Goal: Information Seeking & Learning: Learn about a topic

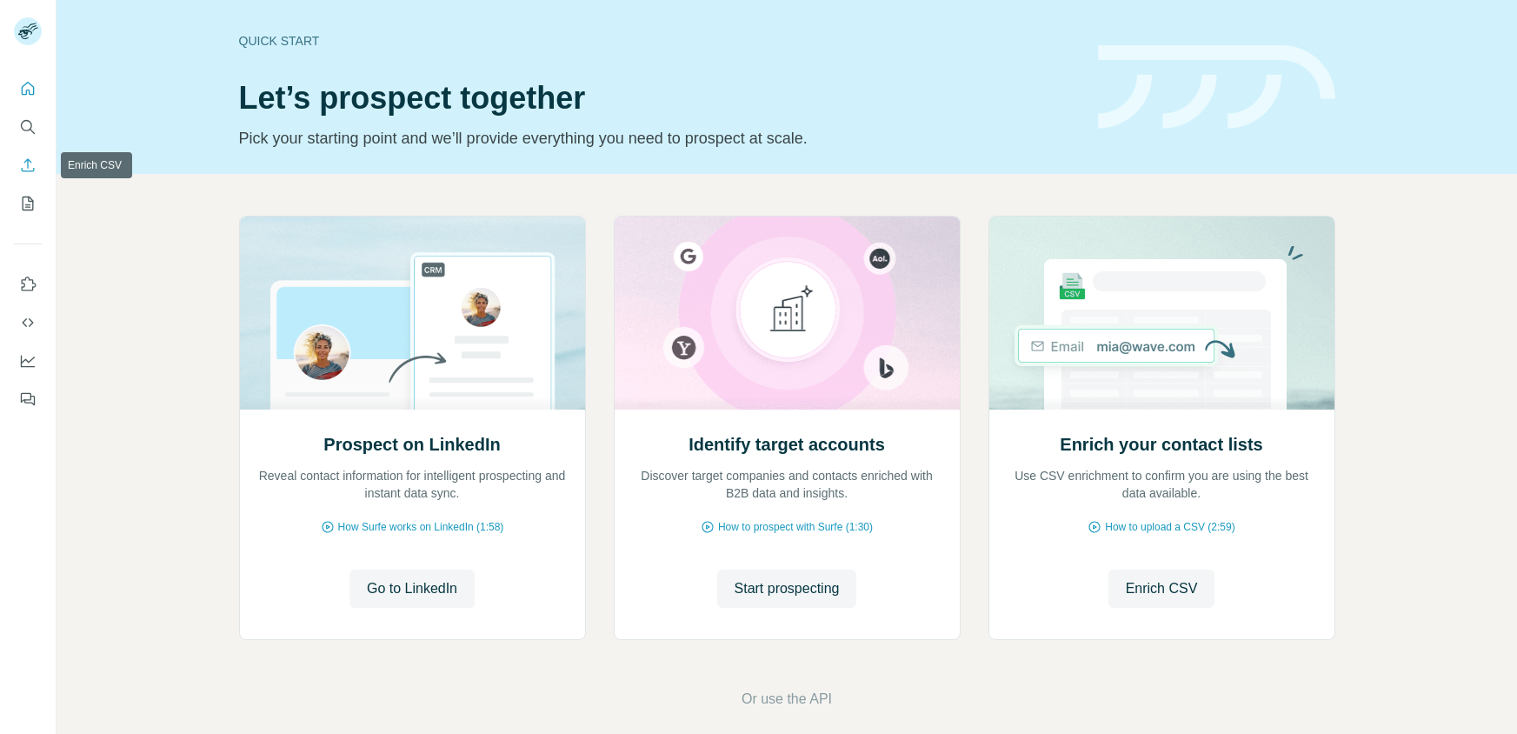
click at [26, 173] on icon "Enrich CSV" at bounding box center [27, 164] width 17 height 17
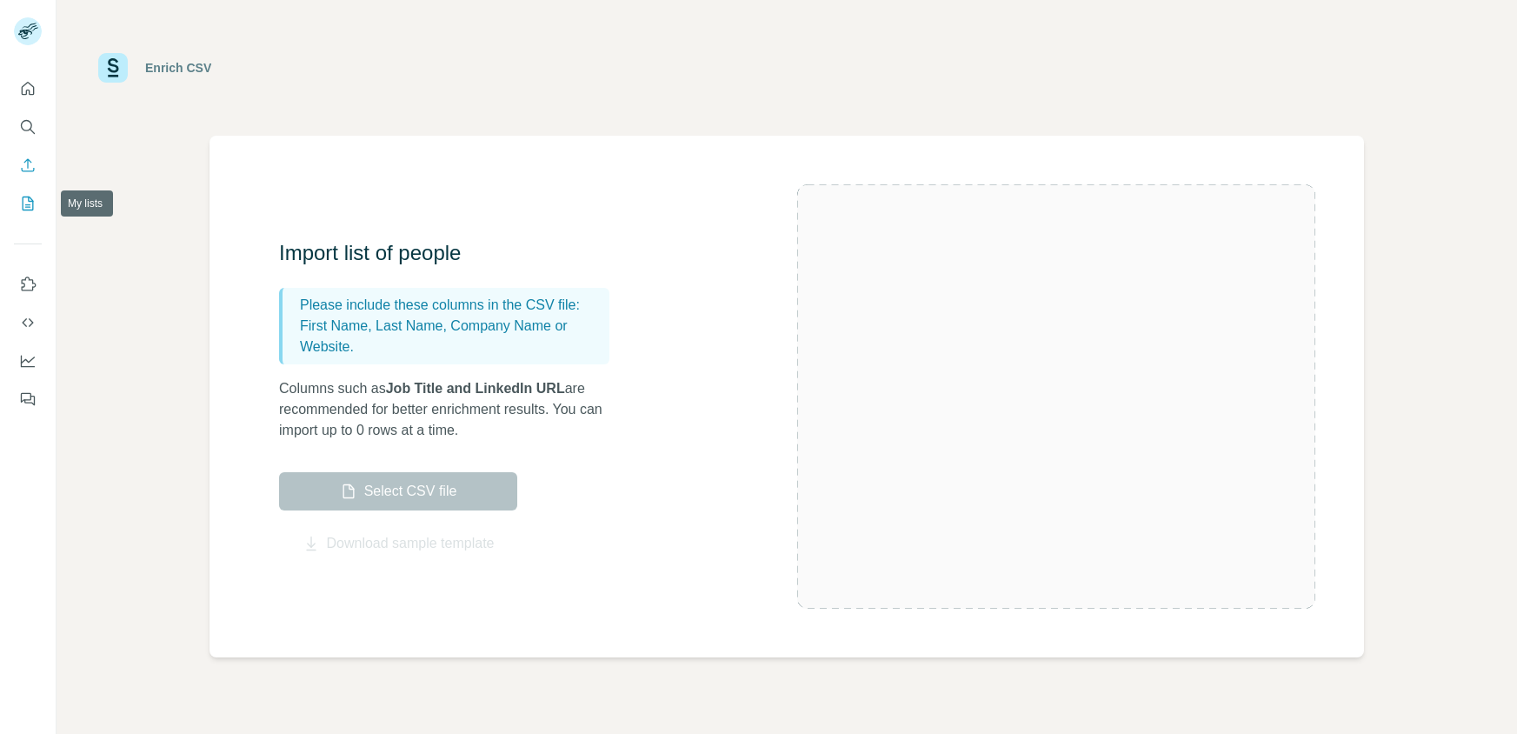
click at [37, 203] on button "My lists" at bounding box center [28, 203] width 28 height 31
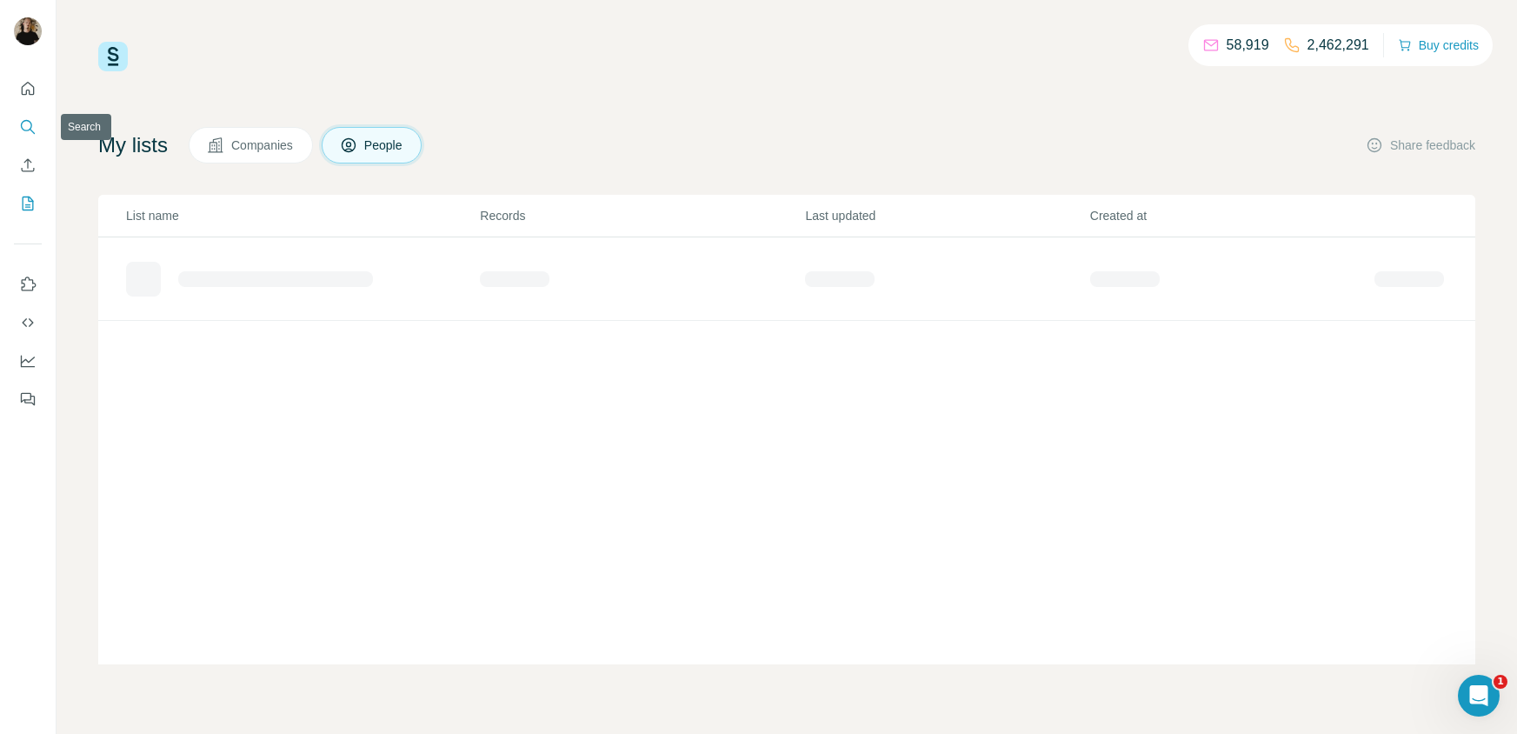
click at [32, 129] on icon "Search" at bounding box center [27, 126] width 17 height 17
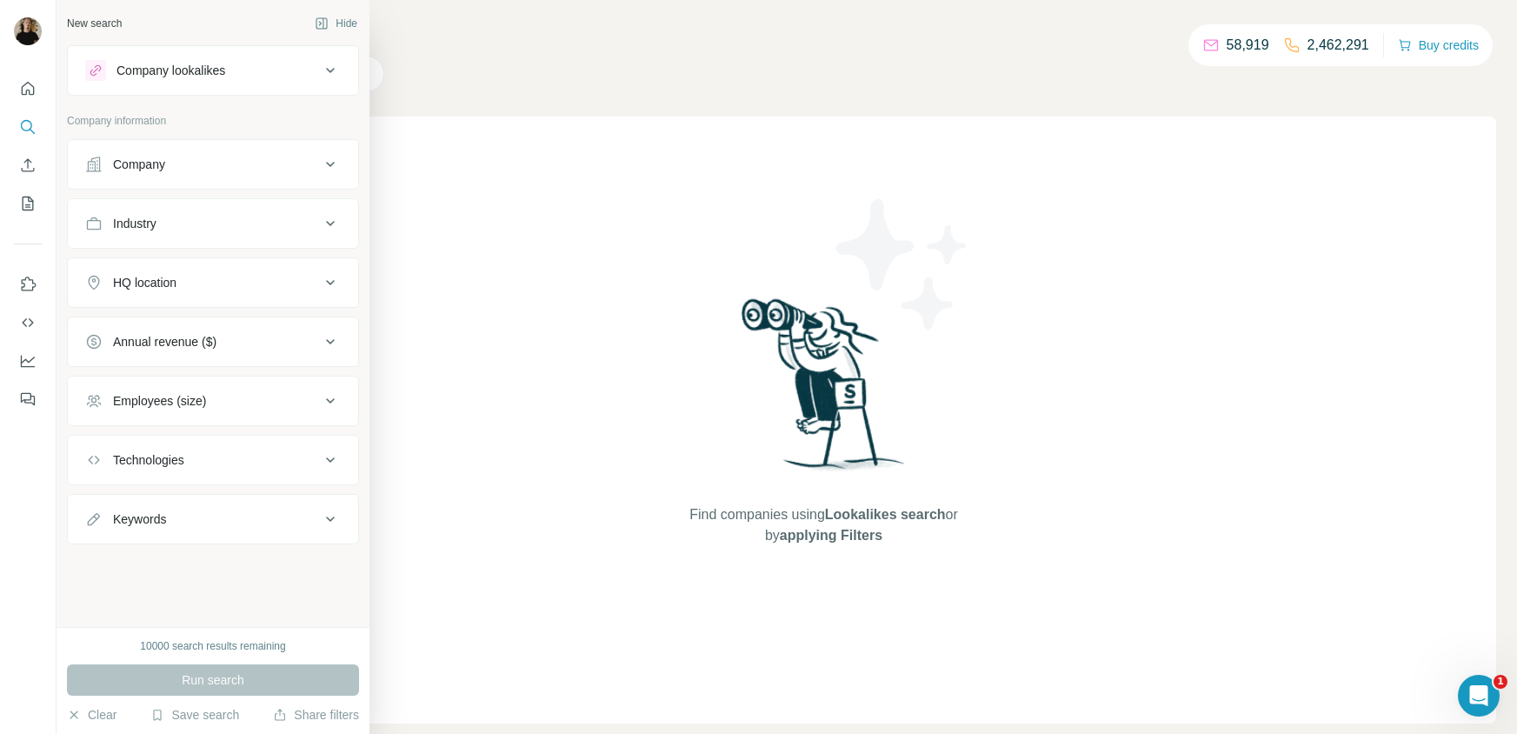
click at [230, 61] on div "Company lookalikes" at bounding box center [202, 70] width 235 height 21
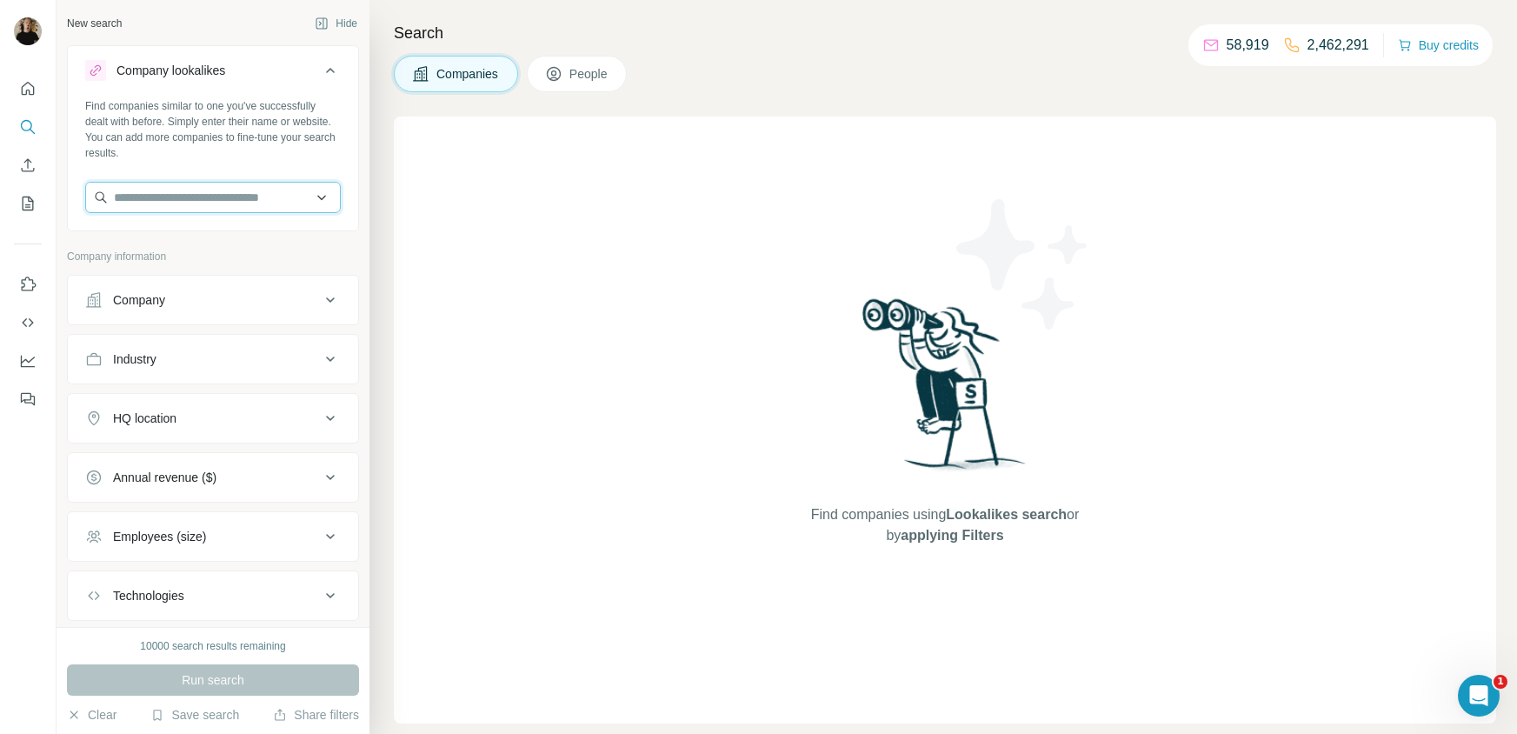
click at [176, 202] on input "text" at bounding box center [213, 197] width 256 height 31
click at [222, 190] on input "text" at bounding box center [213, 197] width 256 height 31
paste input "**********"
type input "**********"
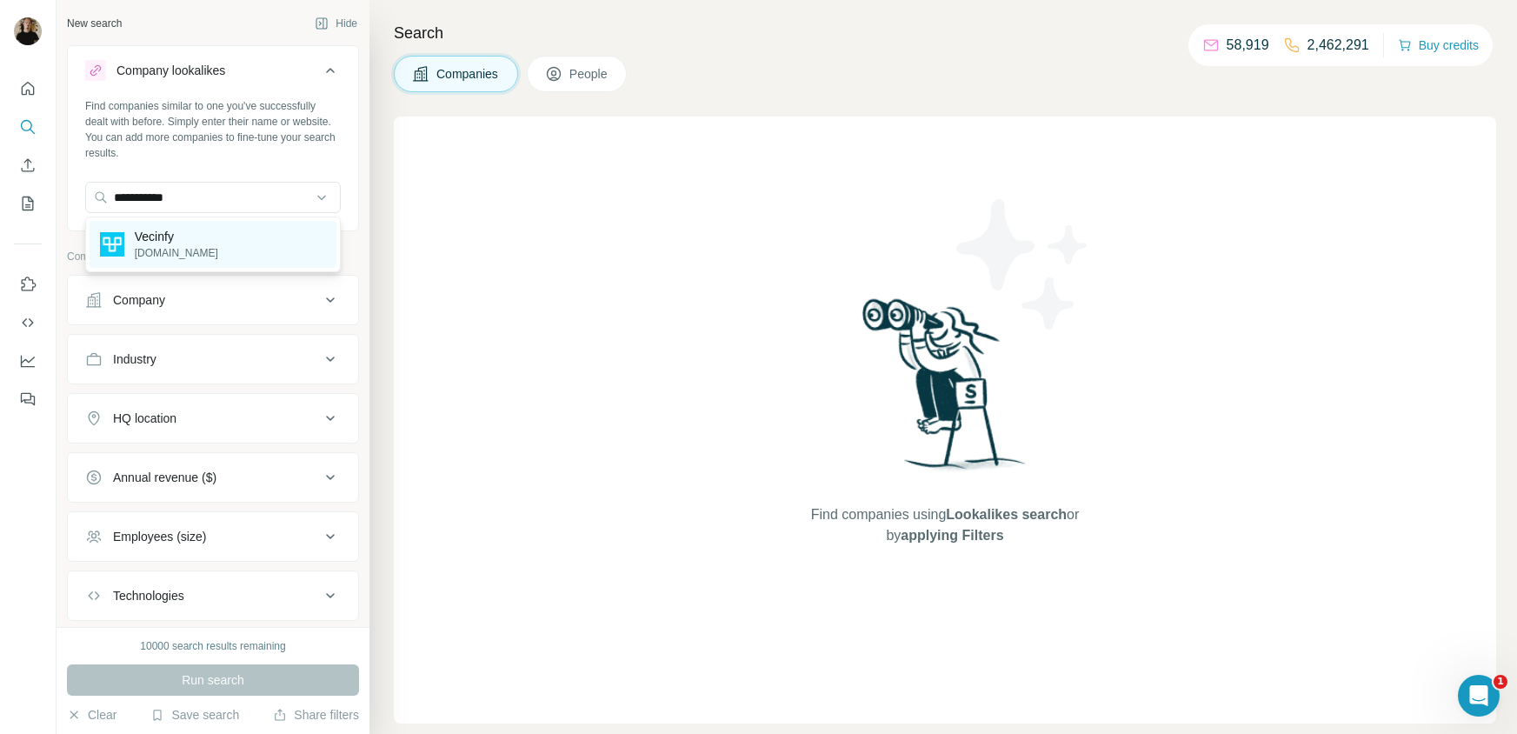
click at [214, 239] on div "Vecinfy [DOMAIN_NAME]" at bounding box center [213, 244] width 247 height 47
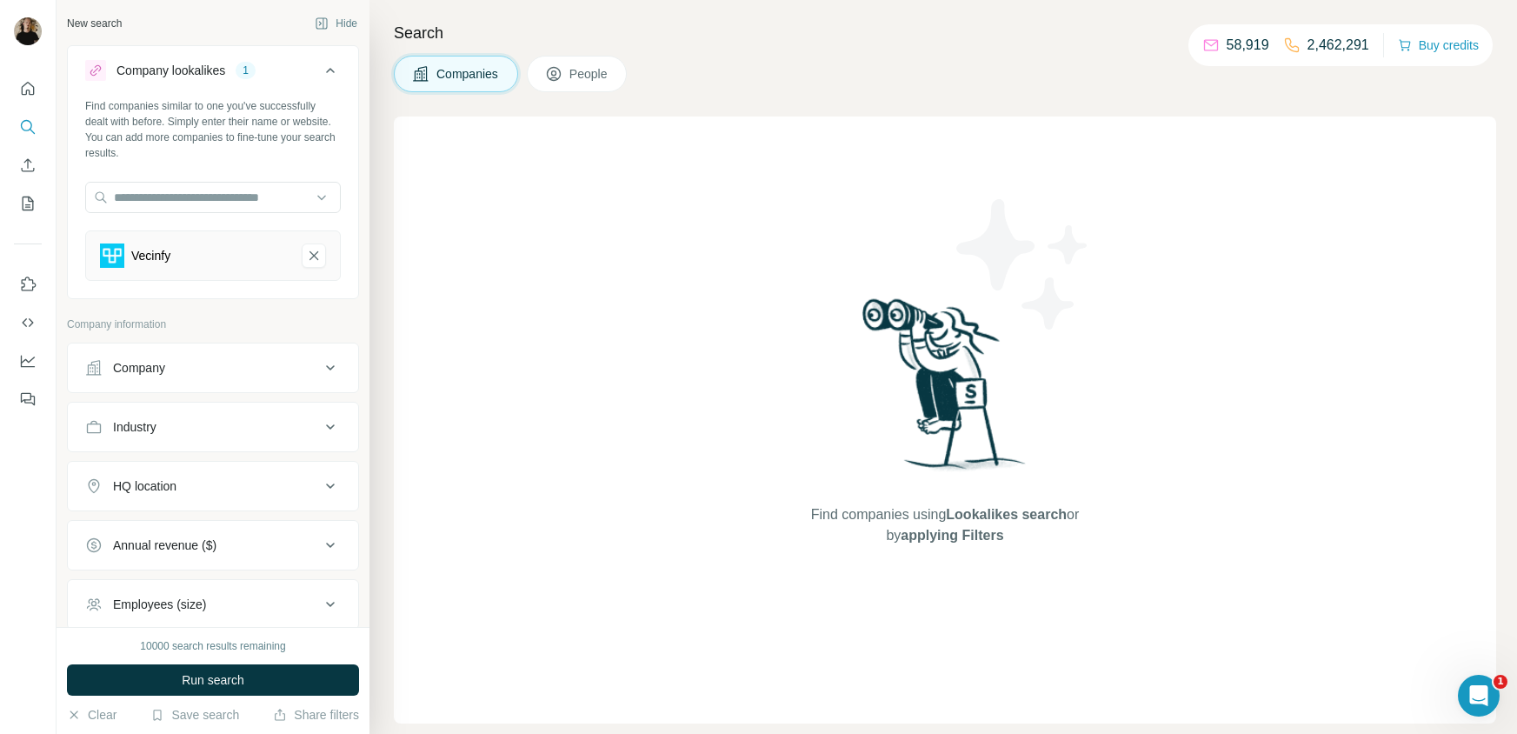
click at [263, 373] on div "Company" at bounding box center [202, 367] width 235 height 17
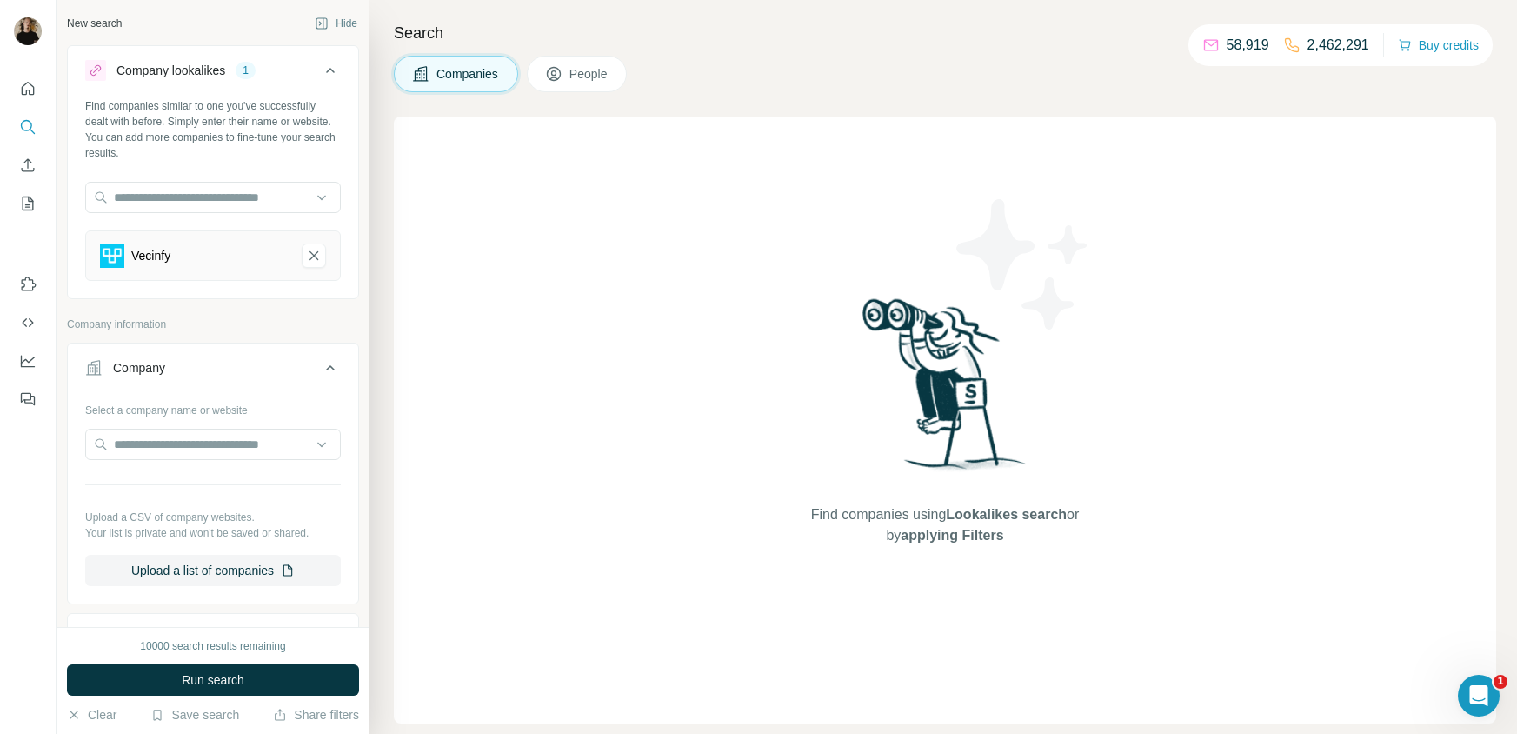
click at [329, 362] on icon at bounding box center [330, 367] width 21 height 21
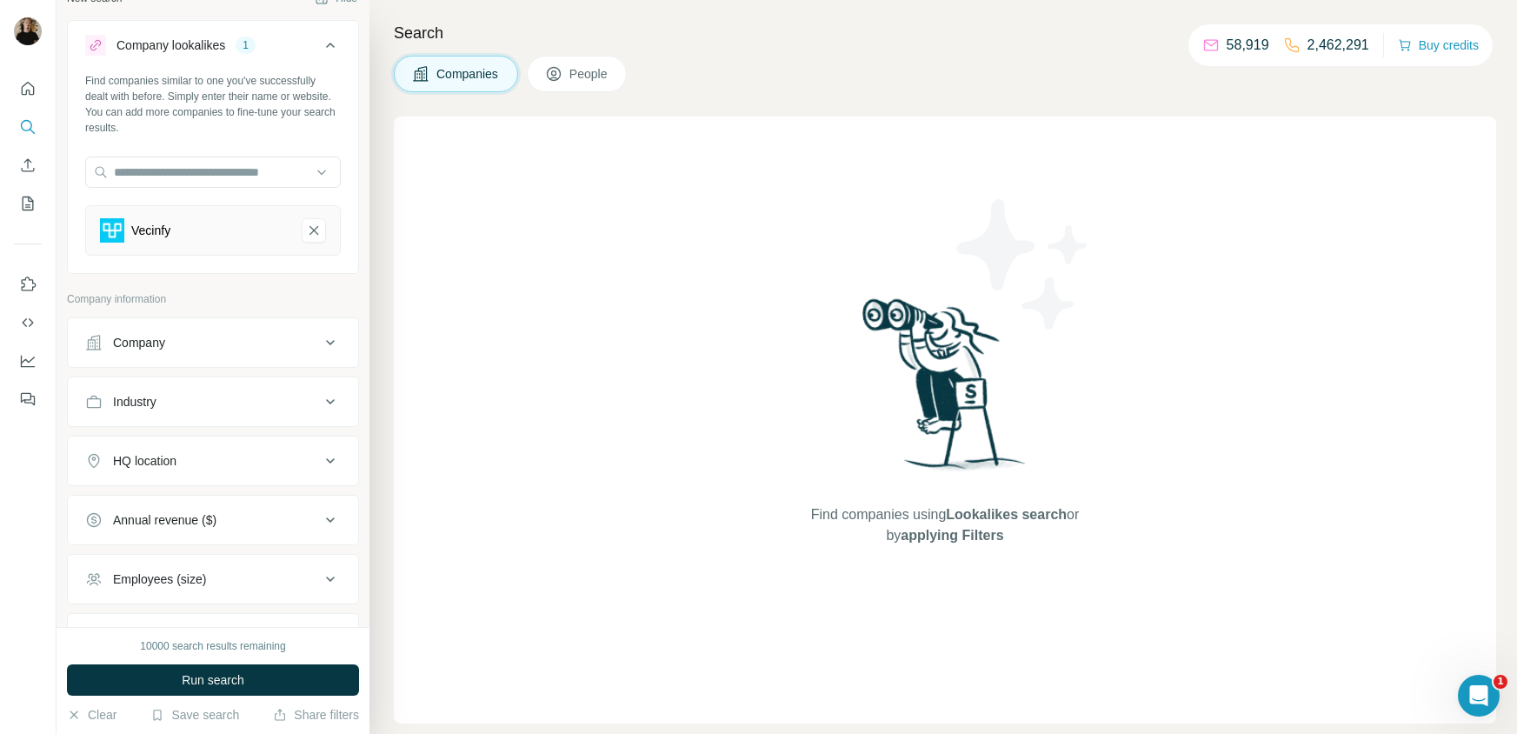
scroll to position [26, 0]
click at [191, 458] on div "HQ location" at bounding box center [202, 459] width 235 height 17
drag, startPoint x: 169, startPoint y: 515, endPoint x: 176, endPoint y: 507, distance: 10.6
click at [169, 513] on input "text" at bounding box center [213, 503] width 256 height 31
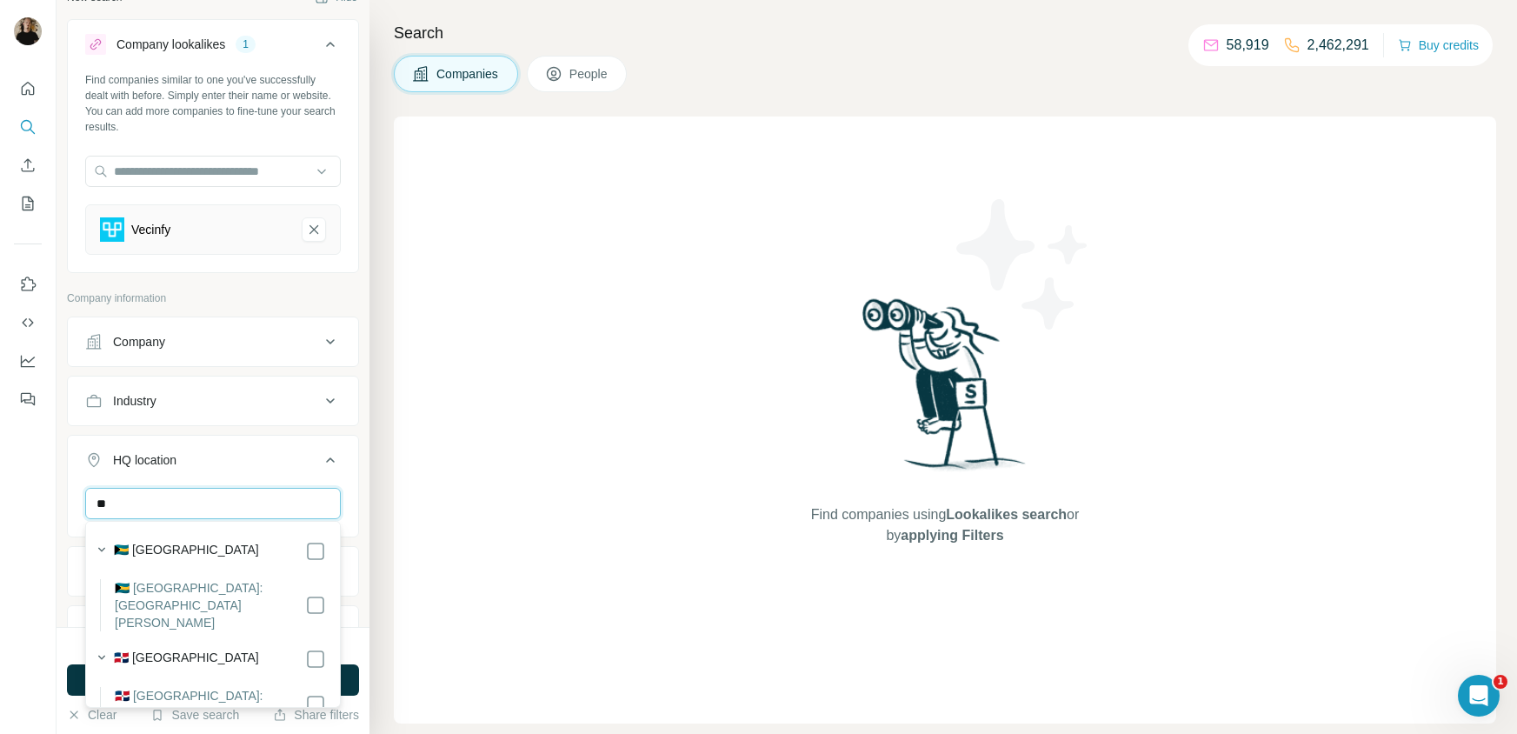
type input "*"
type input "********"
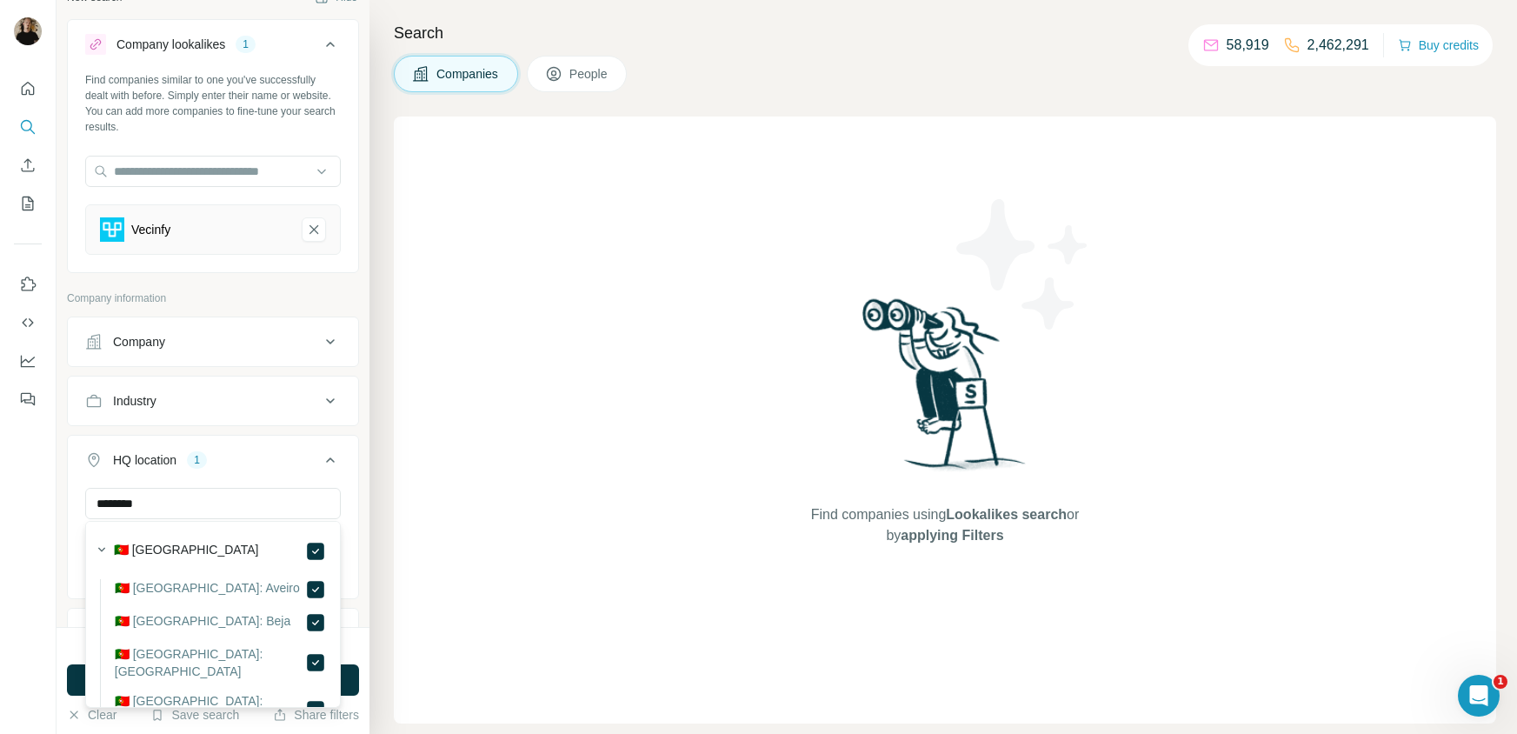
click at [355, 498] on div "******** [GEOGRAPHIC_DATA] Clear all" at bounding box center [213, 541] width 290 height 107
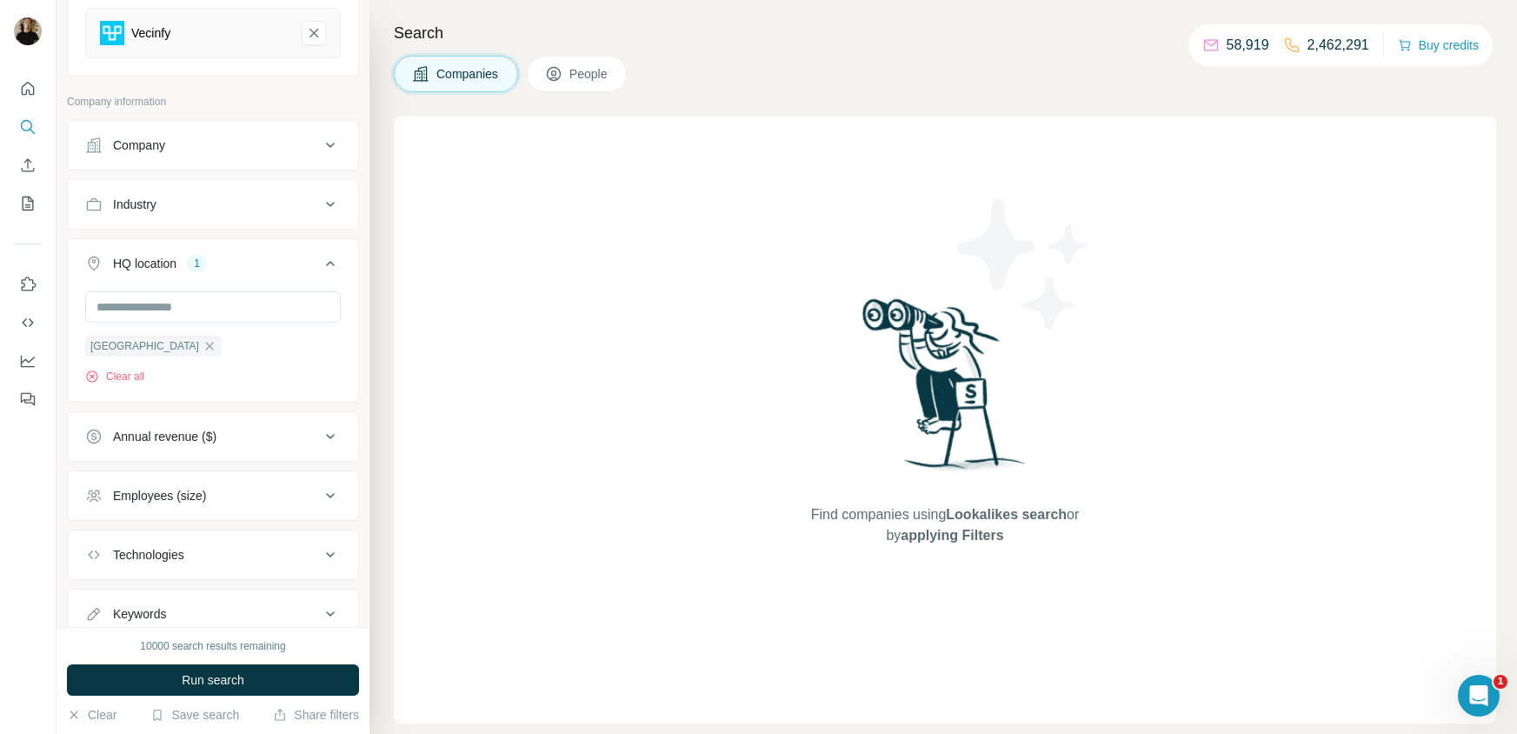
scroll to position [244, 0]
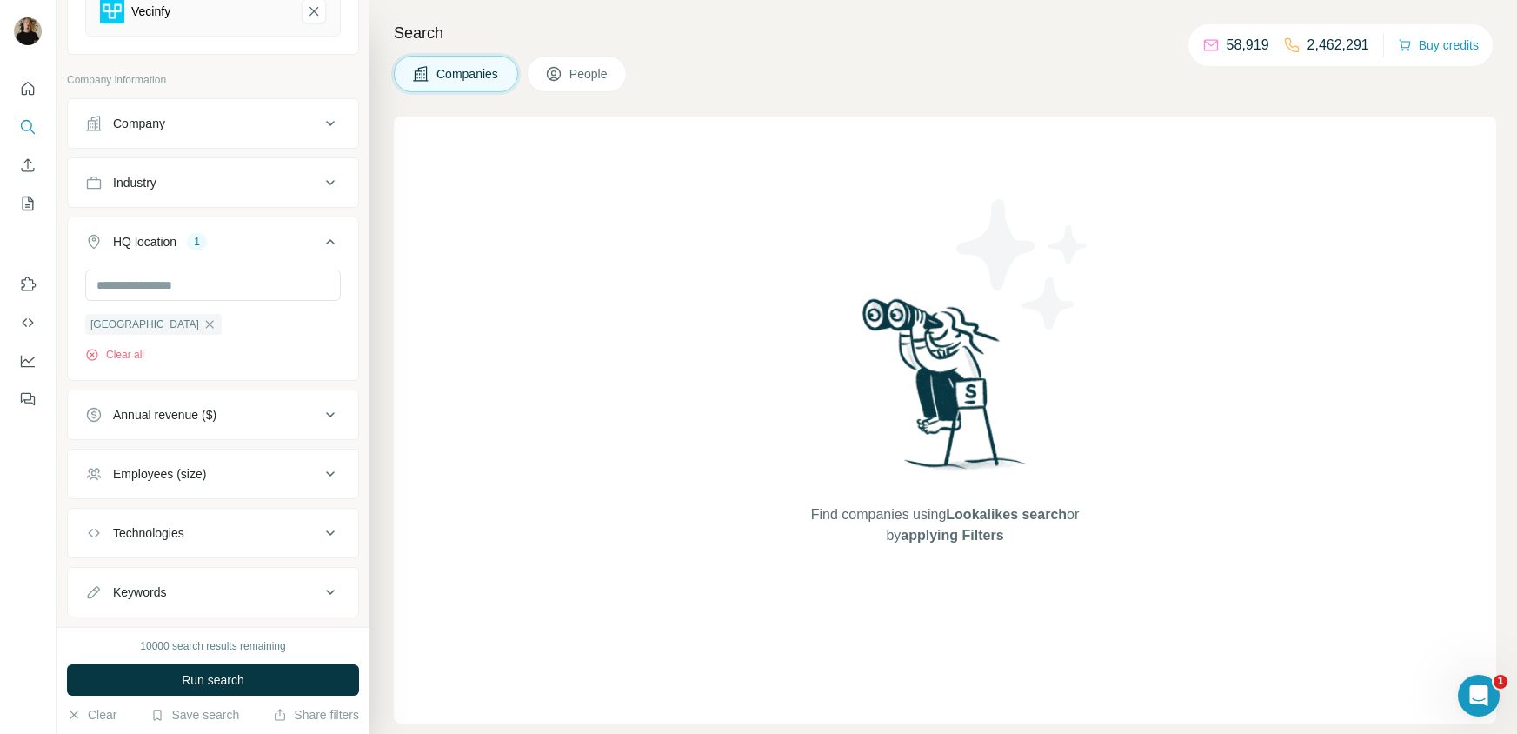
click at [231, 469] on div "Employees (size)" at bounding box center [202, 473] width 235 height 17
click at [134, 543] on span "2-10" at bounding box center [121, 543] width 31 height 17
click at [133, 570] on span "11-50" at bounding box center [125, 576] width 38 height 17
click at [132, 568] on span "11-50" at bounding box center [125, 576] width 38 height 17
click at [358, 439] on ul "Company Industry HQ location 1 [GEOGRAPHIC_DATA] Clear all Annual revenue ($) E…" at bounding box center [213, 568] width 292 height 941
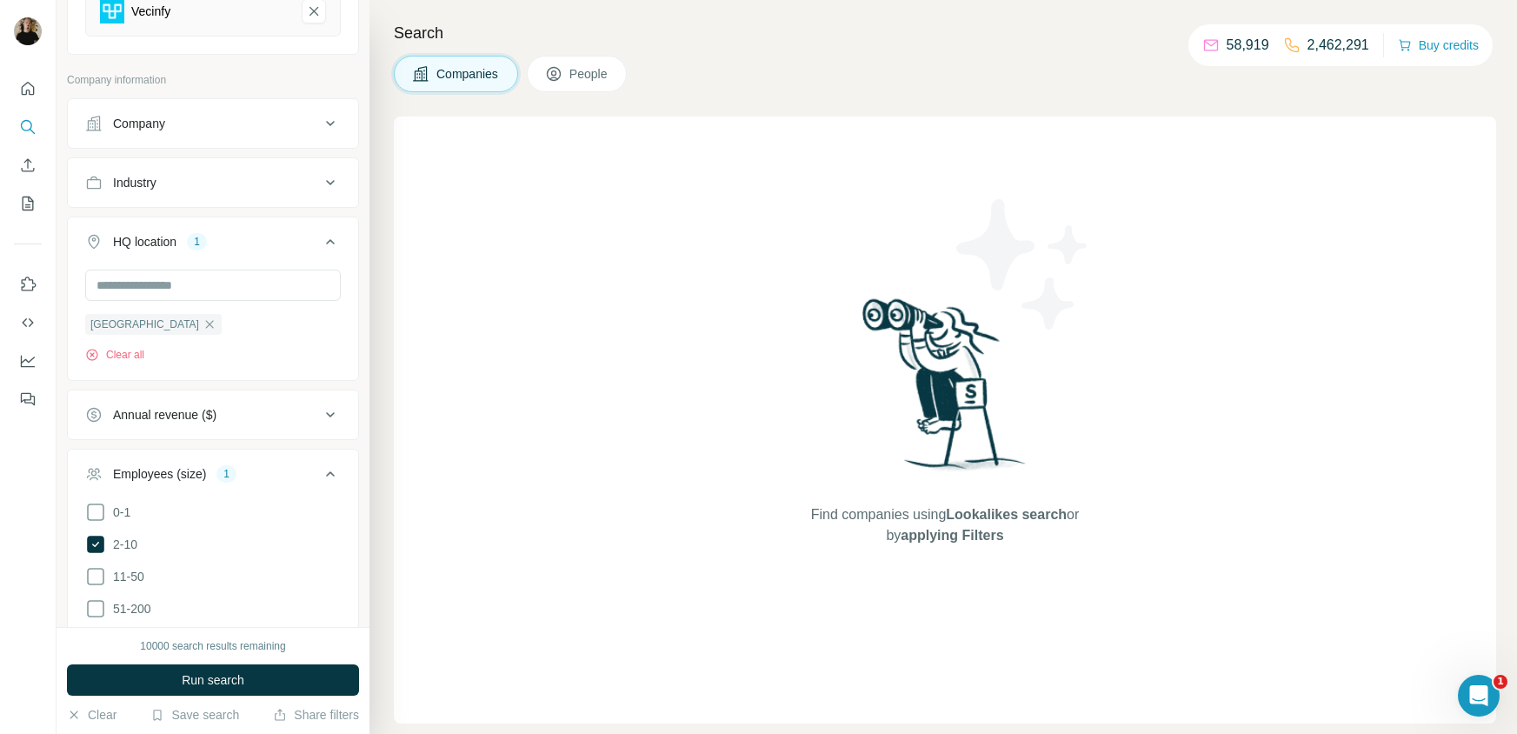
click at [329, 442] on ul "Company Industry HQ location 1 [GEOGRAPHIC_DATA] Clear all Annual revenue ($) E…" at bounding box center [213, 568] width 292 height 941
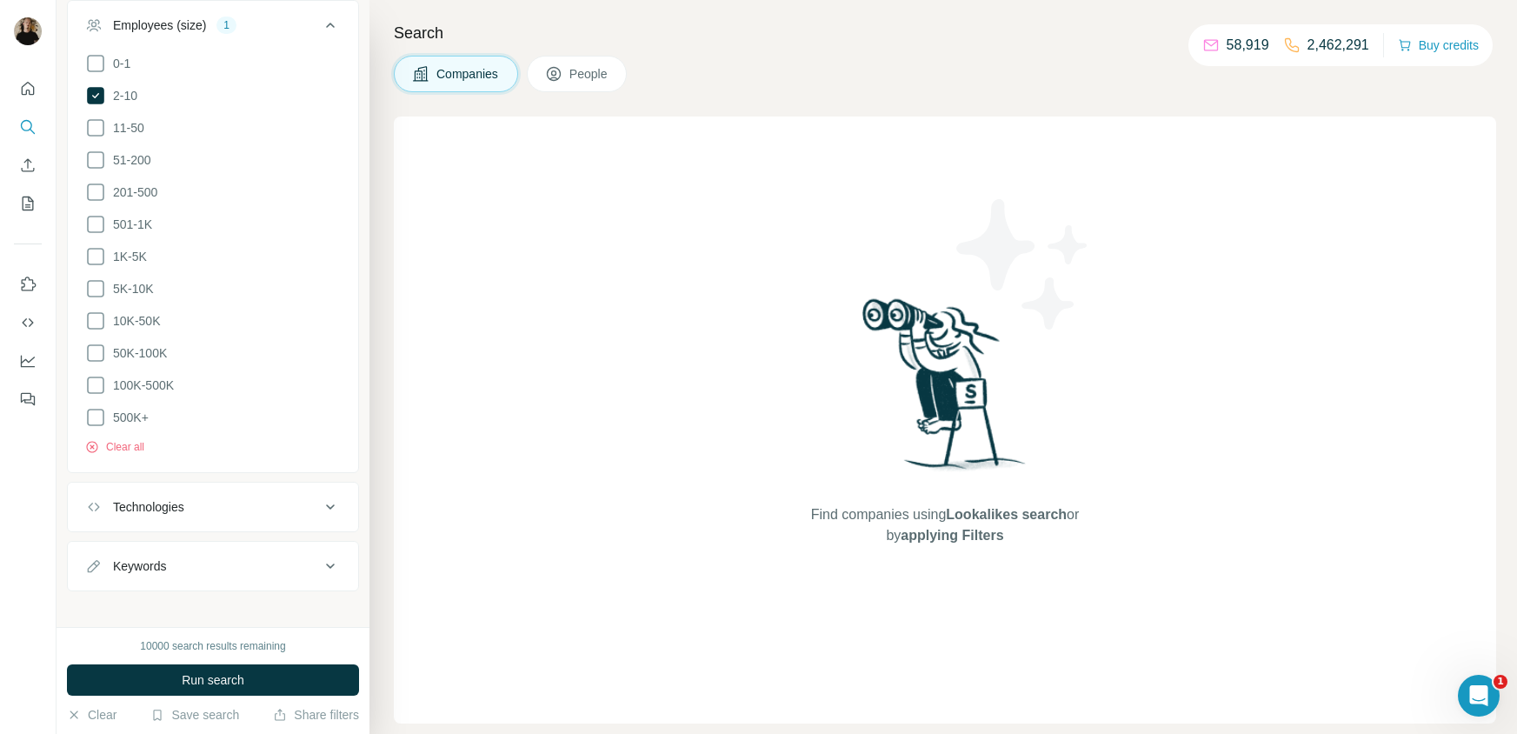
scroll to position [209, 0]
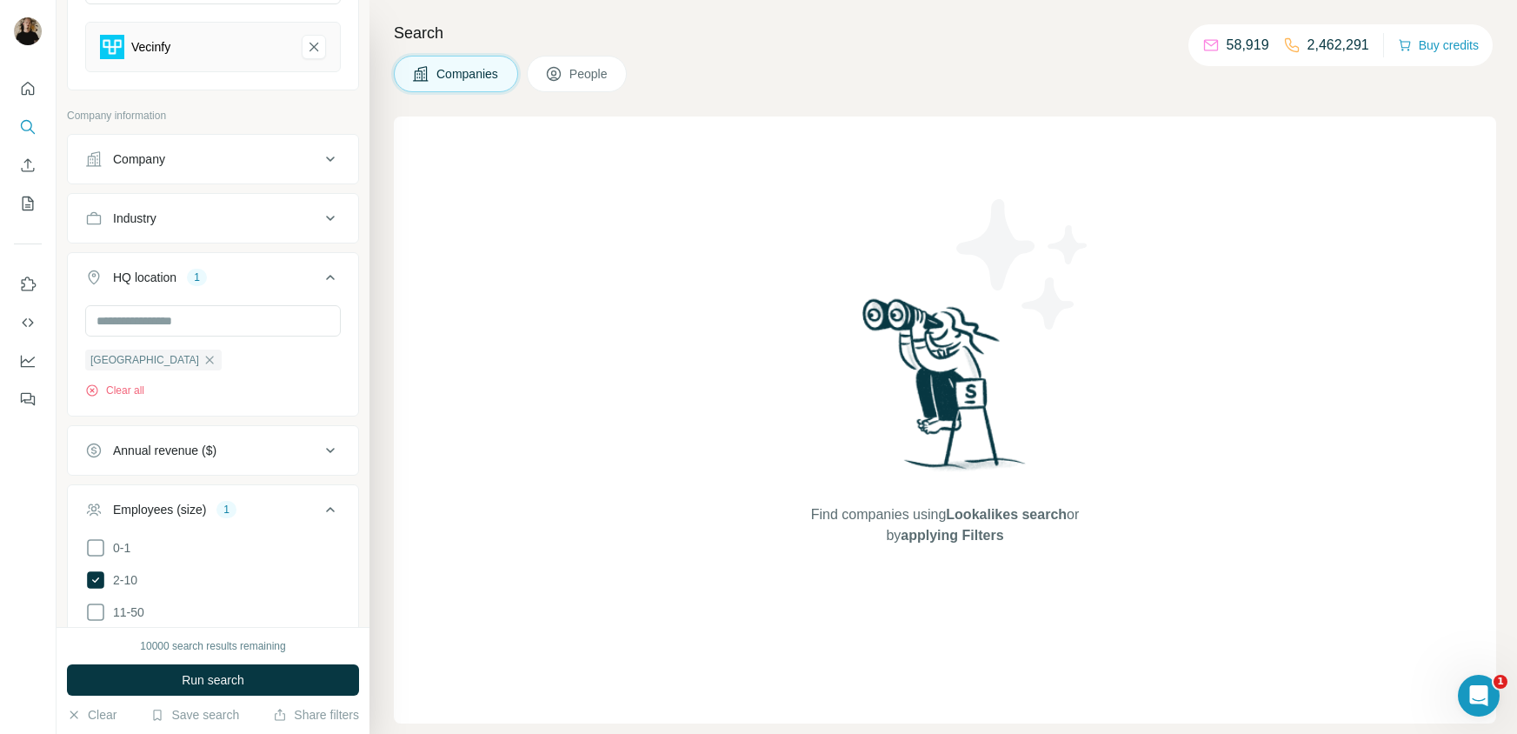
click at [331, 512] on icon at bounding box center [330, 509] width 21 height 21
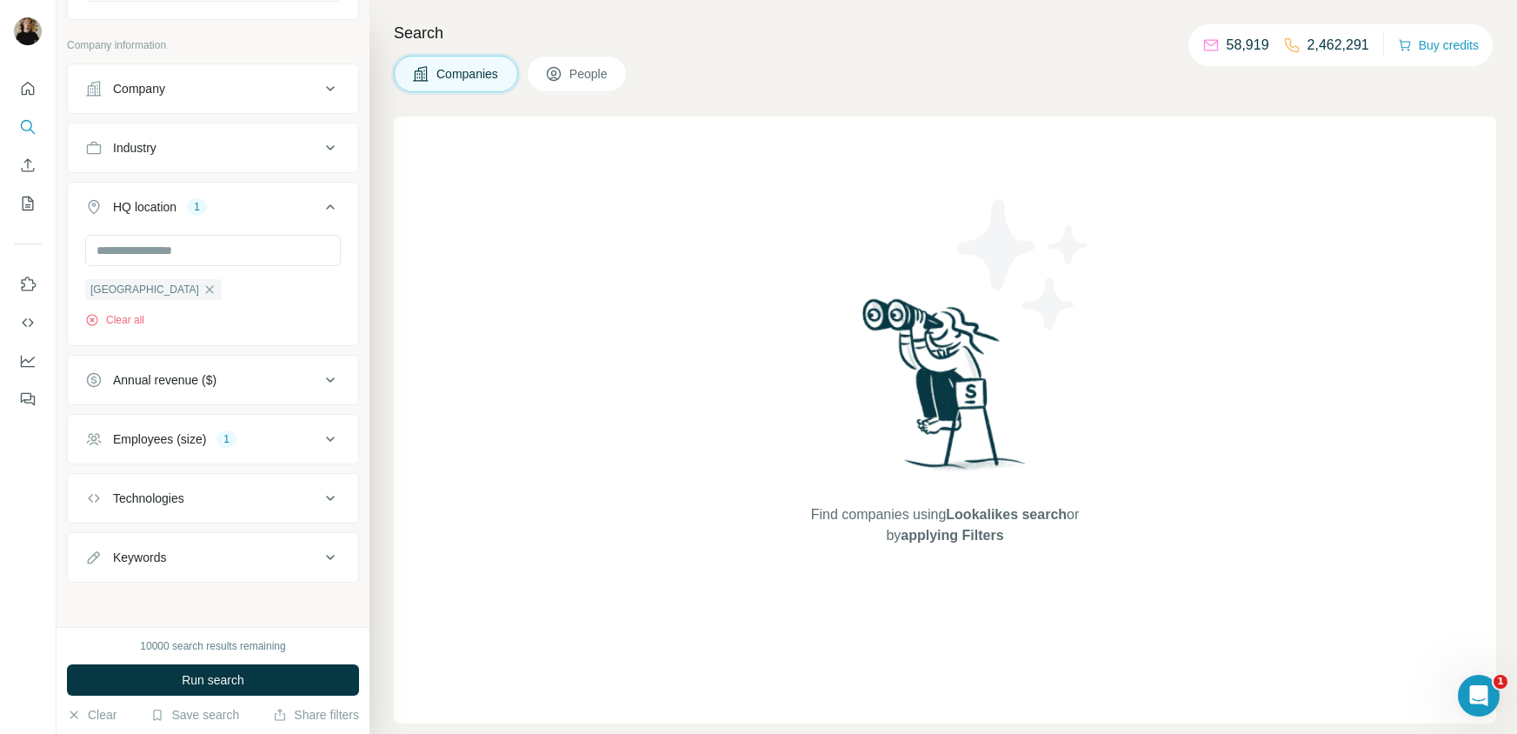
scroll to position [282, 0]
click at [177, 483] on button "Technologies" at bounding box center [213, 496] width 290 height 42
click at [329, 498] on icon at bounding box center [330, 495] width 21 height 21
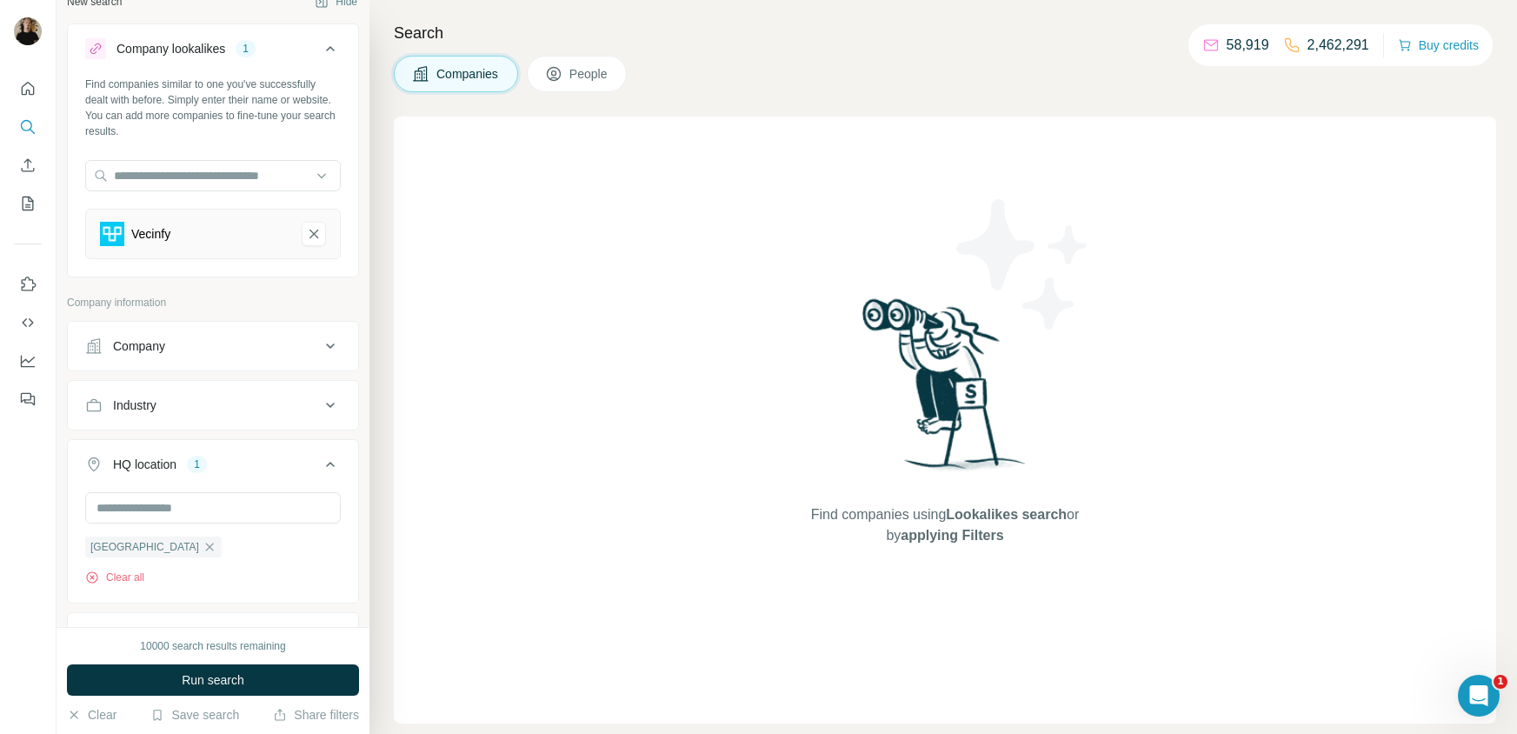
scroll to position [0, 0]
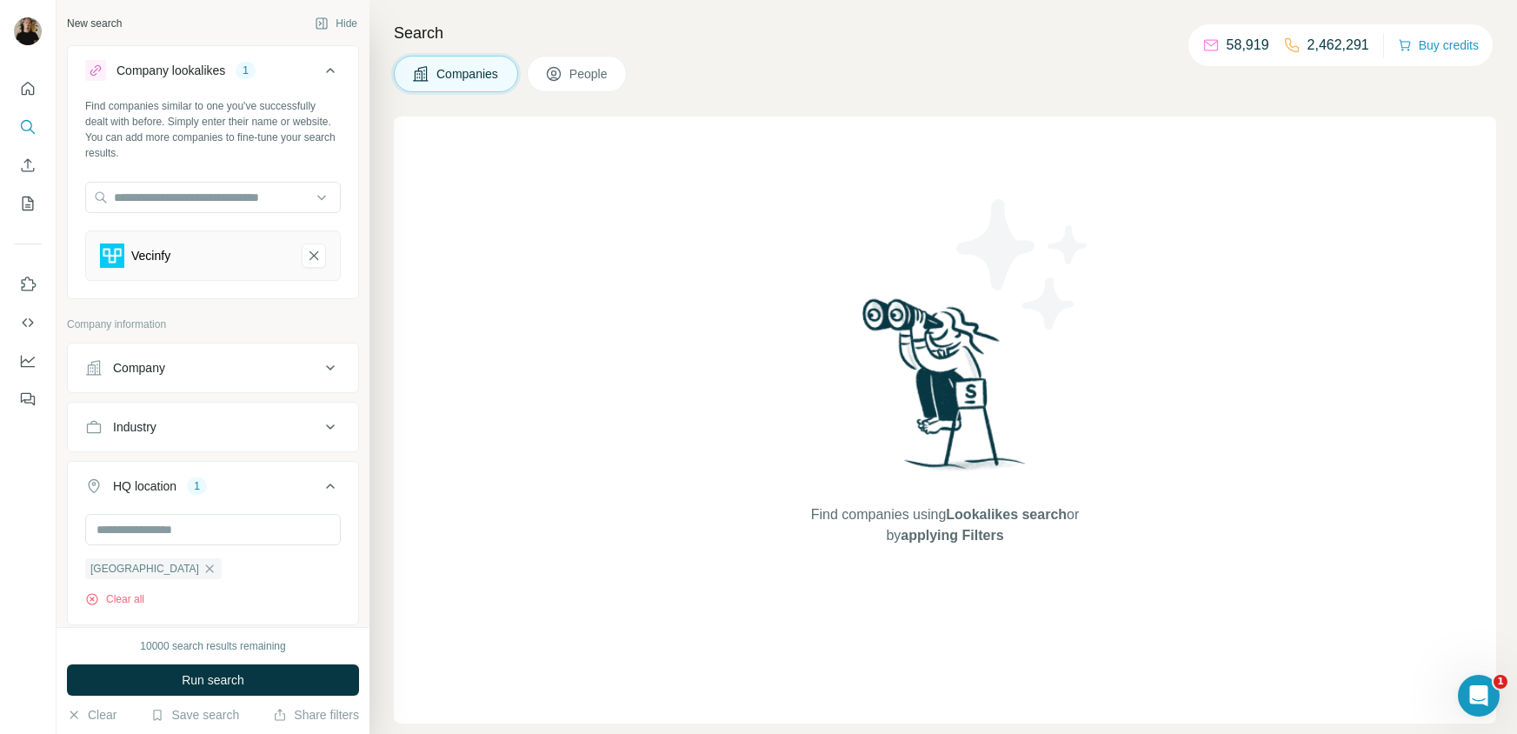
drag, startPoint x: 187, startPoint y: 426, endPoint x: 223, endPoint y: 422, distance: 36.7
click at [188, 425] on div "Industry" at bounding box center [202, 426] width 235 height 17
click at [239, 472] on input at bounding box center [203, 470] width 215 height 19
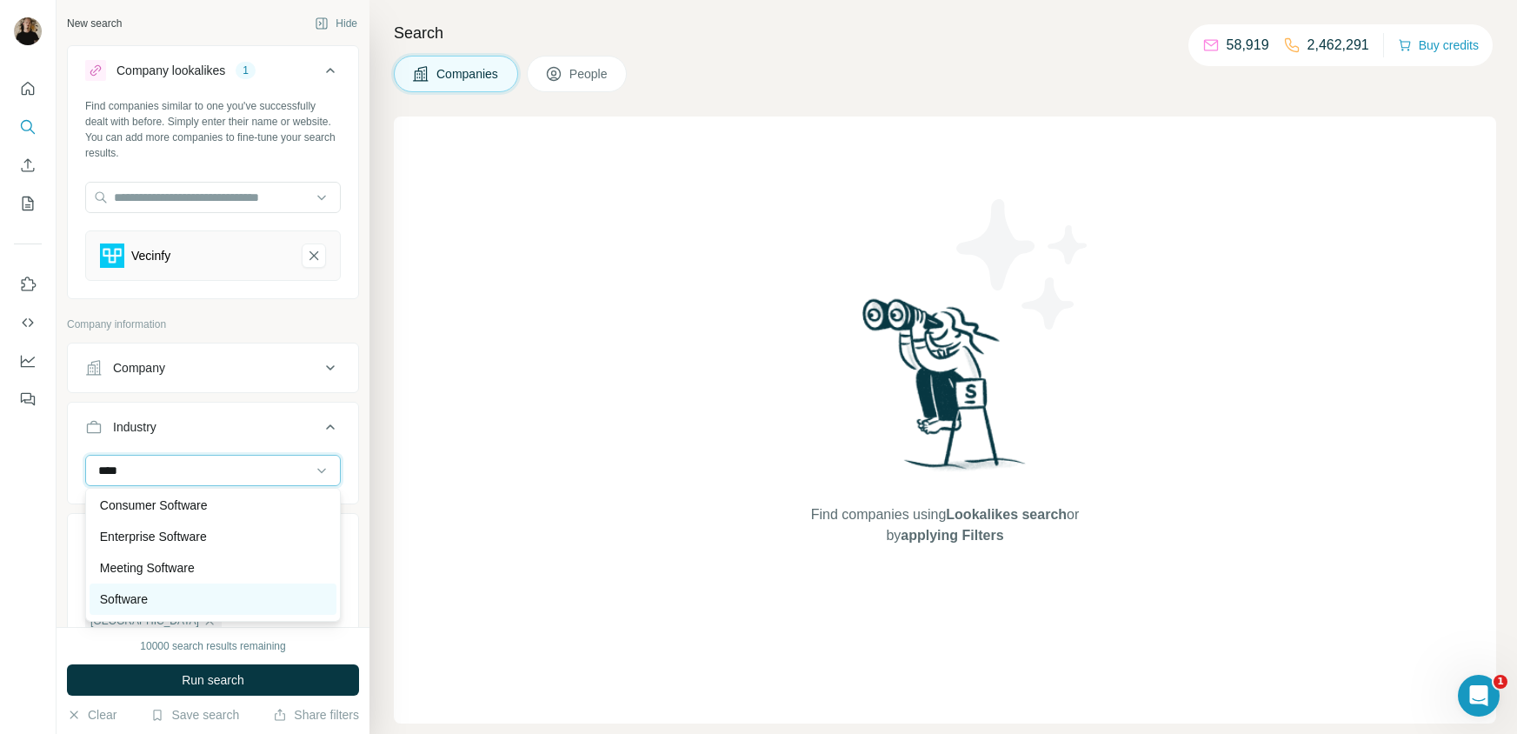
type input "****"
click at [153, 600] on div "Software" at bounding box center [213, 598] width 226 height 17
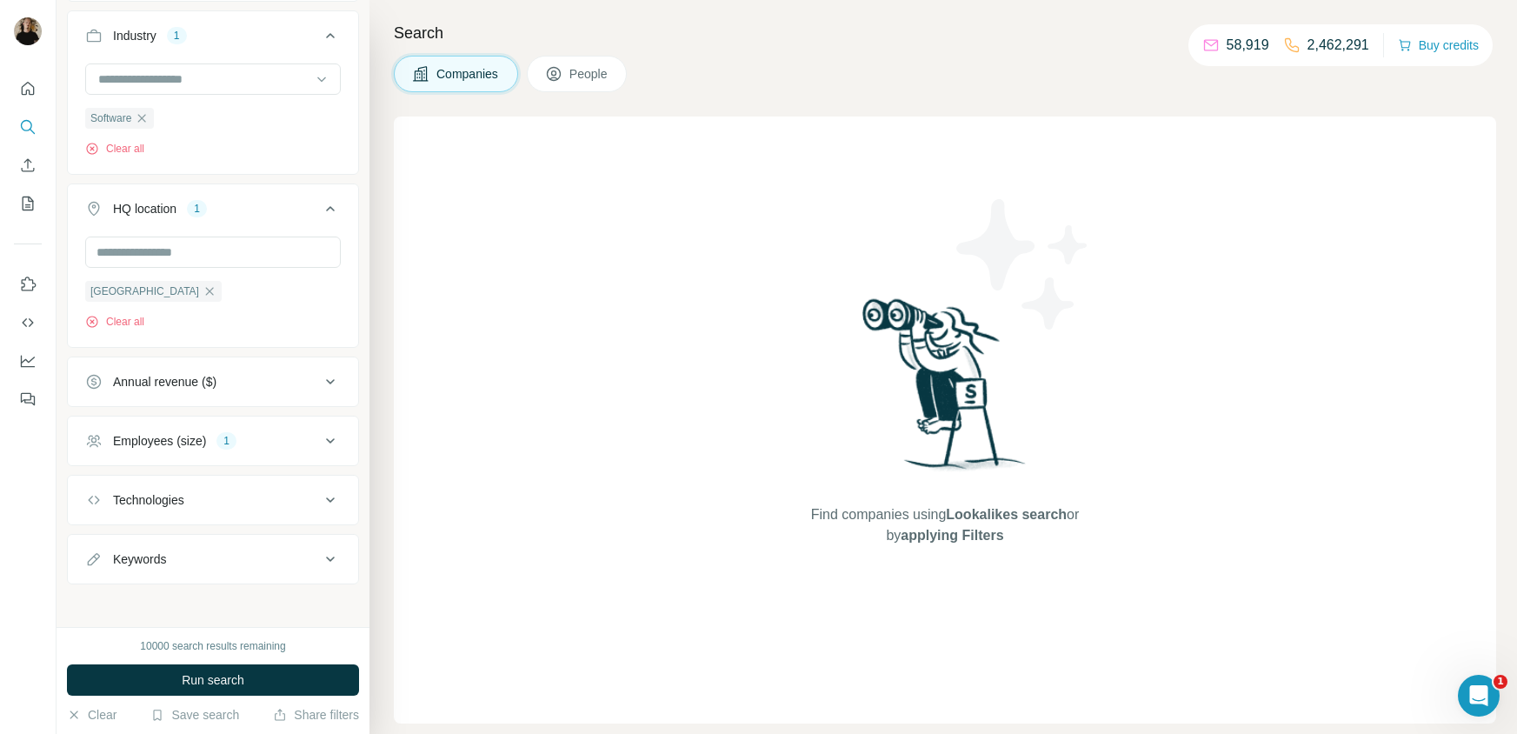
scroll to position [395, 0]
click at [271, 555] on div "Keywords" at bounding box center [202, 554] width 235 height 17
click at [272, 554] on div "Keywords" at bounding box center [202, 554] width 235 height 17
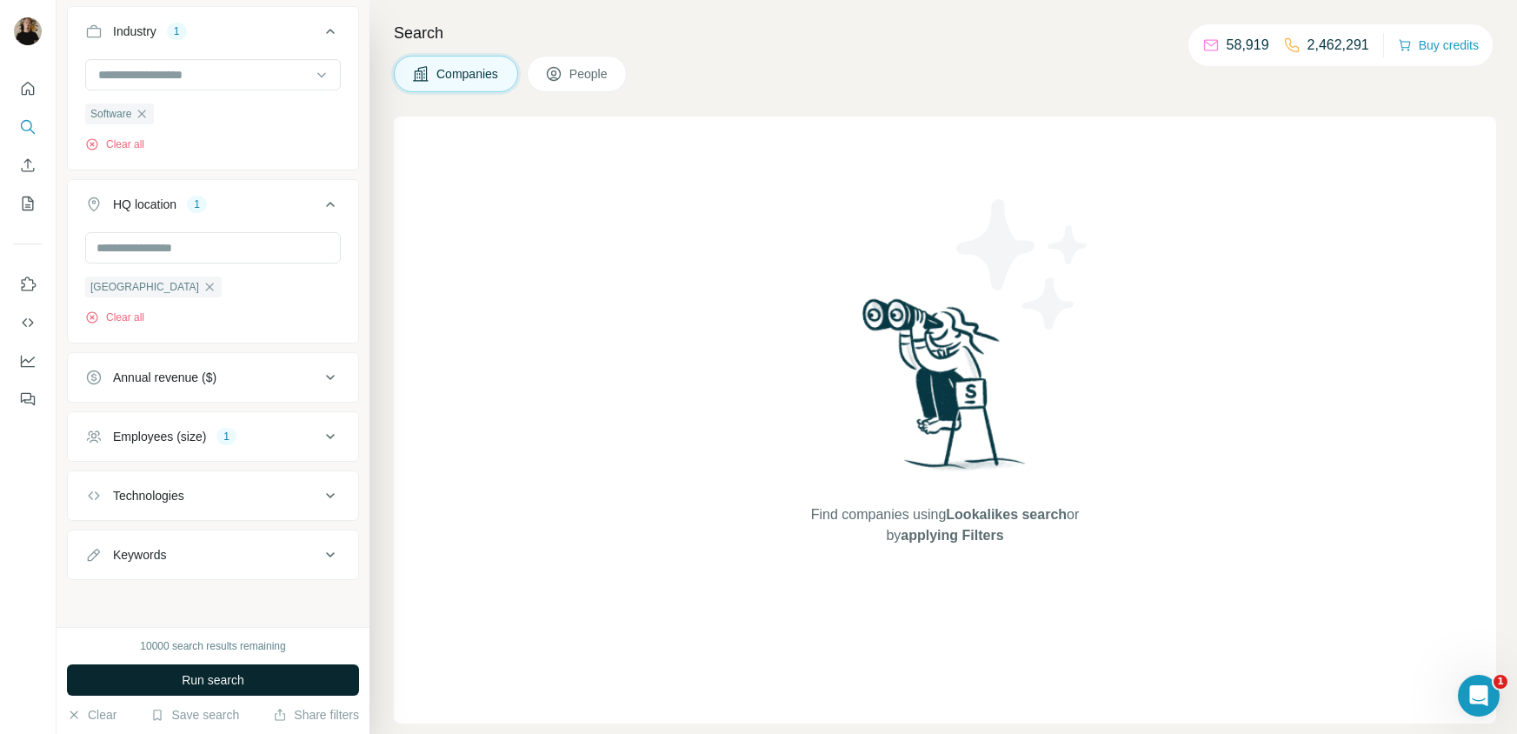
click at [224, 675] on span "Run search" at bounding box center [213, 679] width 63 height 17
click at [261, 668] on button "Run search" at bounding box center [213, 679] width 292 height 31
click at [561, 84] on button "People" at bounding box center [577, 74] width 101 height 37
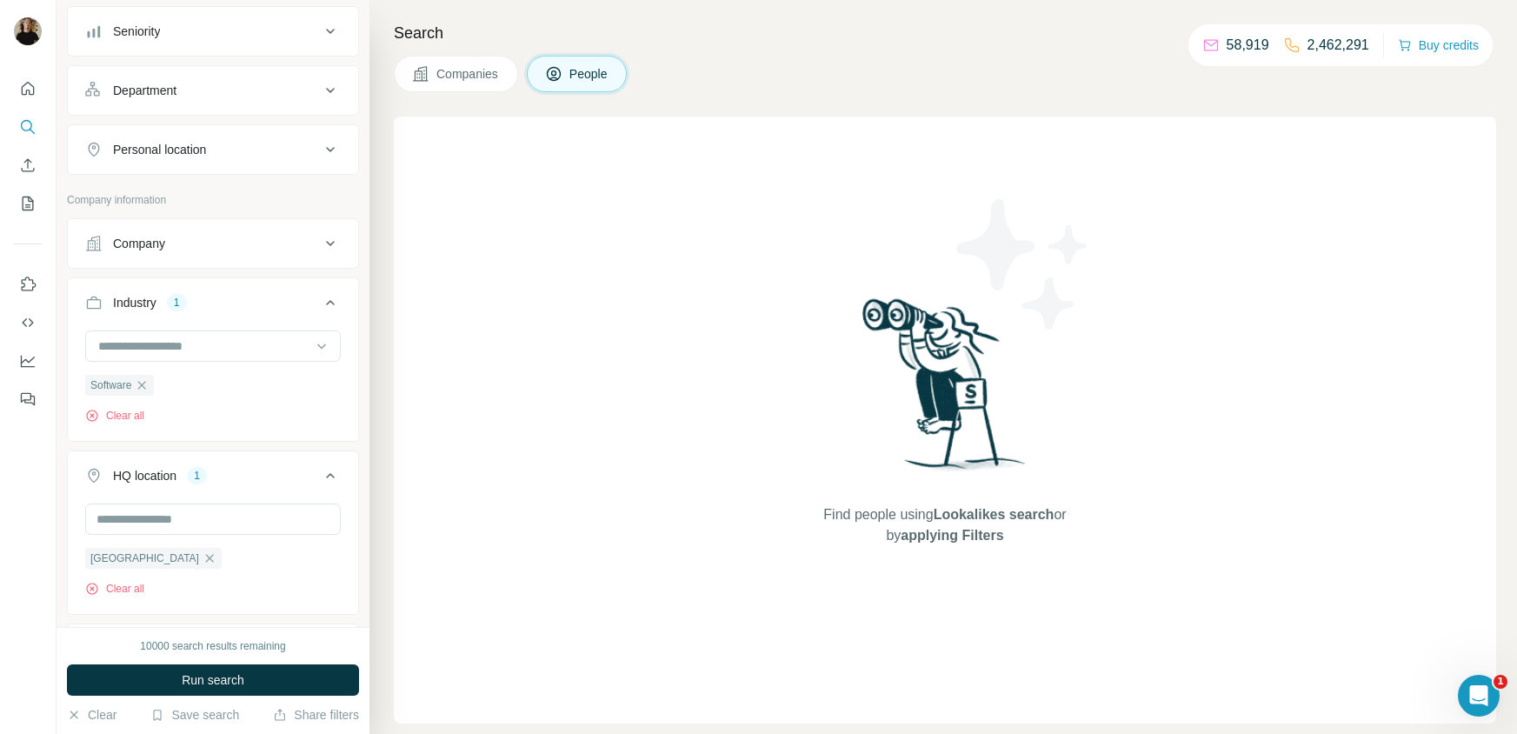
scroll to position [666, 0]
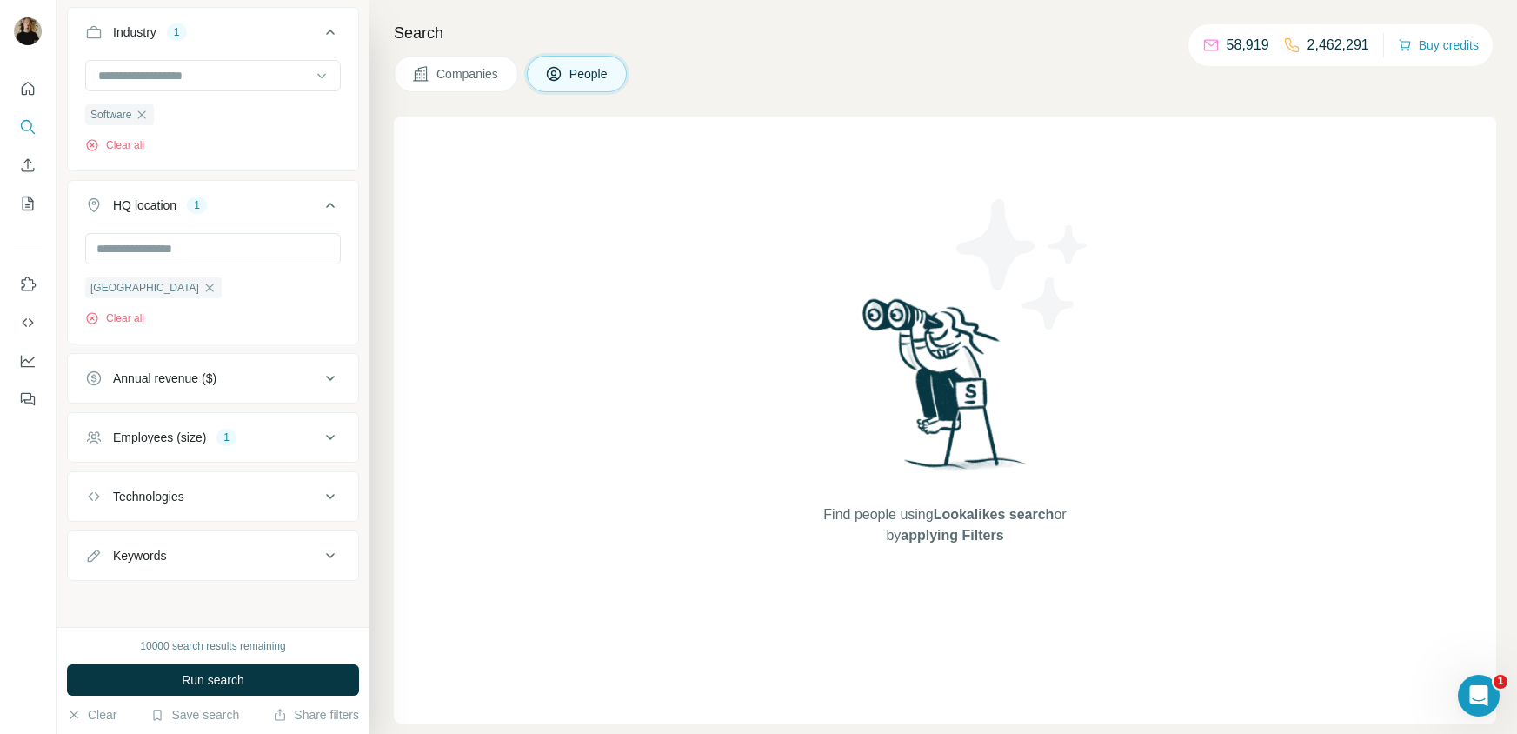
click at [422, 65] on icon at bounding box center [420, 73] width 17 height 17
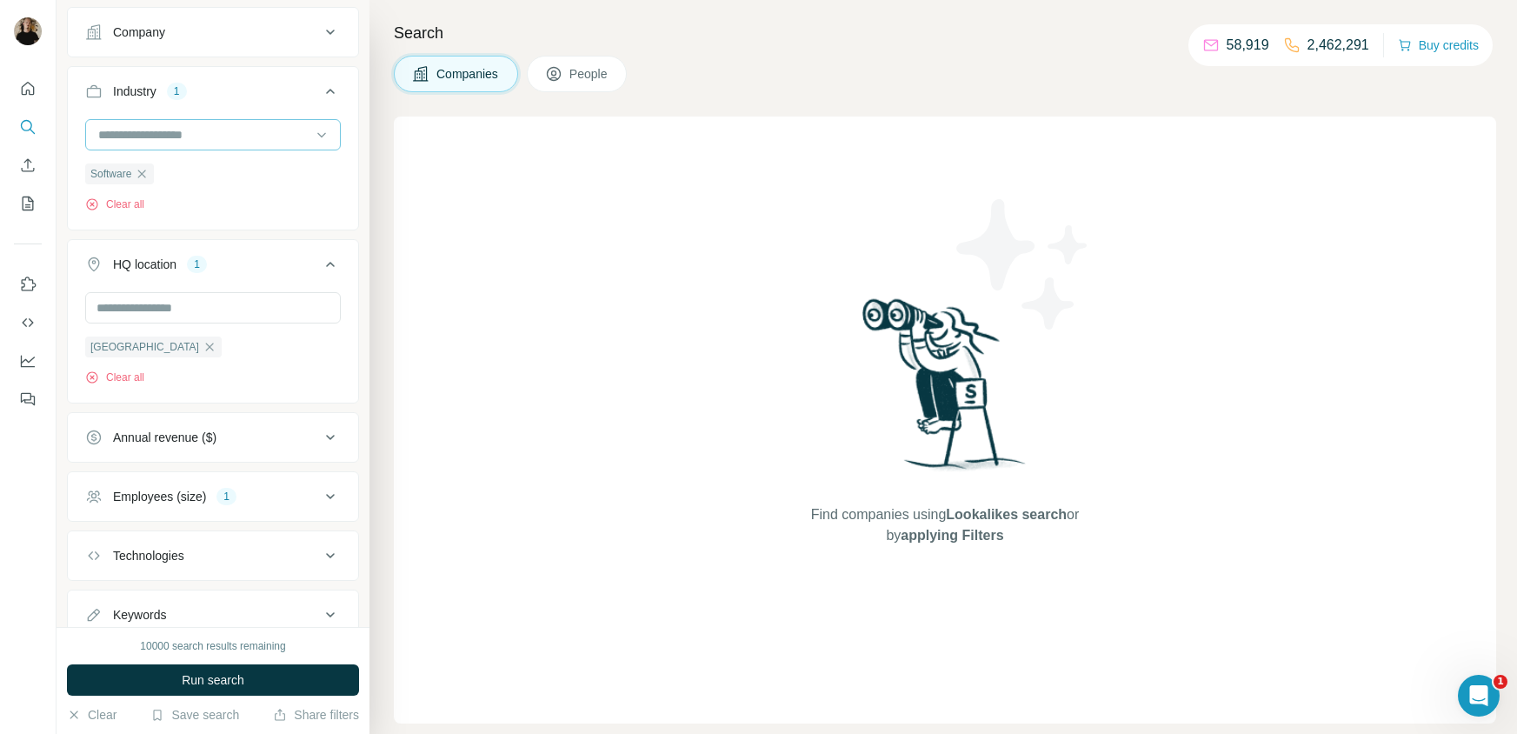
scroll to position [395, 0]
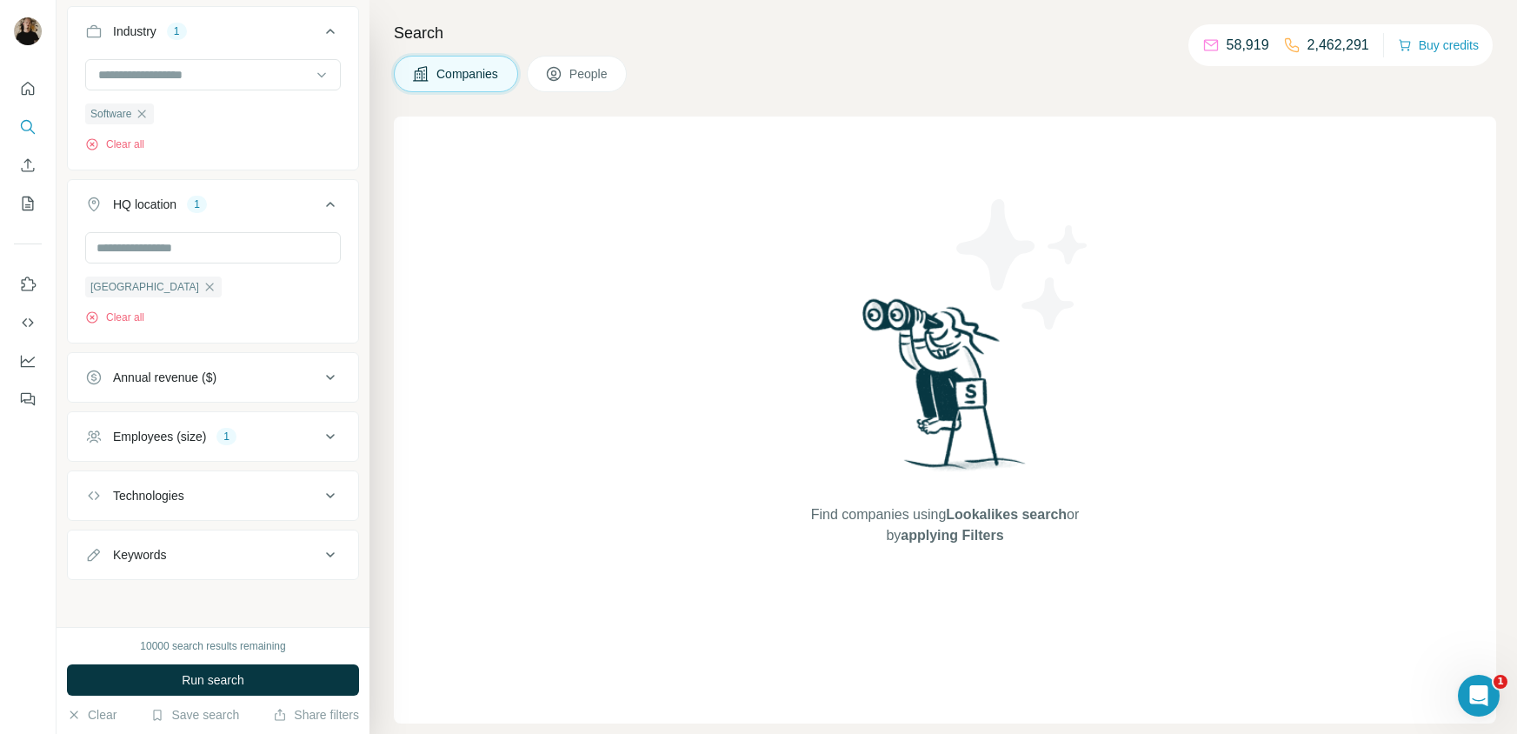
click at [272, 442] on div "Employees (size) 1" at bounding box center [202, 436] width 235 height 17
click at [130, 528] on label "11-50" at bounding box center [114, 538] width 59 height 21
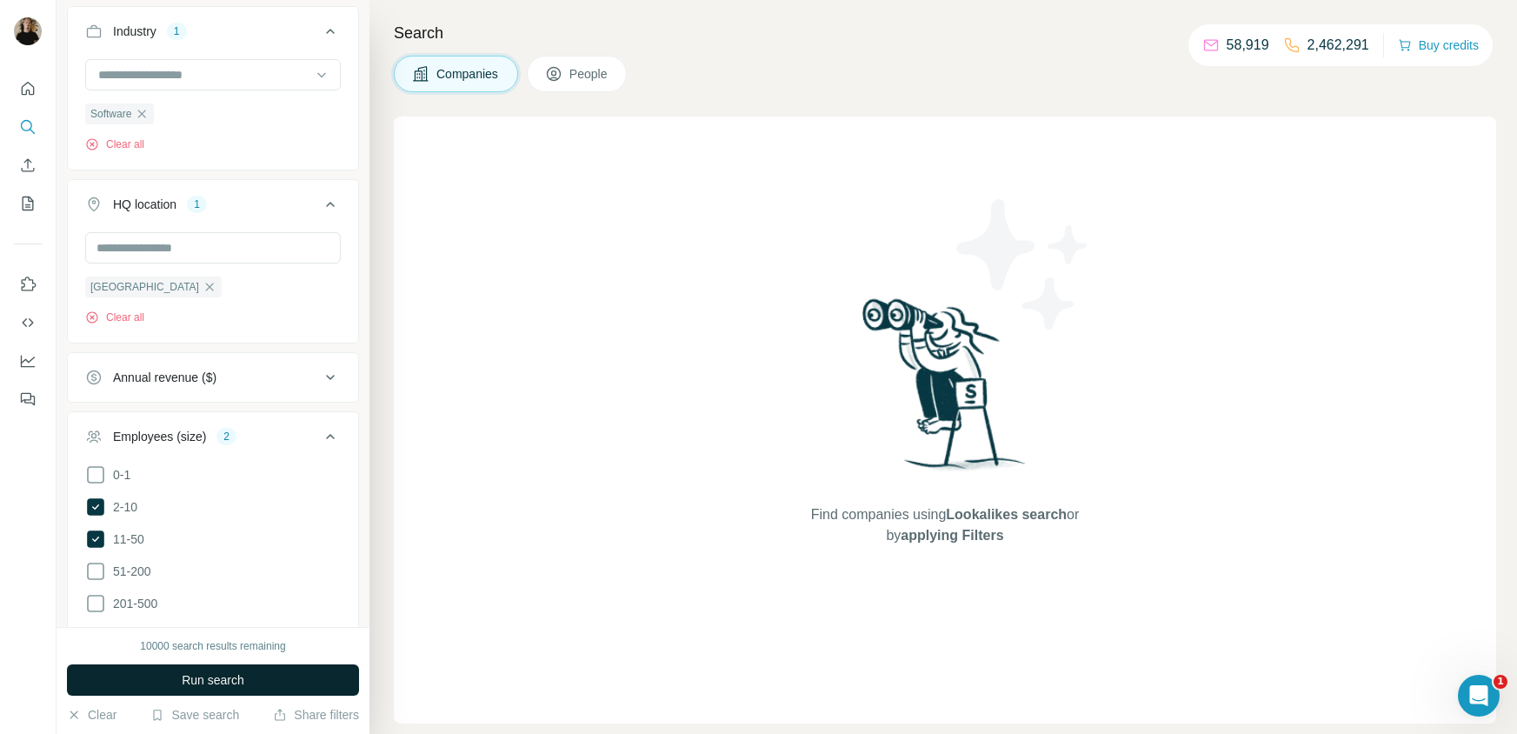
click at [219, 681] on span "Run search" at bounding box center [213, 679] width 63 height 17
click at [209, 683] on span "Run search" at bounding box center [213, 679] width 63 height 17
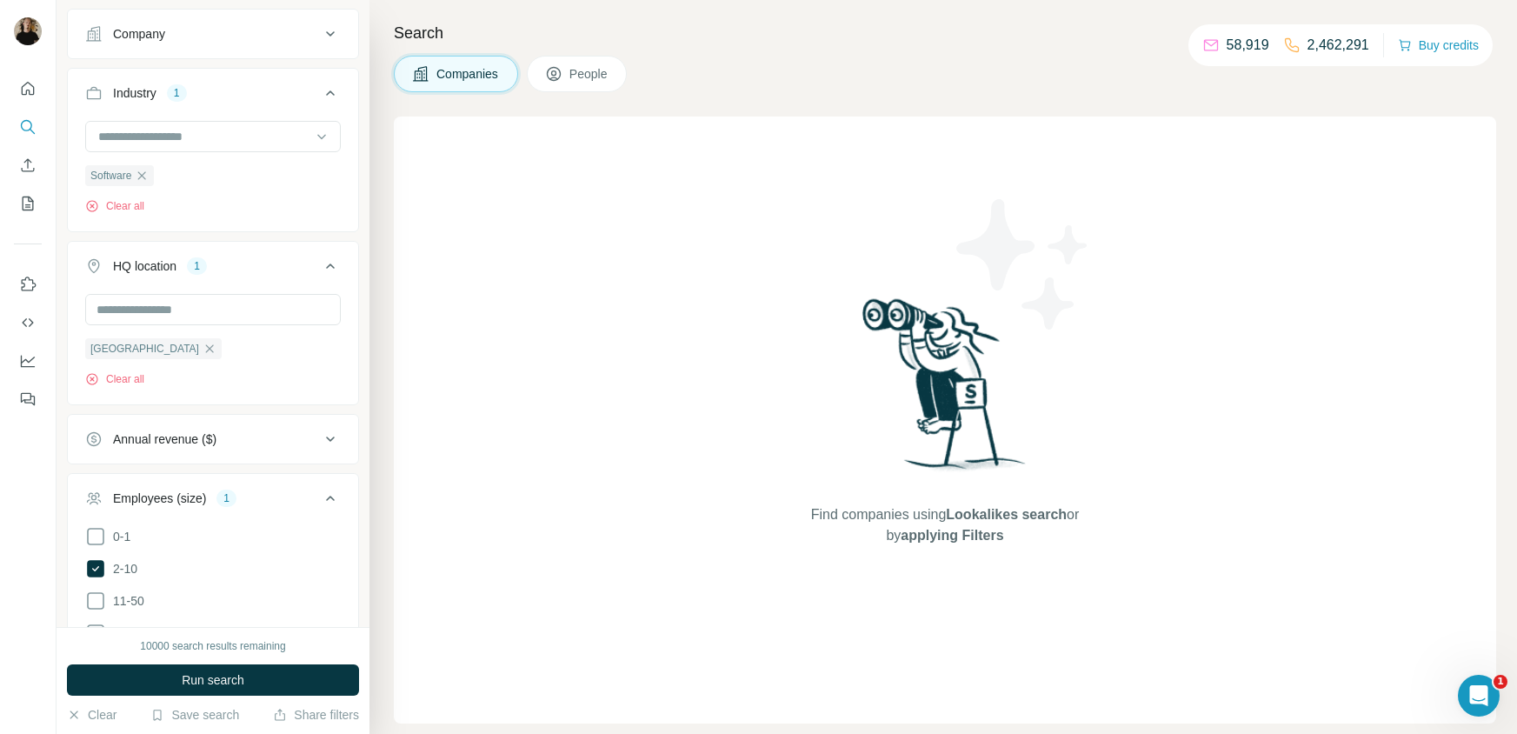
scroll to position [325, 0]
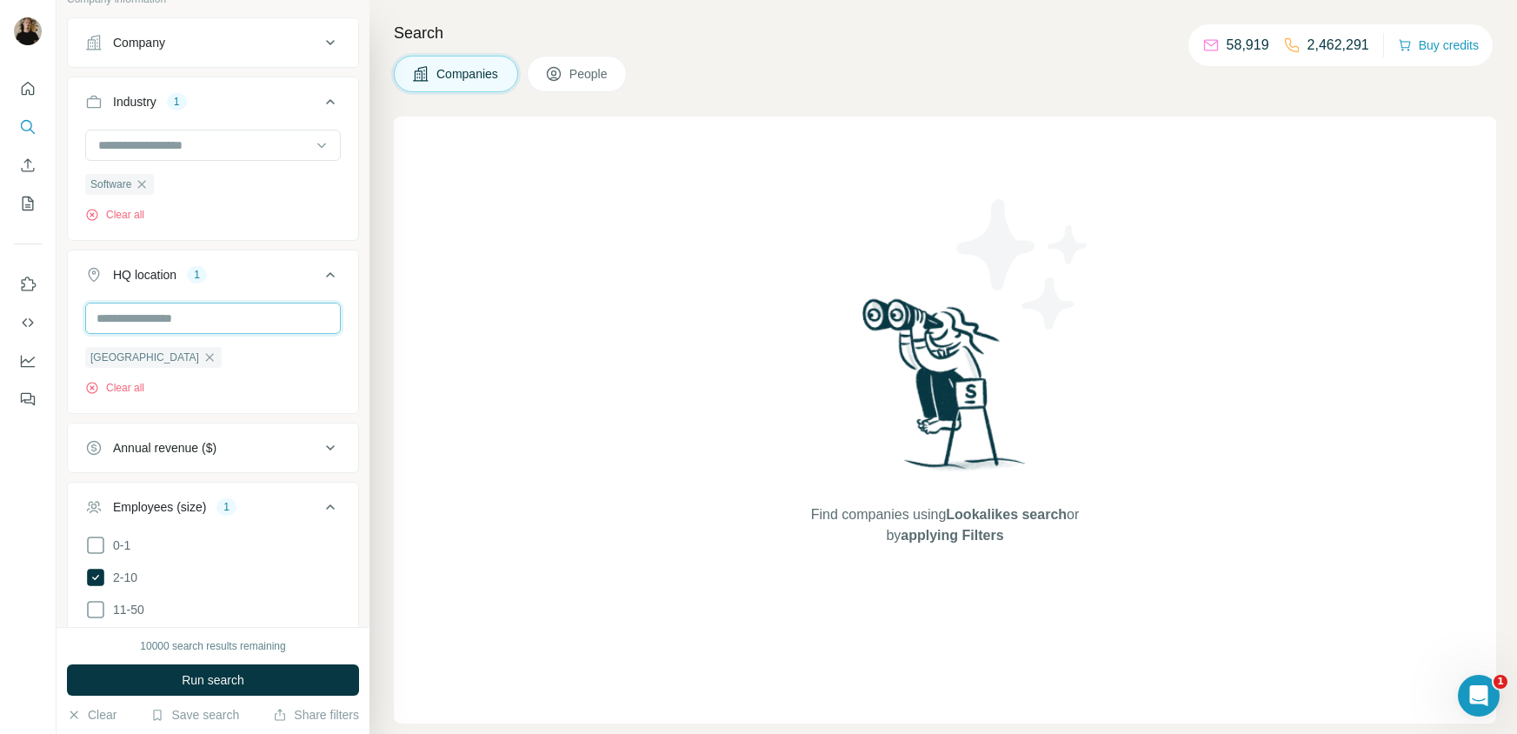
click at [143, 325] on input "text" at bounding box center [213, 317] width 256 height 31
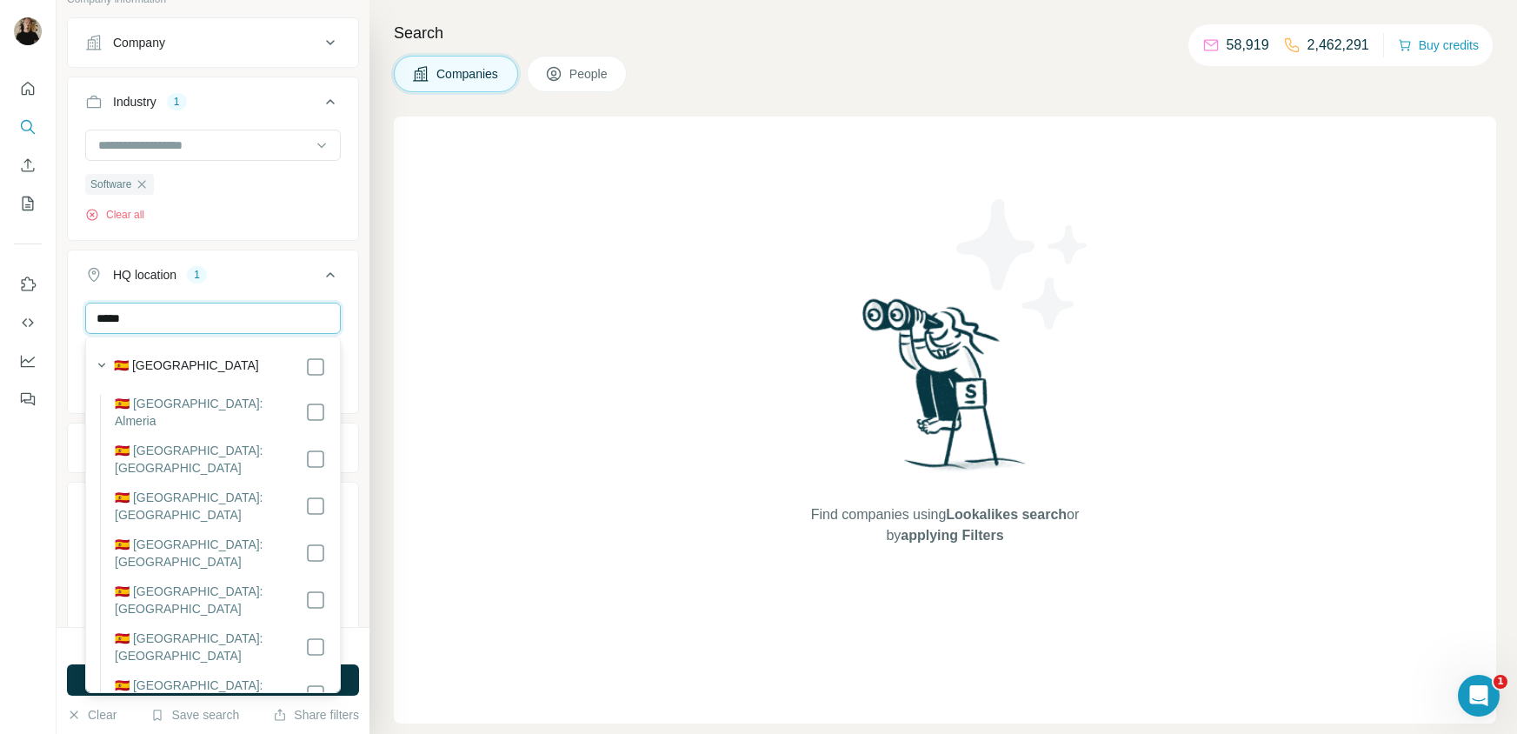
type input "*****"
click at [145, 362] on label "🇪🇸 [GEOGRAPHIC_DATA]" at bounding box center [186, 366] width 145 height 21
click at [347, 695] on div "10000 search results remaining Run search Clear Save search Share filters" at bounding box center [212, 680] width 313 height 107
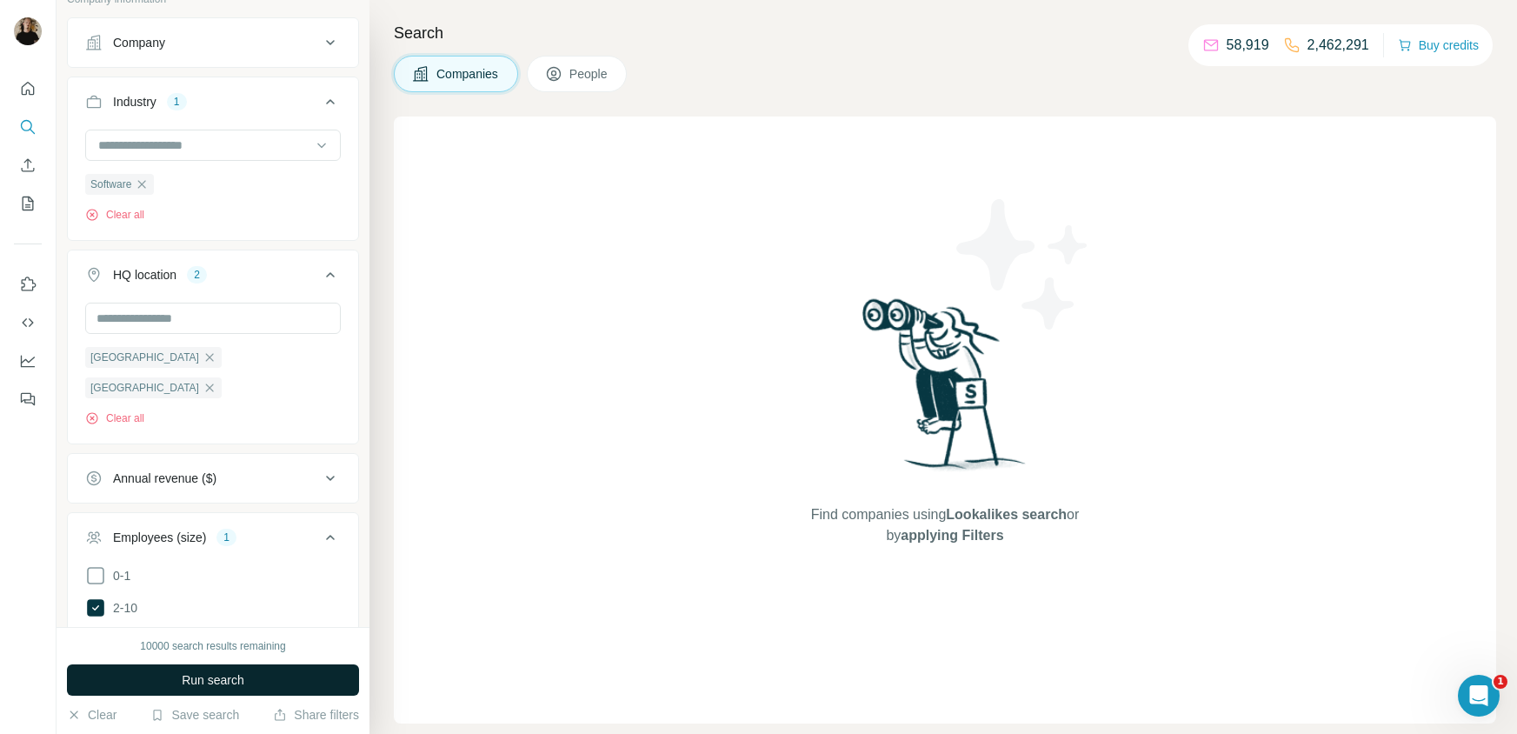
click at [348, 689] on button "Run search" at bounding box center [213, 679] width 292 height 31
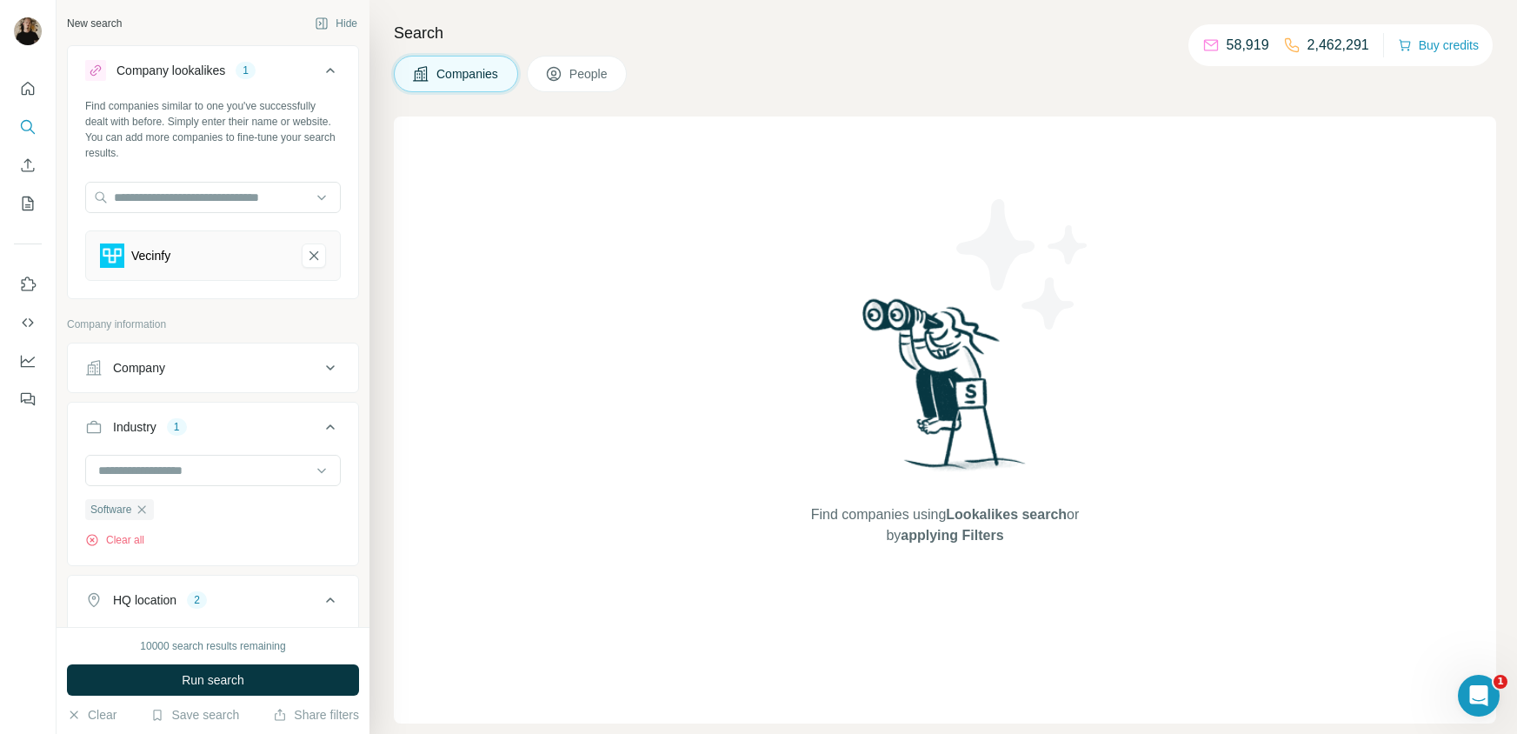
click at [226, 179] on div "Find companies similar to one you've successfully dealt with before. Simply ent…" at bounding box center [213, 196] width 290 height 196
click at [223, 190] on input "text" at bounding box center [213, 197] width 256 height 31
click at [143, 195] on input "text" at bounding box center [213, 197] width 256 height 31
paste input "*********"
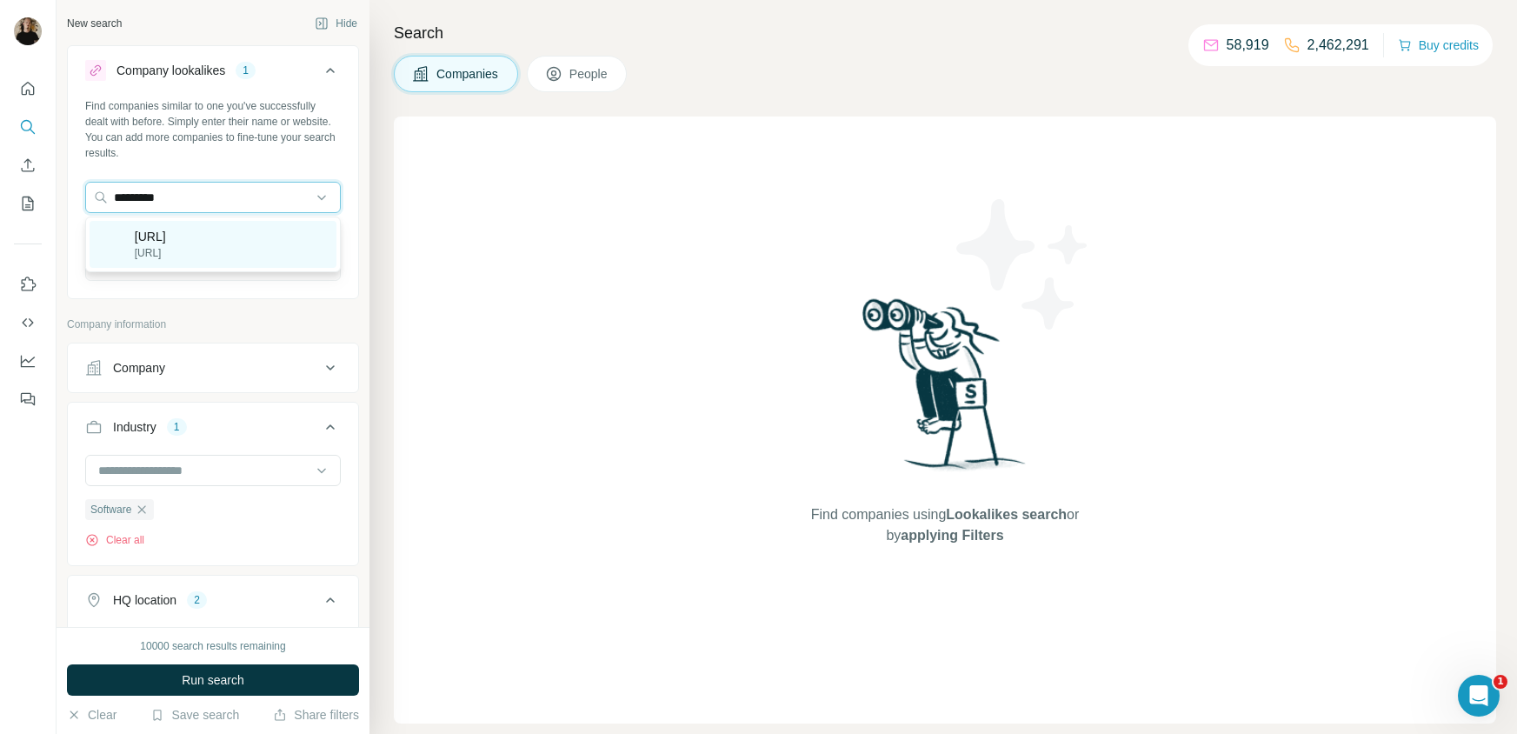
type input "*********"
click at [215, 235] on div "[URL] [URL]" at bounding box center [213, 244] width 247 height 47
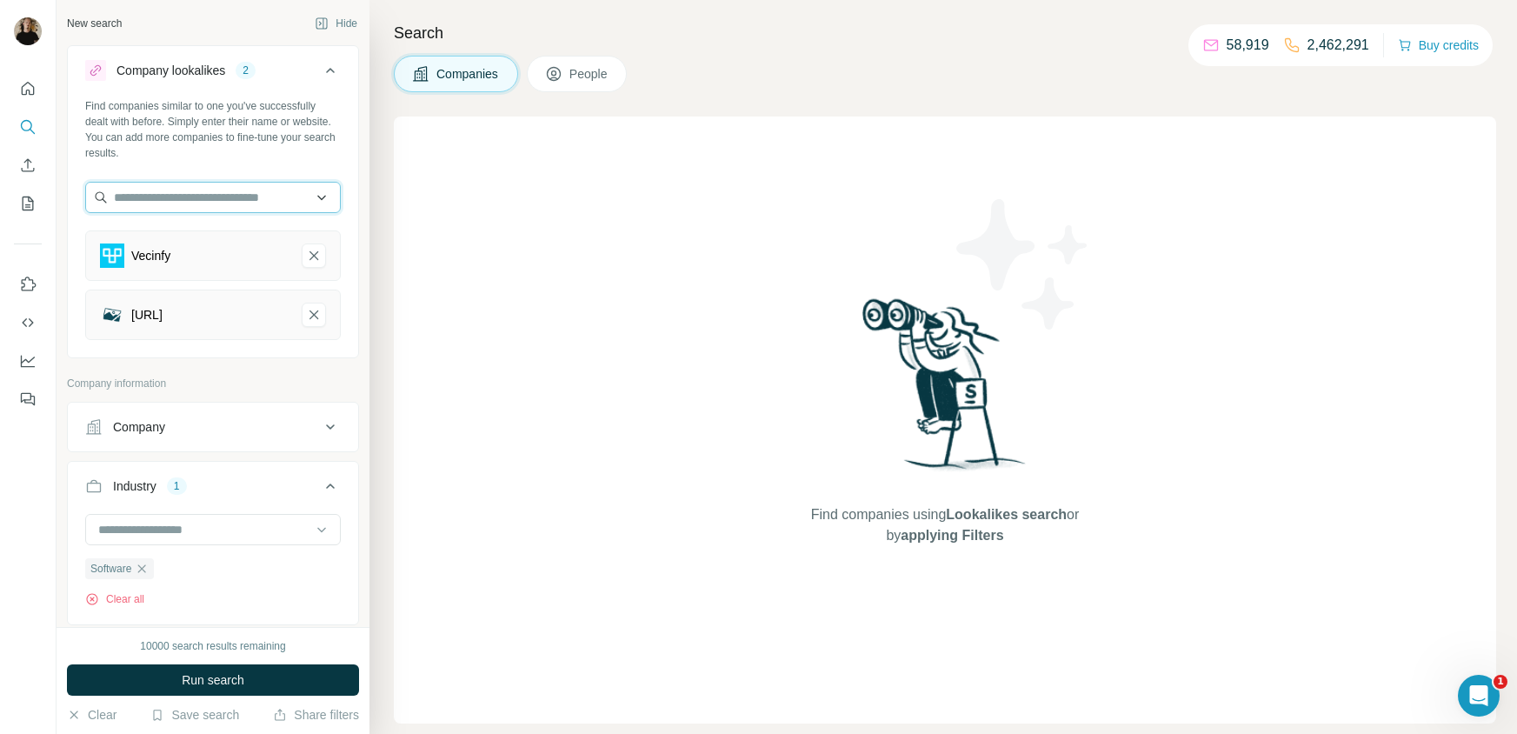
click at [148, 208] on input "text" at bounding box center [213, 197] width 256 height 31
paste input "**********"
drag, startPoint x: 296, startPoint y: 194, endPoint x: 150, endPoint y: 193, distance: 146.0
click at [150, 193] on input "**********" at bounding box center [213, 197] width 256 height 31
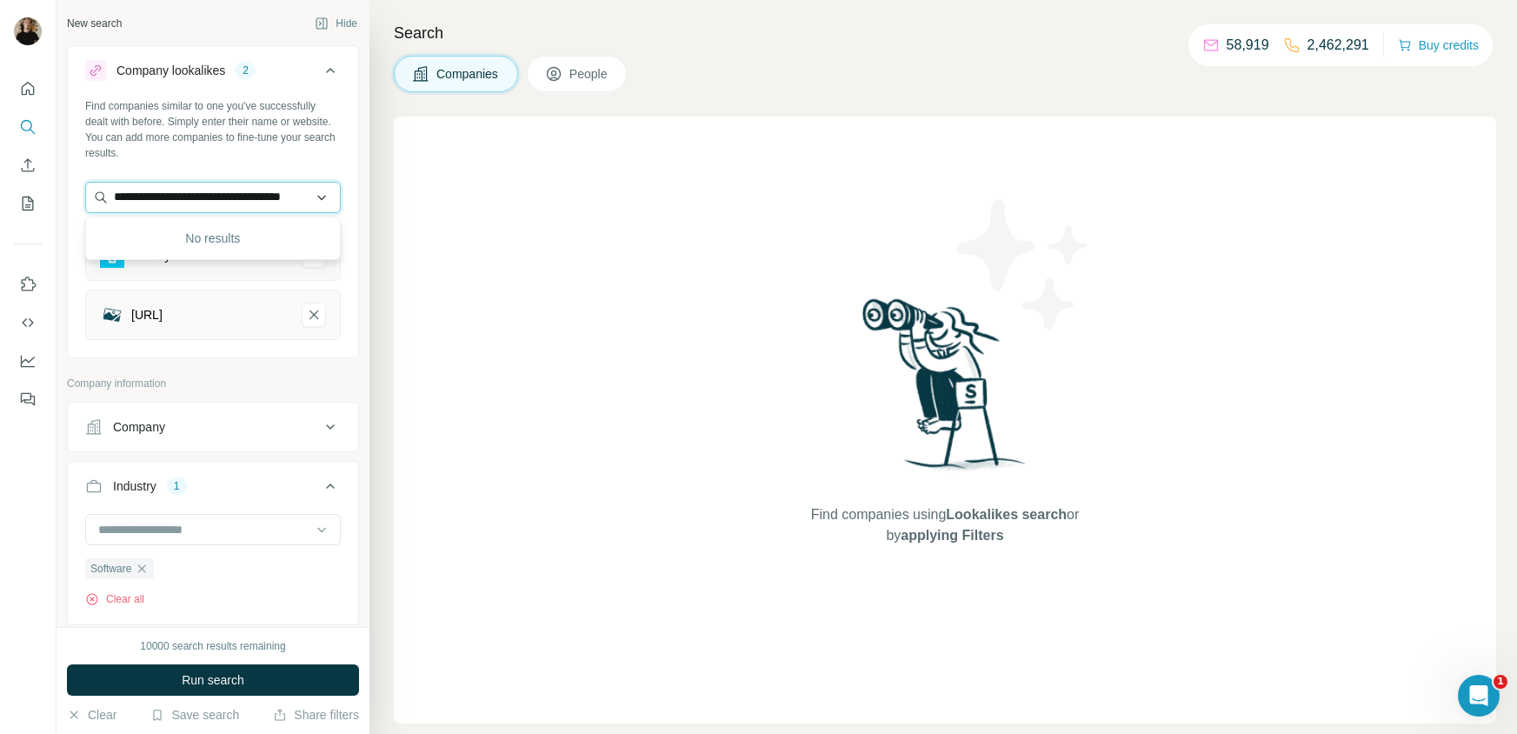
scroll to position [0, 53]
drag, startPoint x: 265, startPoint y: 203, endPoint x: 181, endPoint y: 201, distance: 84.3
click at [181, 201] on input "**********" at bounding box center [213, 197] width 256 height 31
drag, startPoint x: 282, startPoint y: 196, endPoint x: 216, endPoint y: 200, distance: 65.3
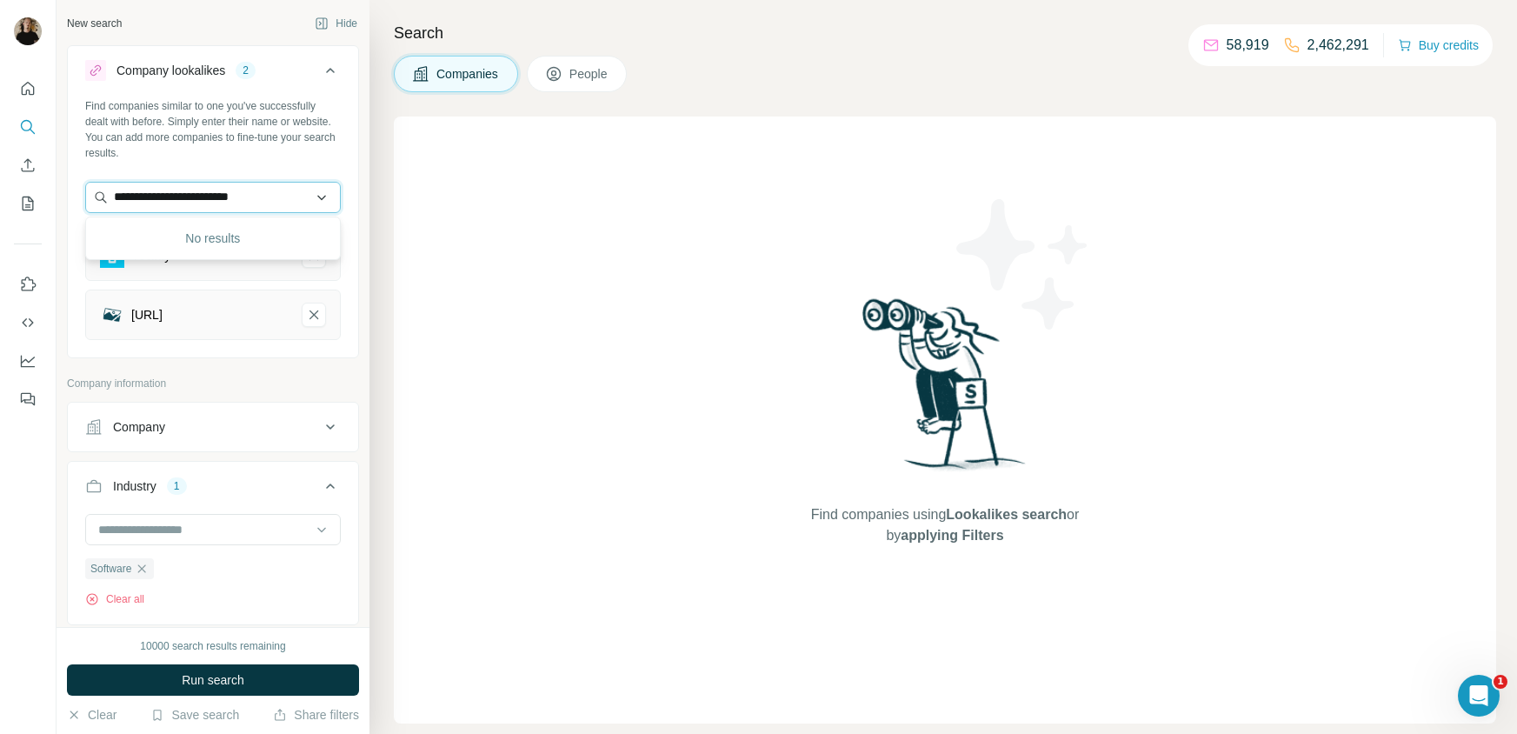
click at [216, 200] on input "**********" at bounding box center [213, 197] width 256 height 31
type input "**********"
click at [204, 229] on p "Futura Tickets" at bounding box center [176, 236] width 83 height 17
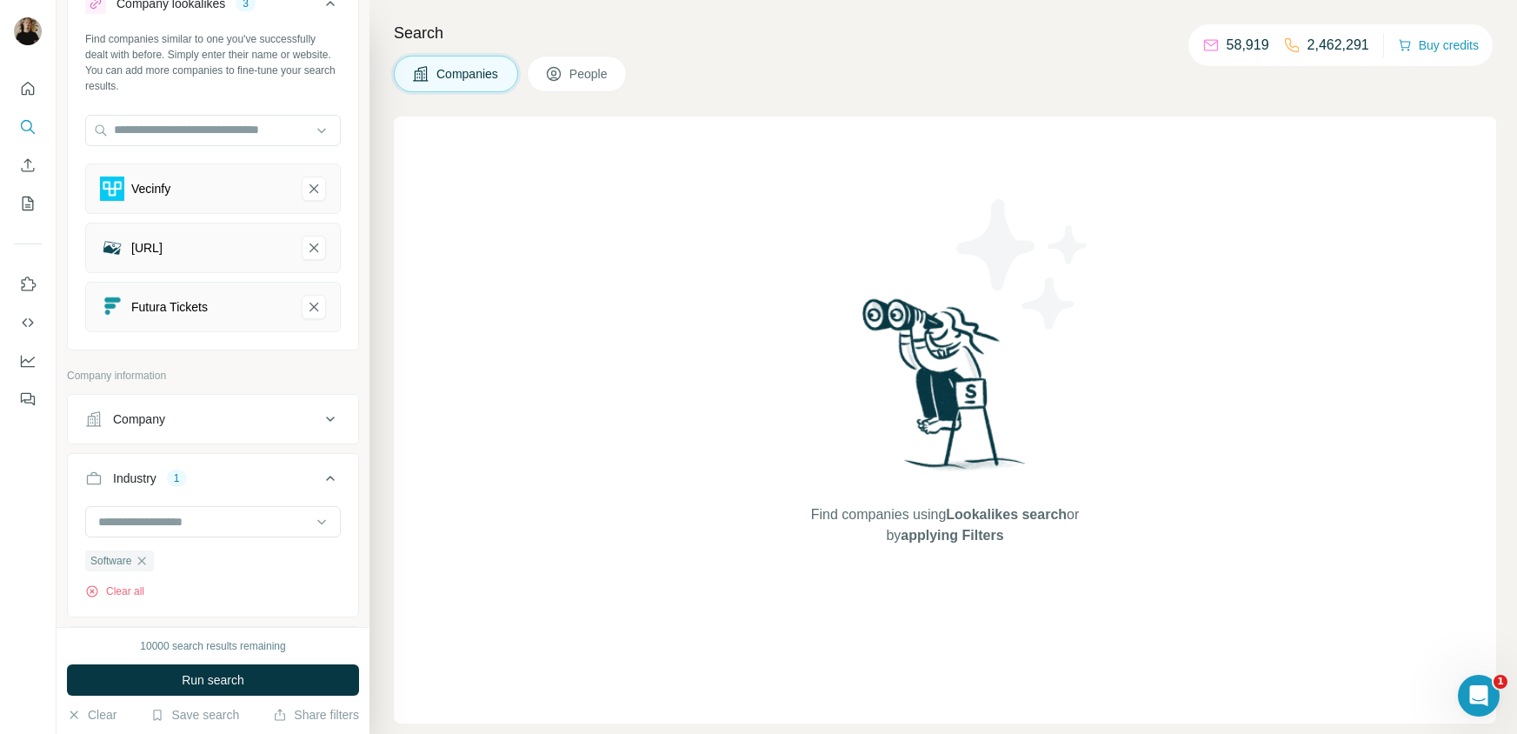
scroll to position [112, 0]
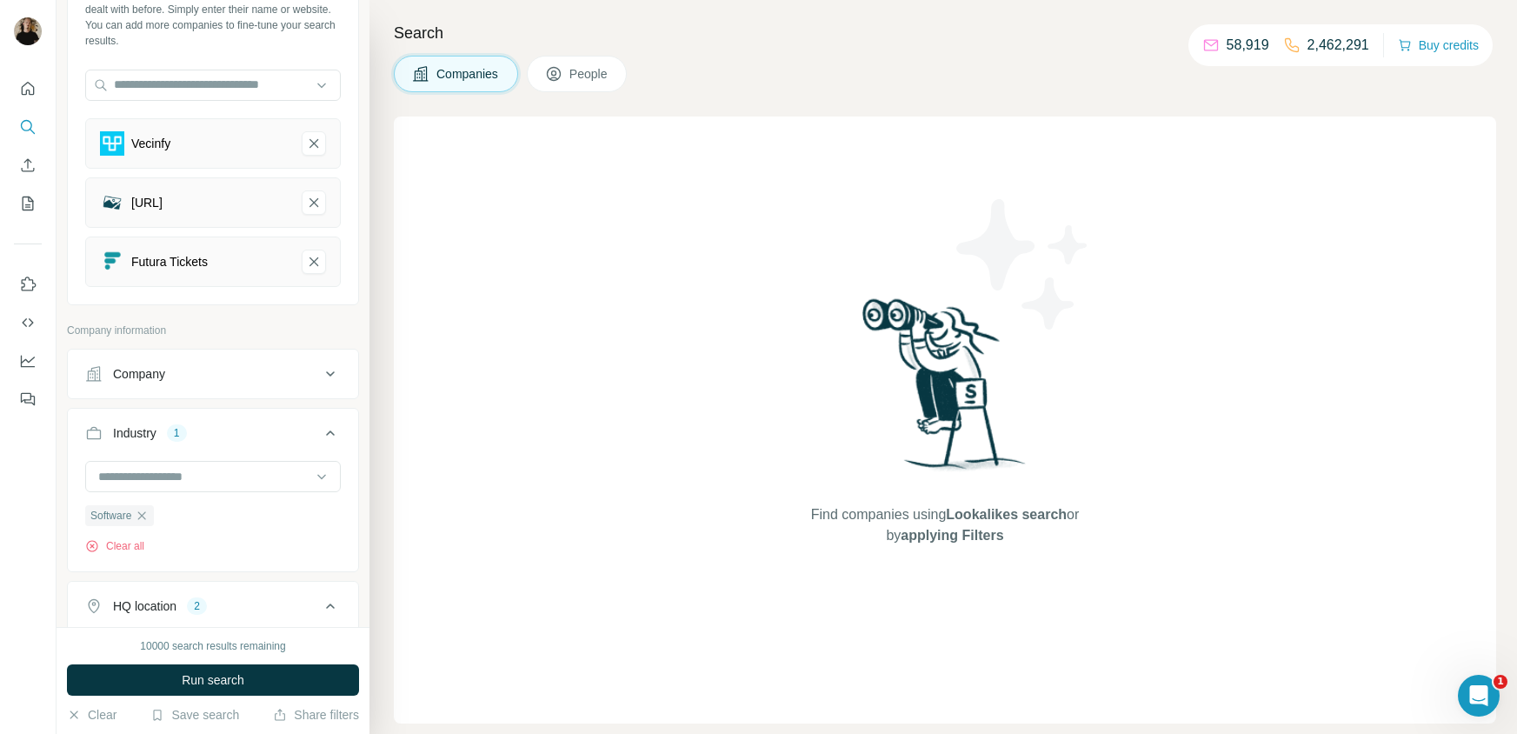
click at [277, 369] on div "Company" at bounding box center [202, 373] width 235 height 17
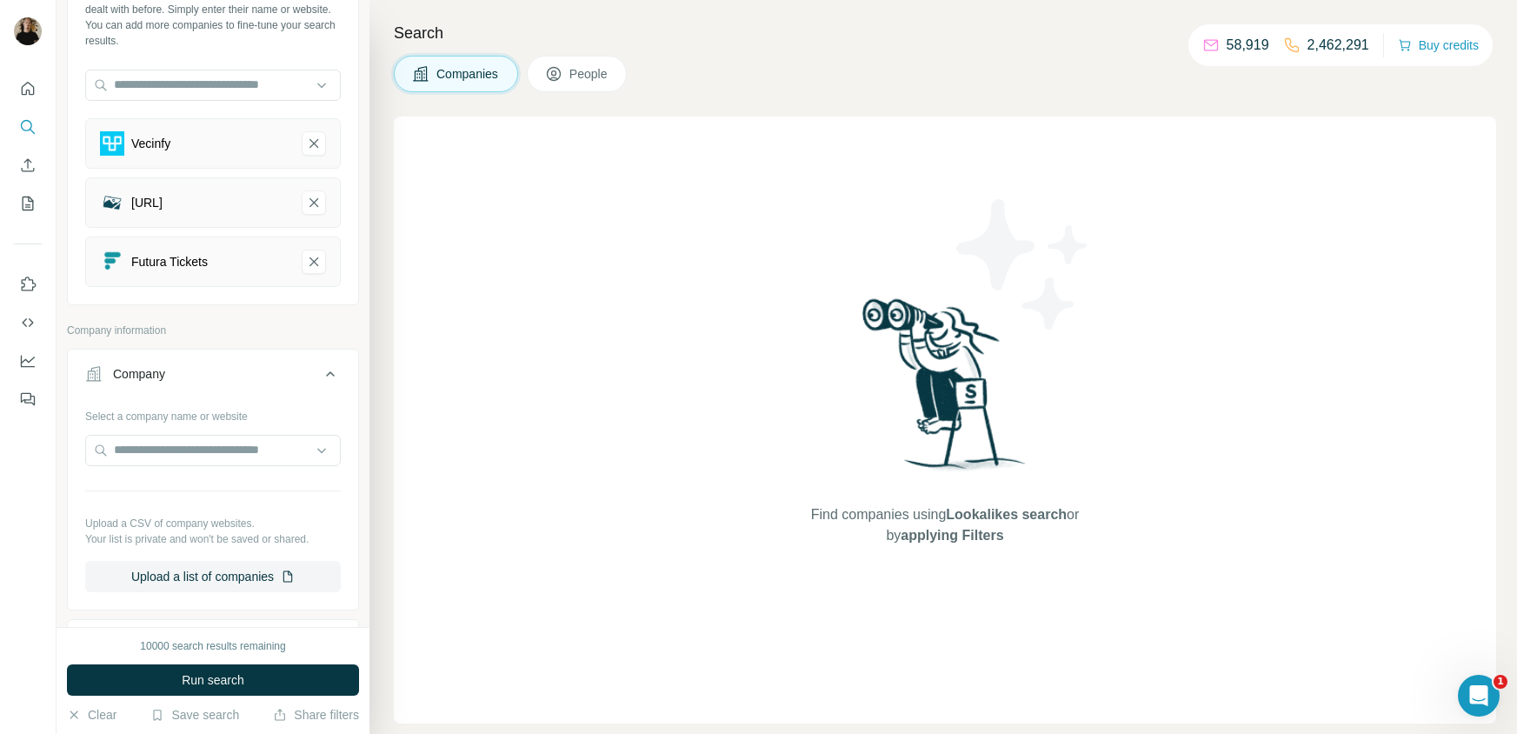
click at [305, 357] on button "Company" at bounding box center [213, 377] width 290 height 49
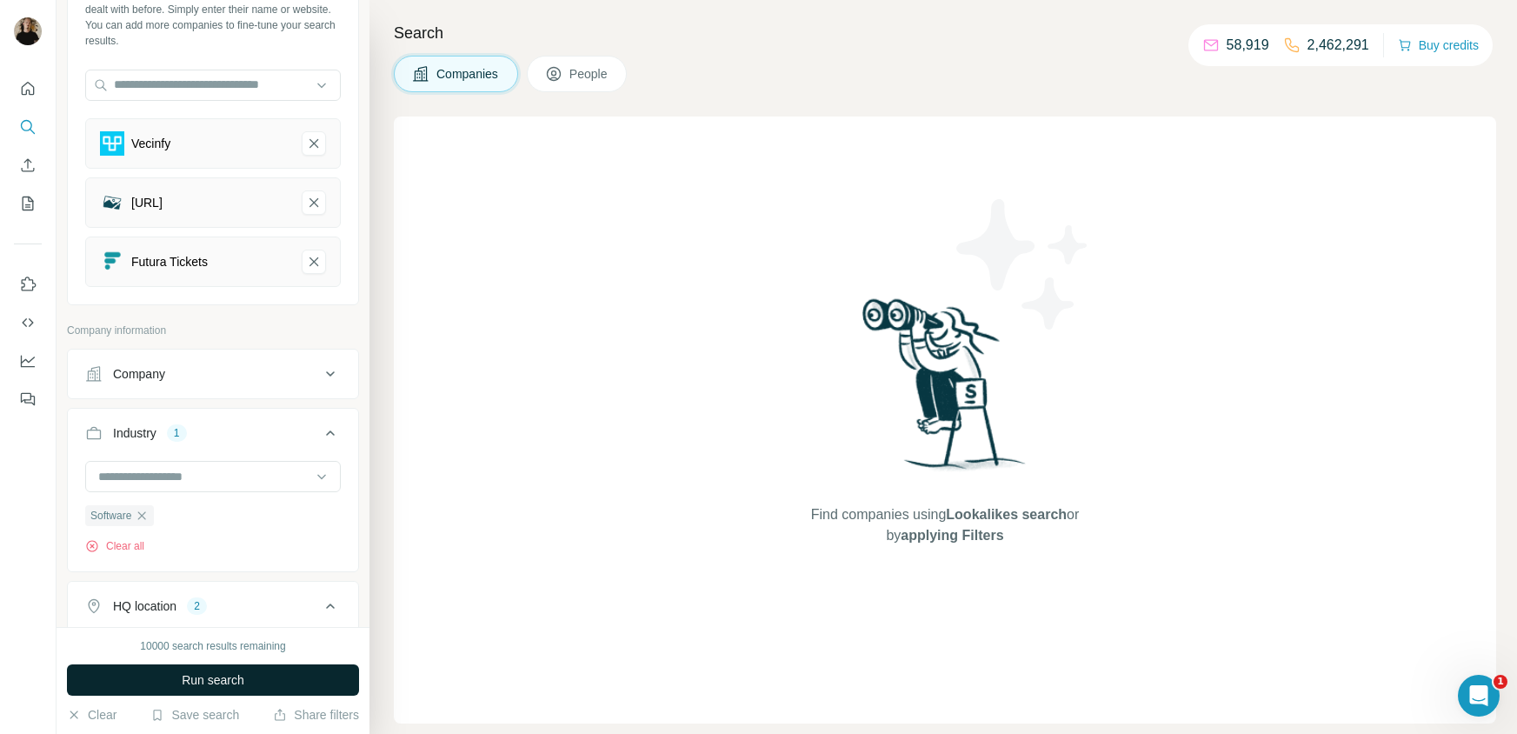
click at [183, 676] on span "Run search" at bounding box center [213, 679] width 63 height 17
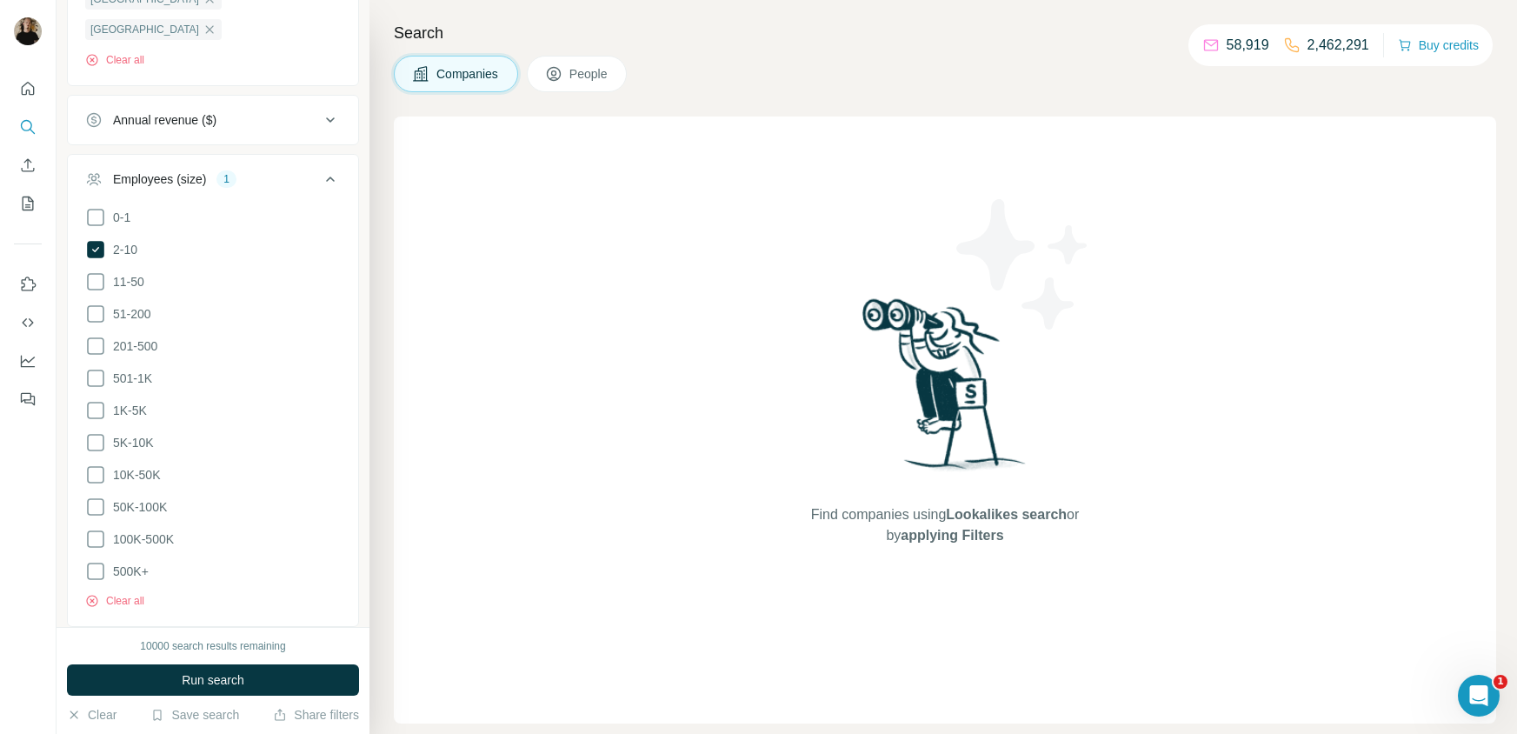
scroll to position [936, 0]
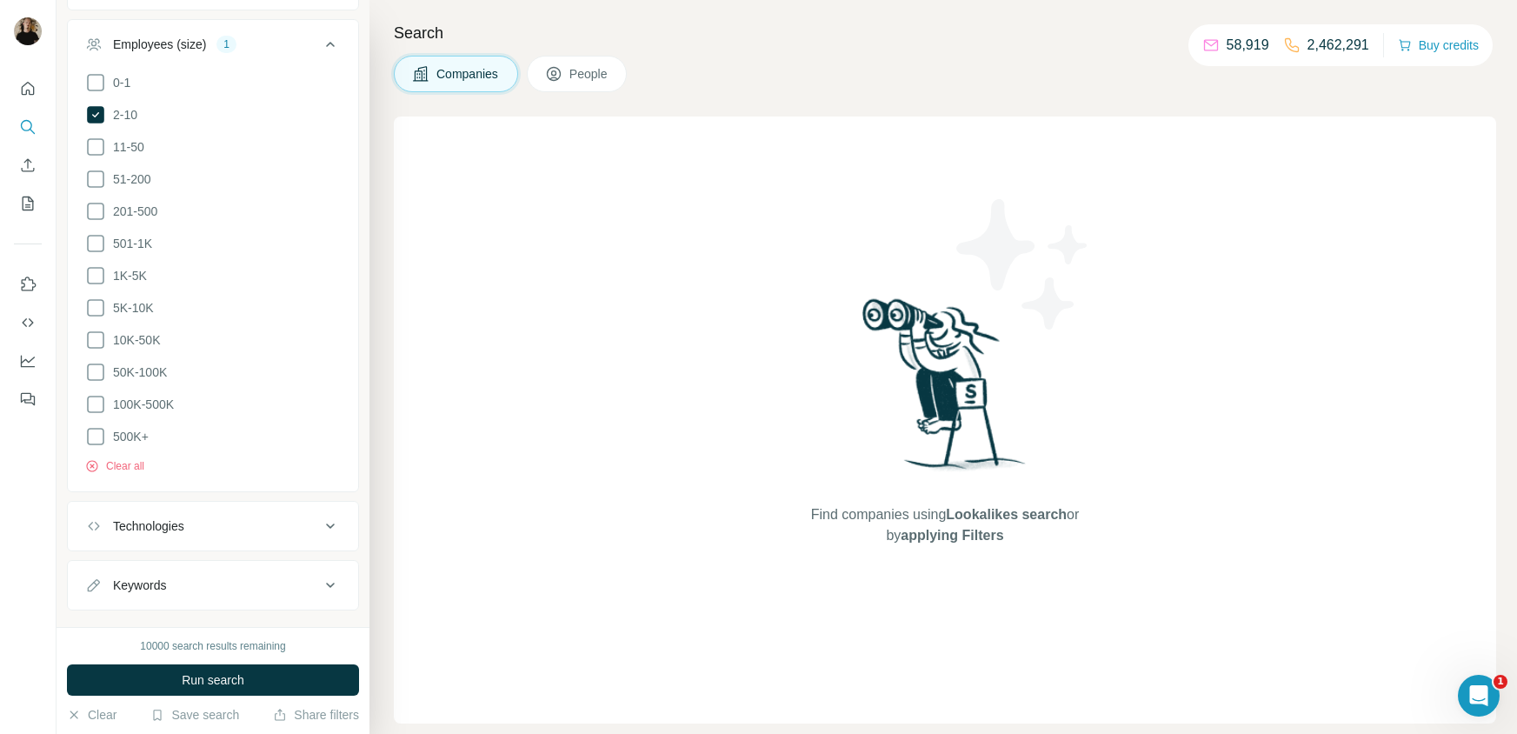
click at [206, 517] on div "Technologies" at bounding box center [202, 525] width 235 height 17
click at [221, 517] on div "Technologies" at bounding box center [202, 525] width 235 height 17
click at [165, 688] on button "Run search" at bounding box center [213, 679] width 292 height 31
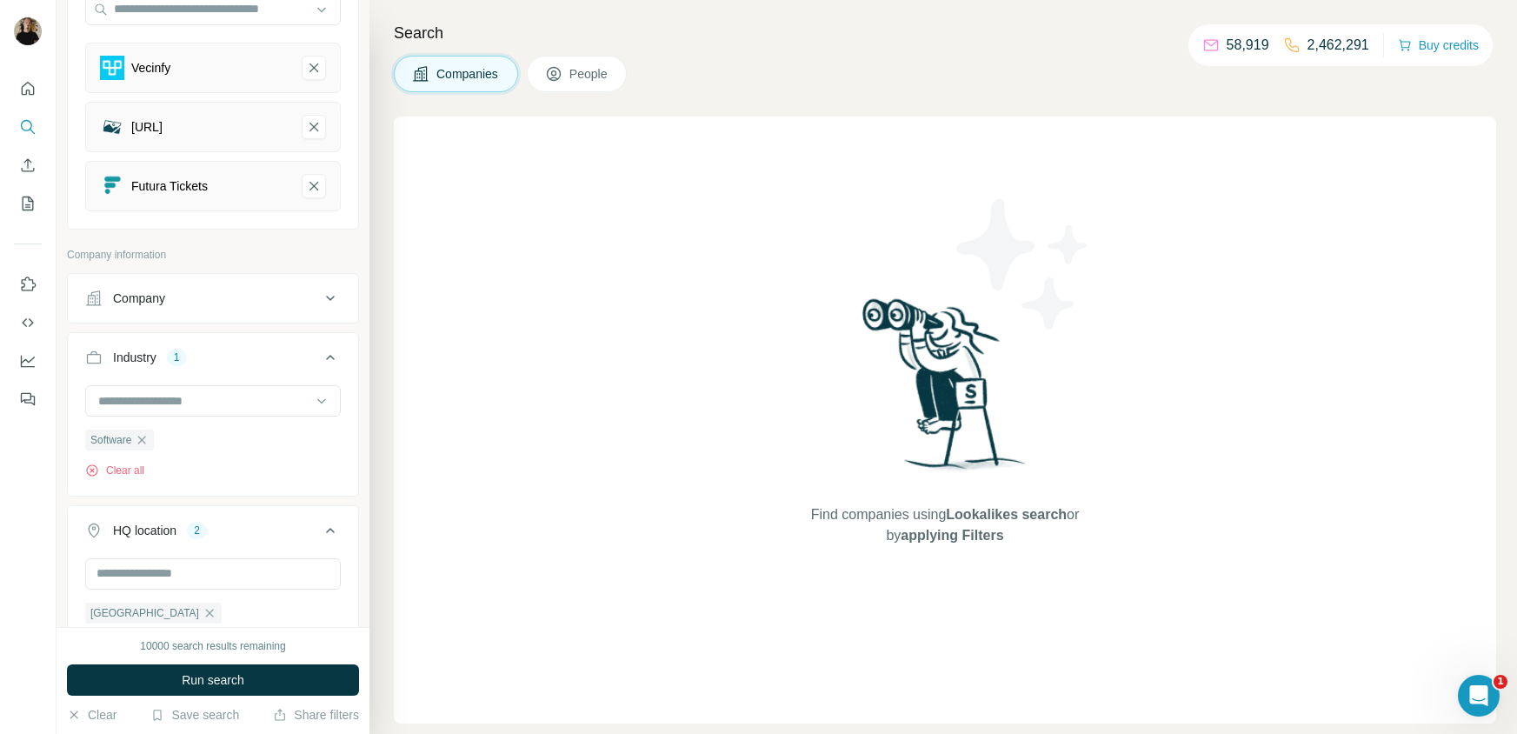
scroll to position [189, 0]
click at [254, 292] on div "Company" at bounding box center [202, 297] width 235 height 17
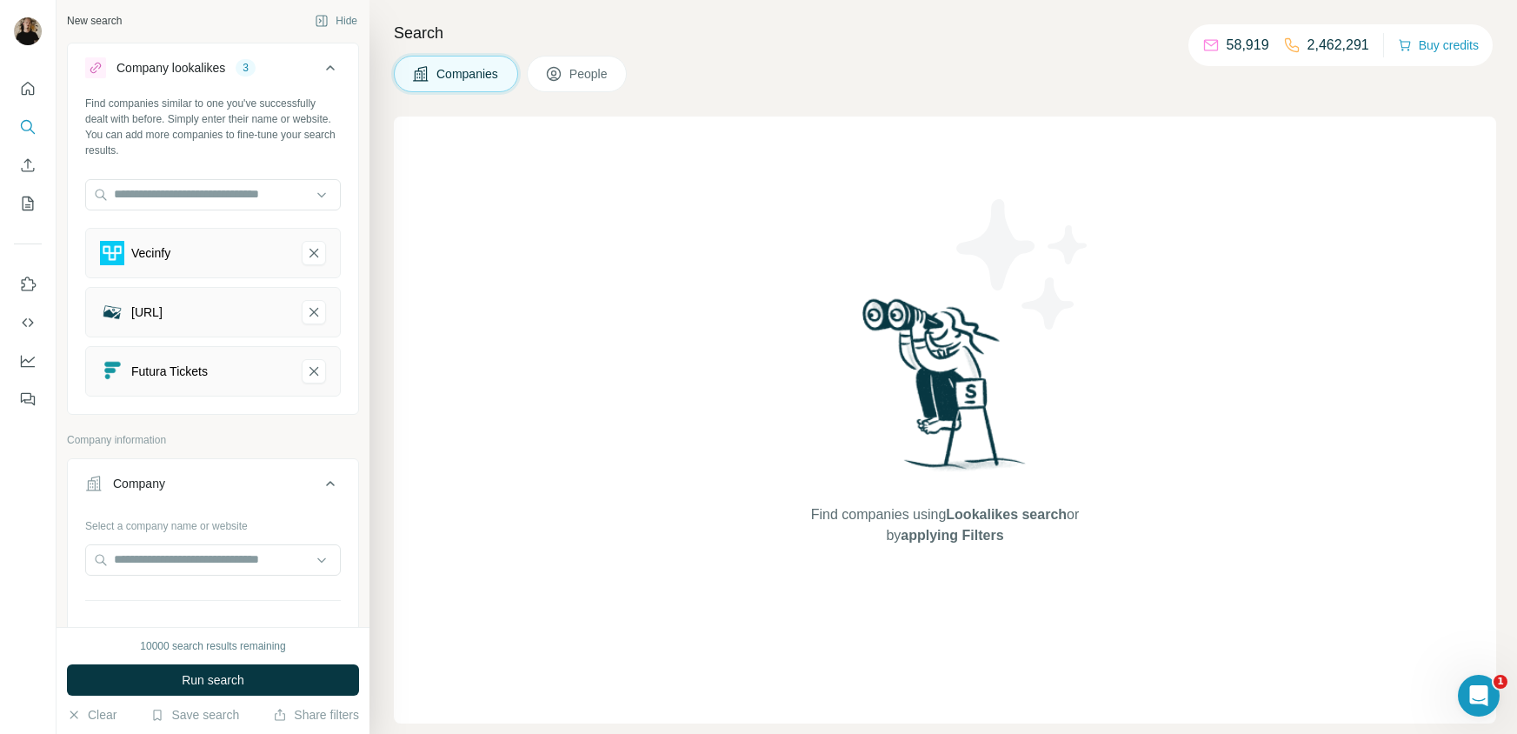
scroll to position [0, 0]
click at [222, 677] on span "Run search" at bounding box center [213, 679] width 63 height 17
click at [572, 72] on span "People" at bounding box center [589, 73] width 40 height 17
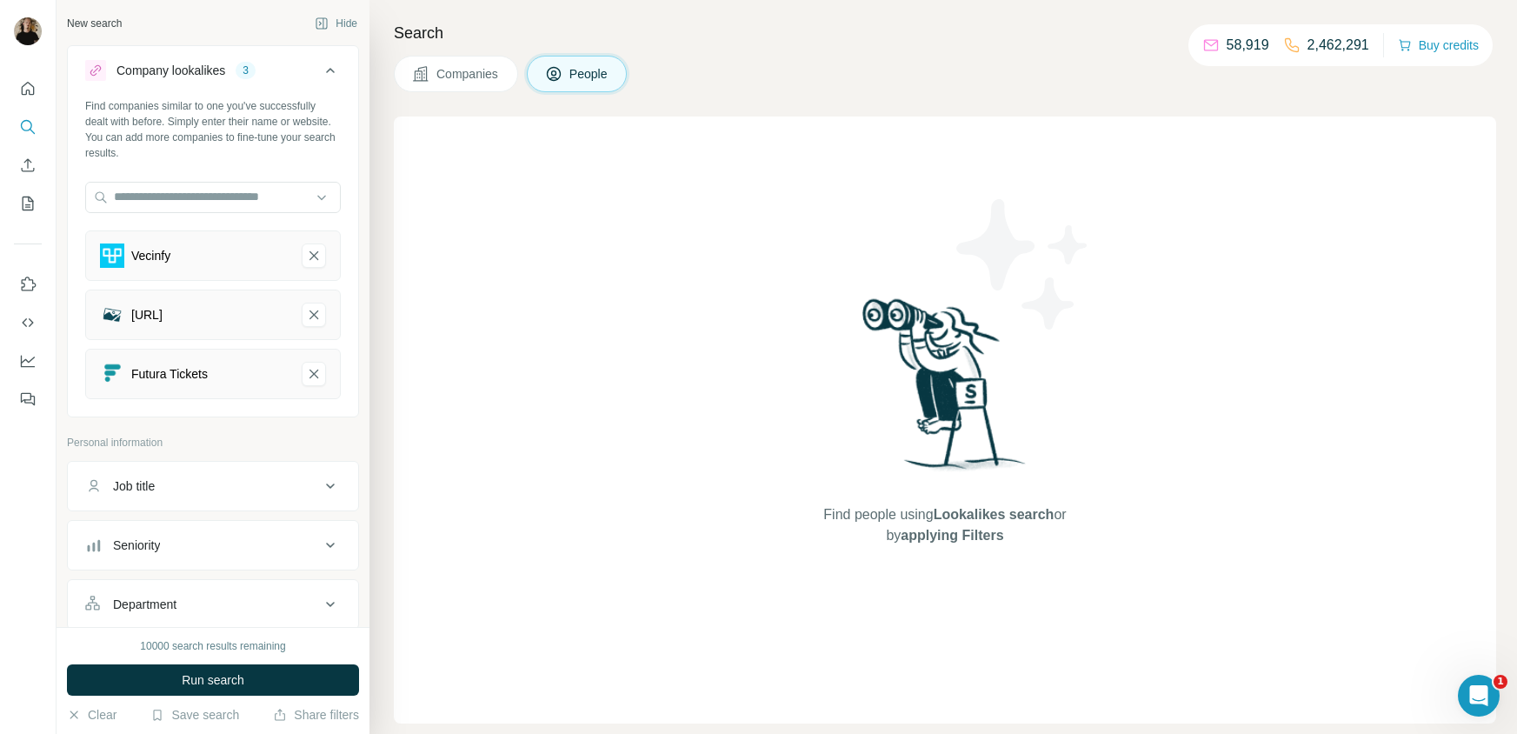
click at [505, 82] on button "Companies" at bounding box center [456, 74] width 124 height 37
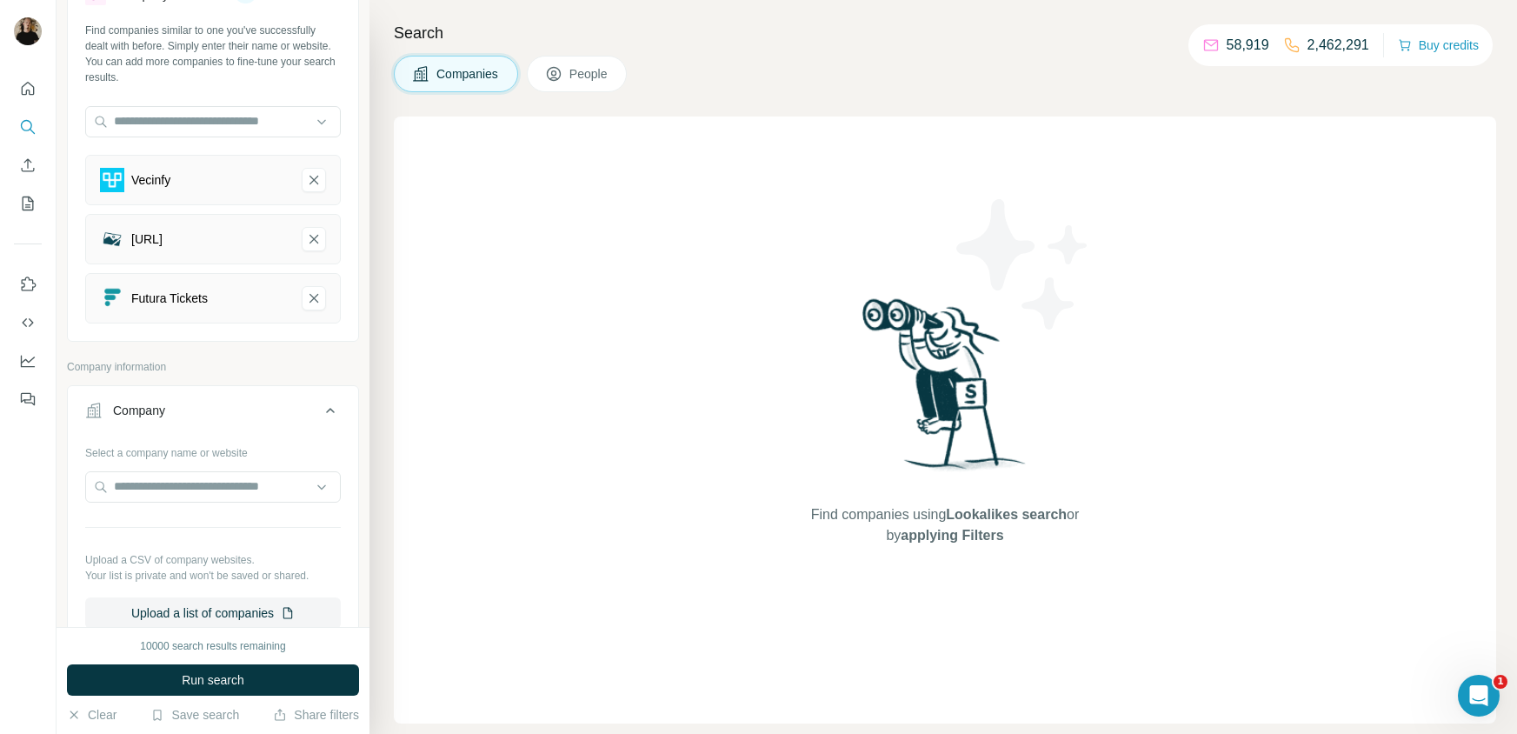
scroll to position [69, 0]
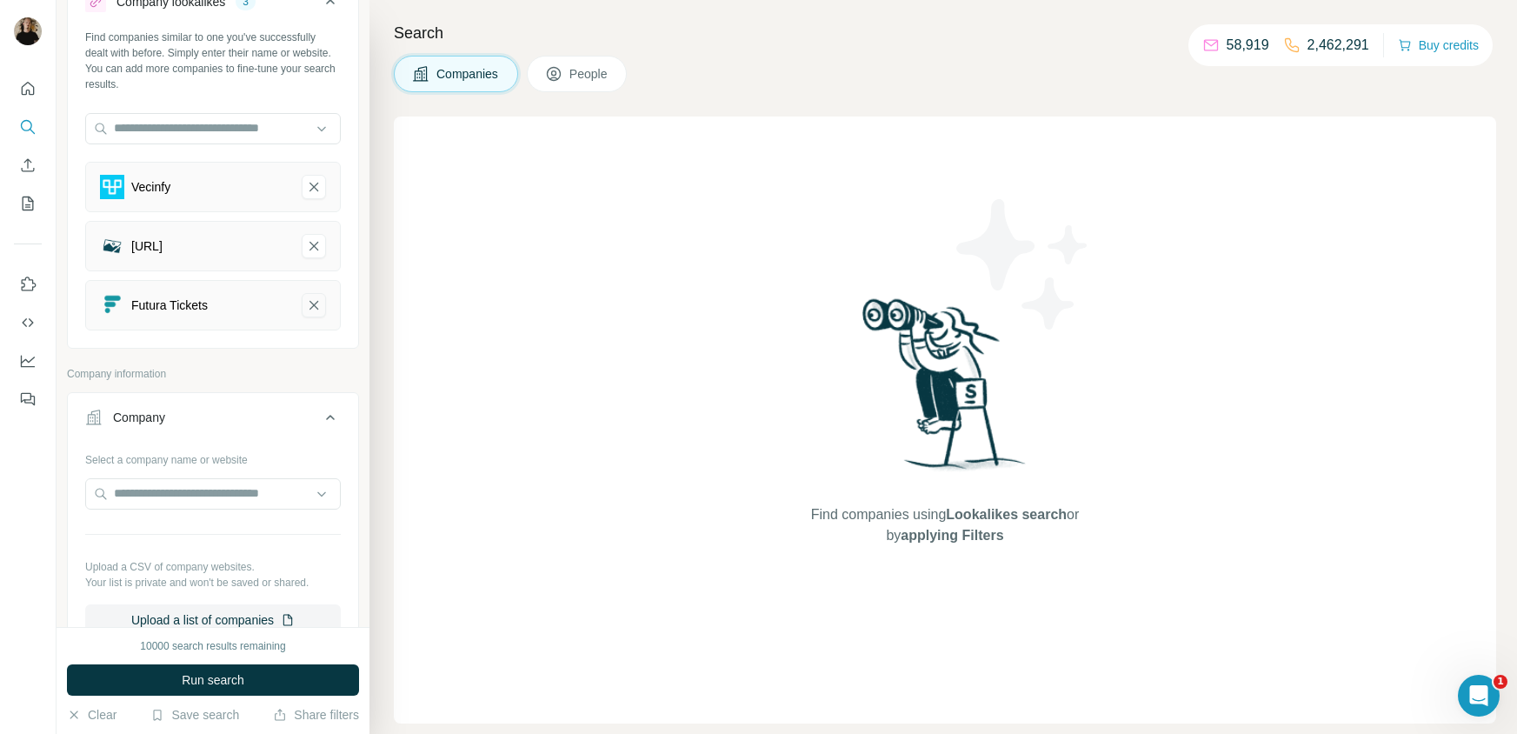
click at [314, 300] on icon "Futura Tickets-remove-button" at bounding box center [314, 304] width 16 height 17
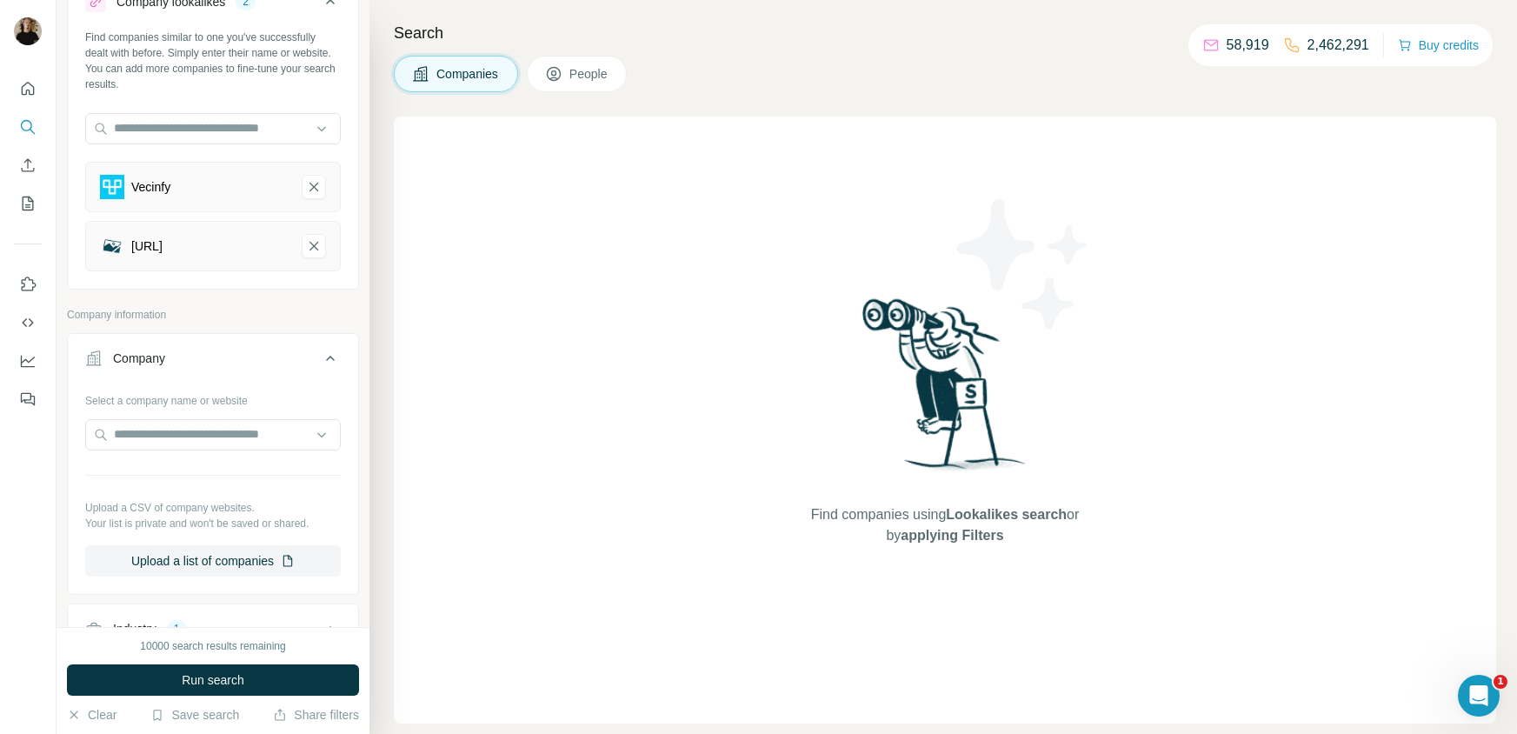
click at [313, 249] on icon "Omogen.ai-remove-button" at bounding box center [314, 245] width 16 height 17
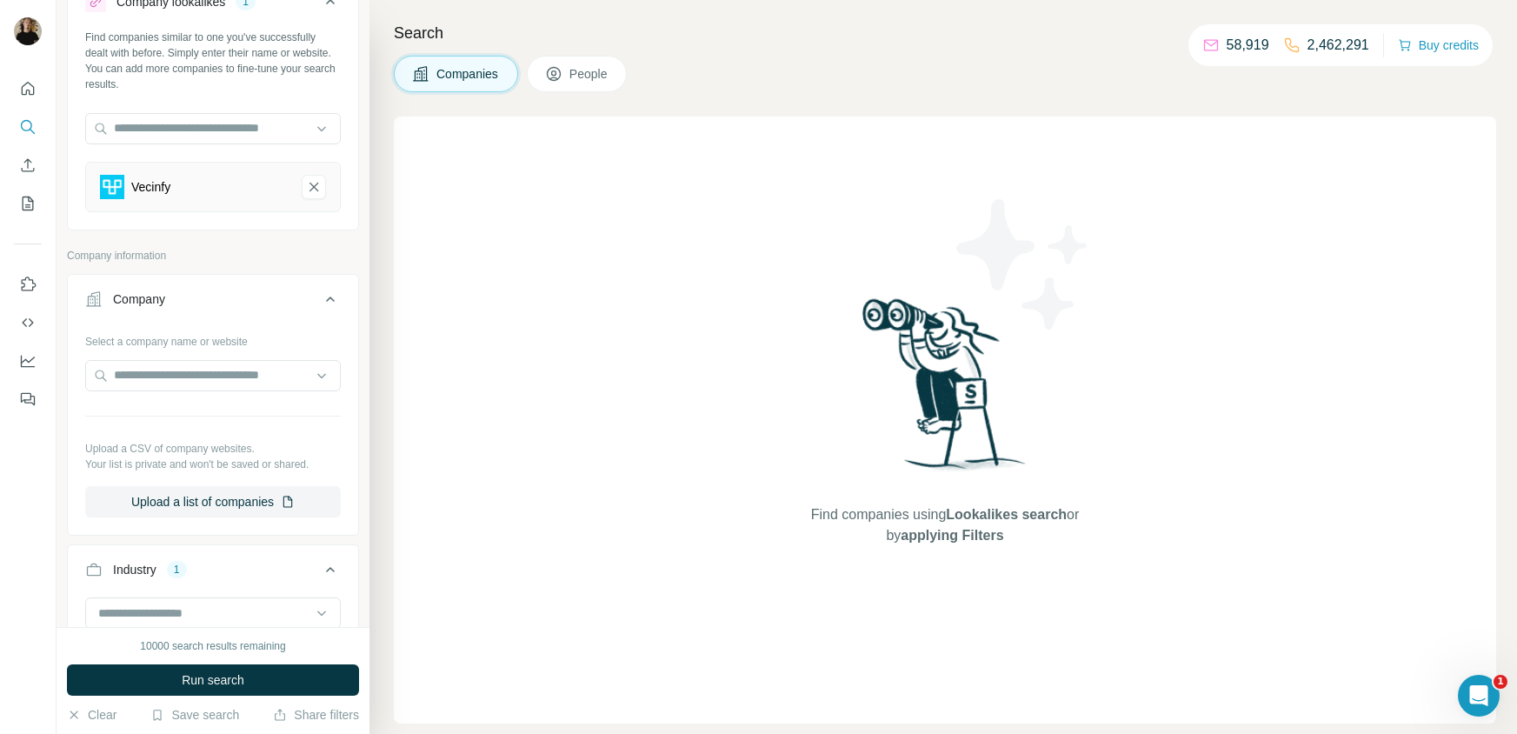
click at [309, 182] on icon "Vecinfy-remove-button" at bounding box center [314, 186] width 16 height 17
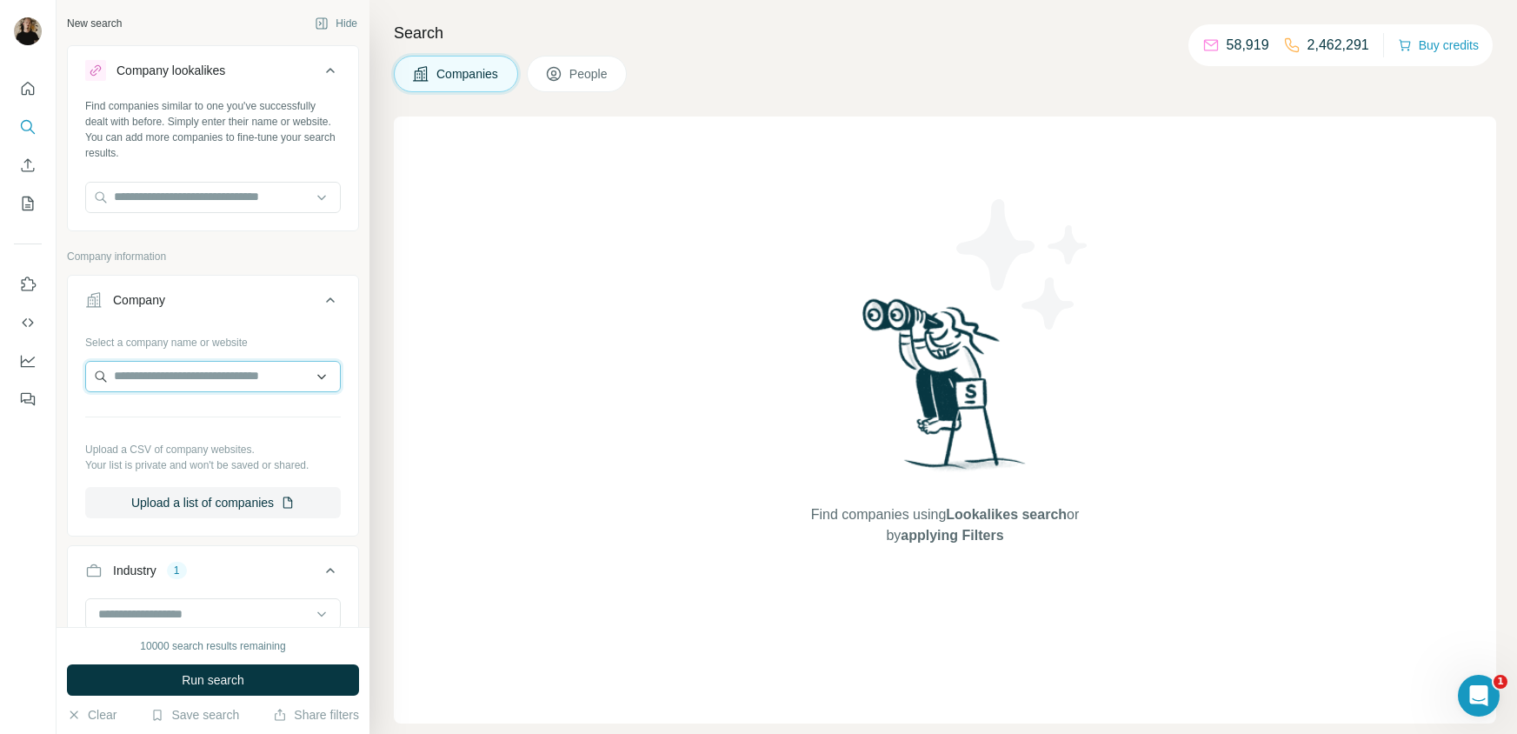
click at [202, 388] on input "text" at bounding box center [213, 376] width 256 height 31
click at [249, 475] on div "Select a company name or website Upload a CSV of company websites. Your list is…" at bounding box center [213, 423] width 256 height 190
click at [243, 490] on button "Upload a list of companies" at bounding box center [213, 502] width 256 height 31
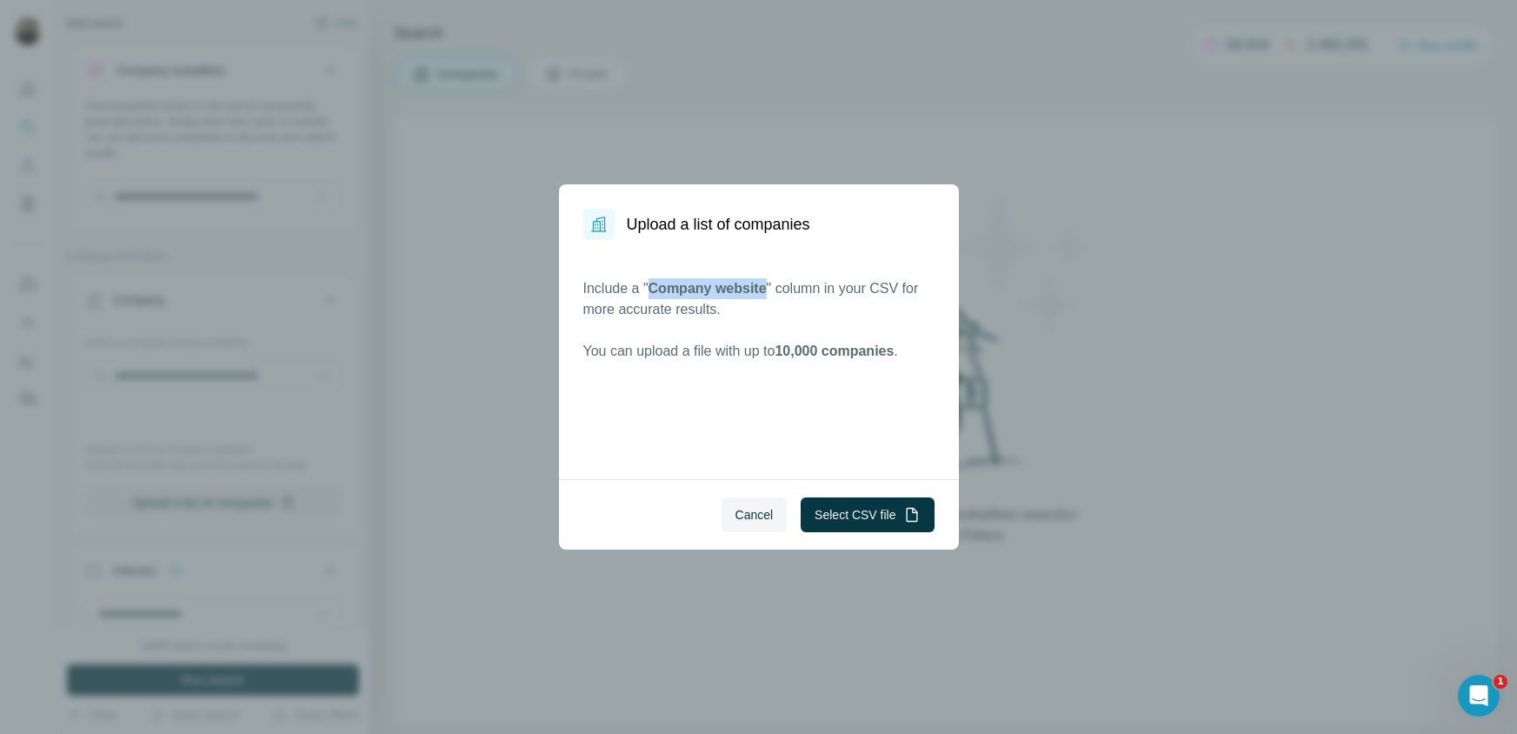
copy span "Company website"
drag, startPoint x: 654, startPoint y: 283, endPoint x: 767, endPoint y: 290, distance: 114.1
click at [767, 290] on span "Company website" at bounding box center [707, 288] width 118 height 15
click at [864, 521] on button "Select CSV file" at bounding box center [867, 514] width 133 height 35
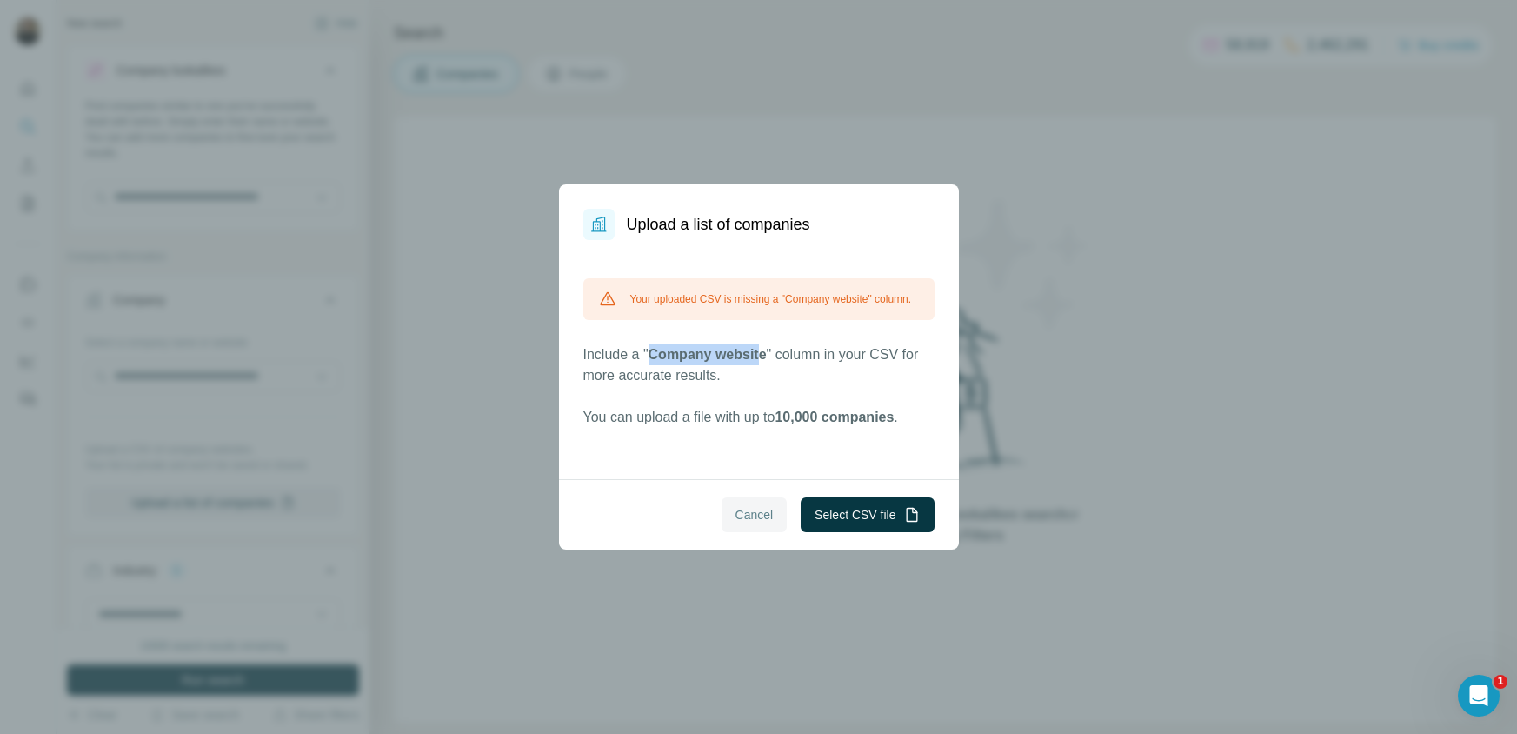
click at [769, 518] on button "Cancel" at bounding box center [754, 514] width 66 height 35
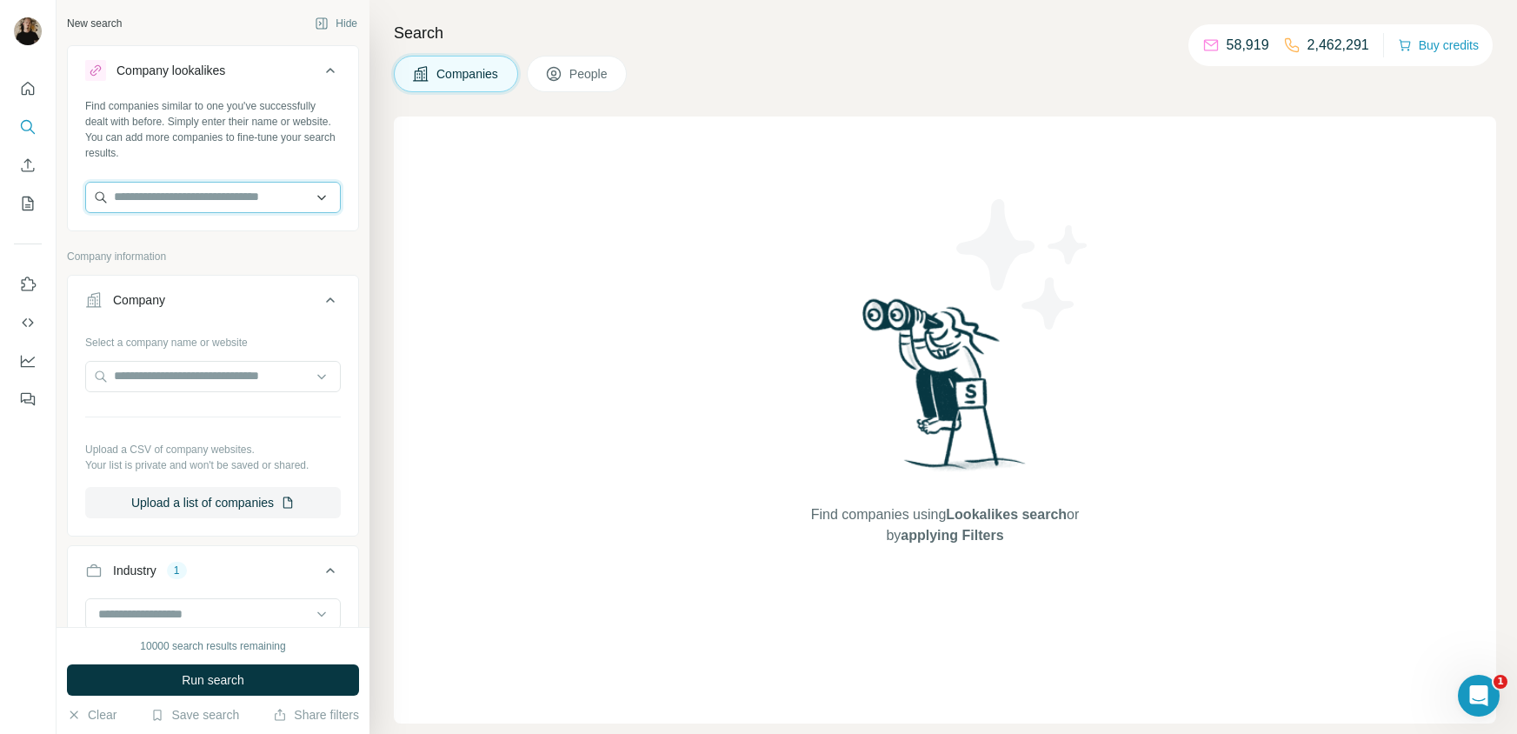
click at [241, 204] on input "text" at bounding box center [213, 197] width 256 height 31
paste input "**********"
drag, startPoint x: 186, startPoint y: 194, endPoint x: -181, endPoint y: 147, distance: 369.8
click at [0, 147] on html "**********" at bounding box center [758, 432] width 1517 height 864
click at [237, 201] on input "*********" at bounding box center [213, 197] width 256 height 31
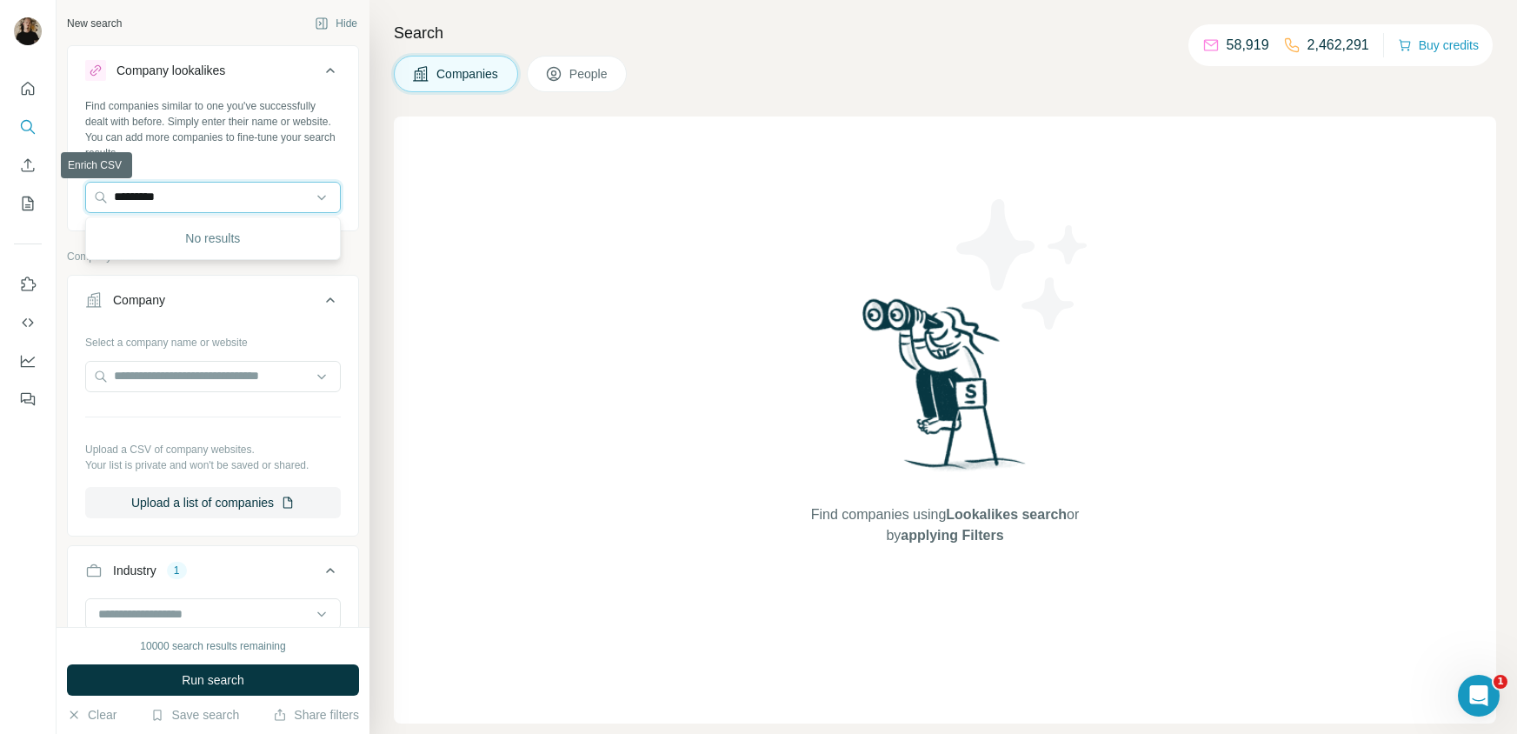
drag, startPoint x: 229, startPoint y: 201, endPoint x: -150, endPoint y: 149, distance: 381.7
click at [0, 149] on html "New search Hide Company lookalikes Find companies similar to one you've success…" at bounding box center [758, 432] width 1517 height 864
drag, startPoint x: 237, startPoint y: 200, endPoint x: 250, endPoint y: 202, distance: 13.2
click at [236, 202] on input "*********" at bounding box center [213, 197] width 256 height 31
click at [262, 202] on input "*********" at bounding box center [213, 197] width 256 height 31
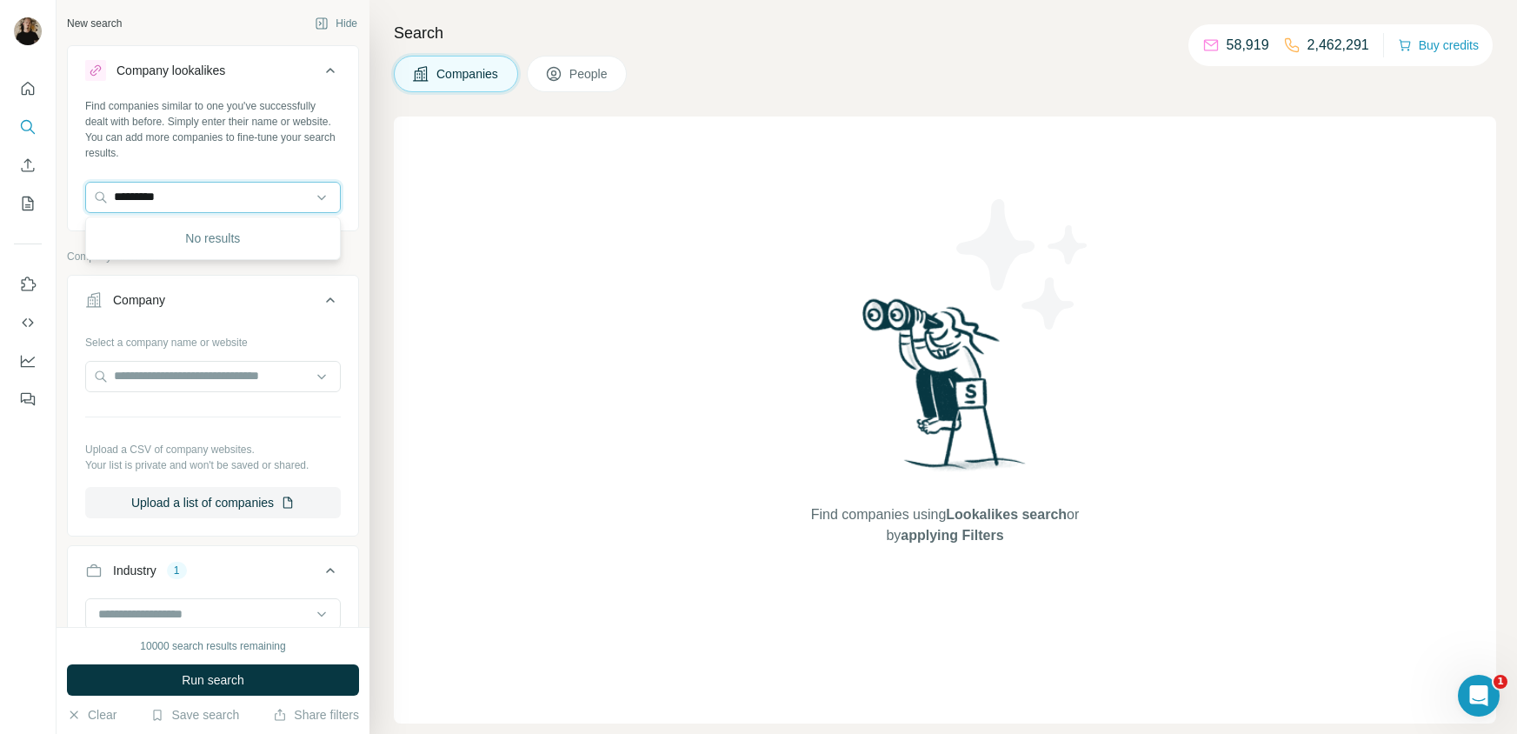
drag, startPoint x: 275, startPoint y: 196, endPoint x: -148, endPoint y: 163, distance: 423.7
click at [0, 163] on html "New search Hide Company lookalikes Find companies similar to one you've success…" at bounding box center [758, 432] width 1517 height 864
paste input "**********"
drag, startPoint x: 191, startPoint y: 200, endPoint x: -112, endPoint y: 173, distance: 304.5
click at [0, 173] on html "**********" at bounding box center [758, 432] width 1517 height 864
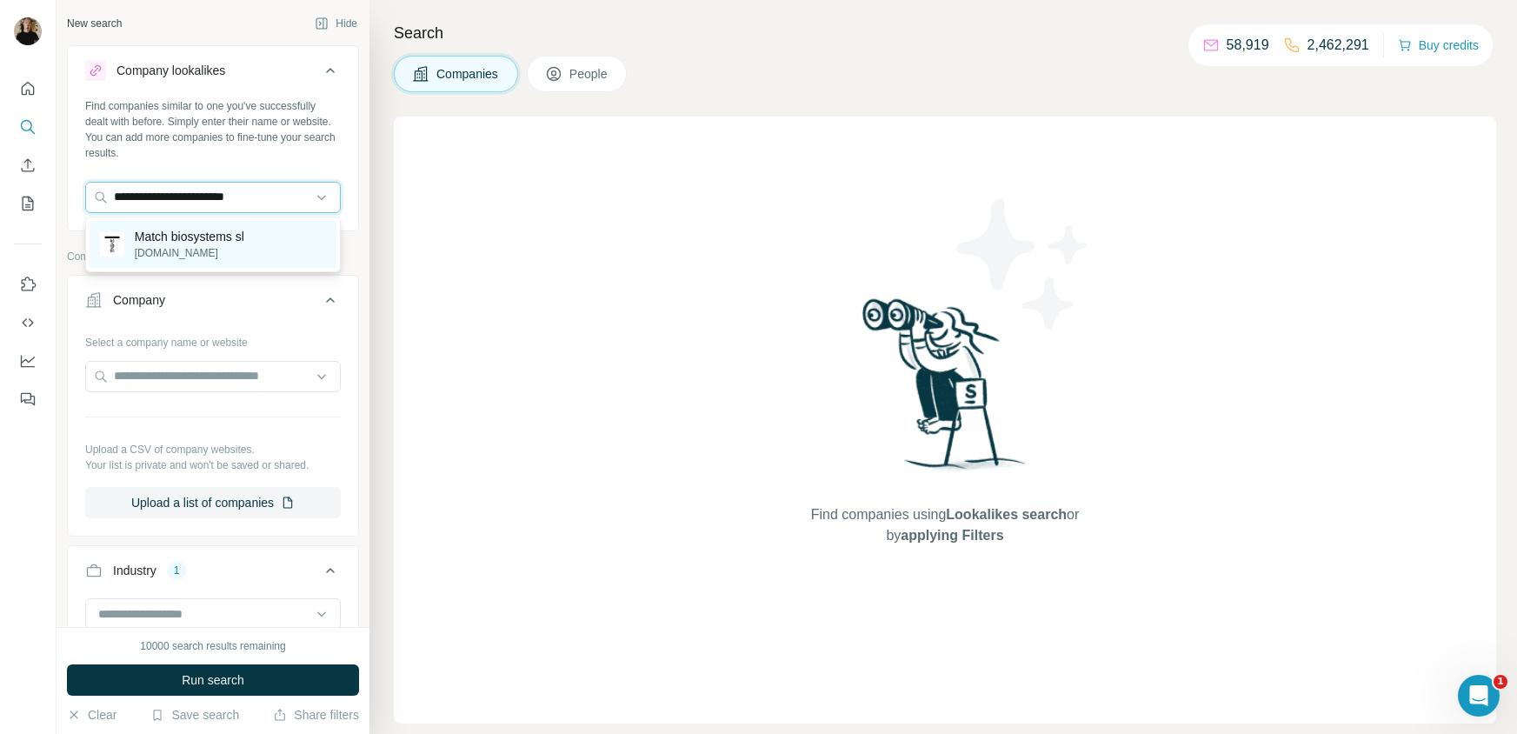
type input "**********"
click at [215, 255] on p "[DOMAIN_NAME]" at bounding box center [190, 253] width 110 height 16
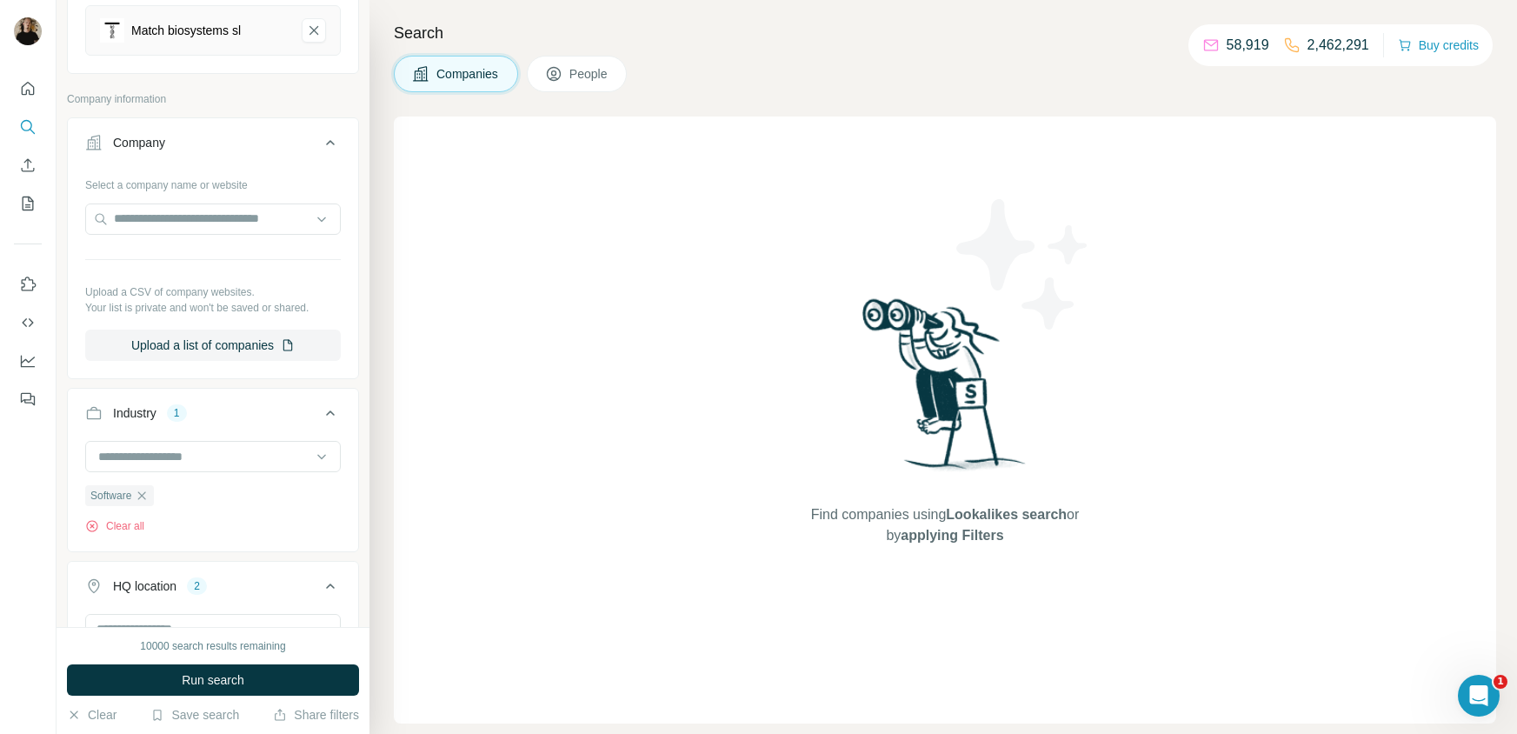
scroll to position [246, 0]
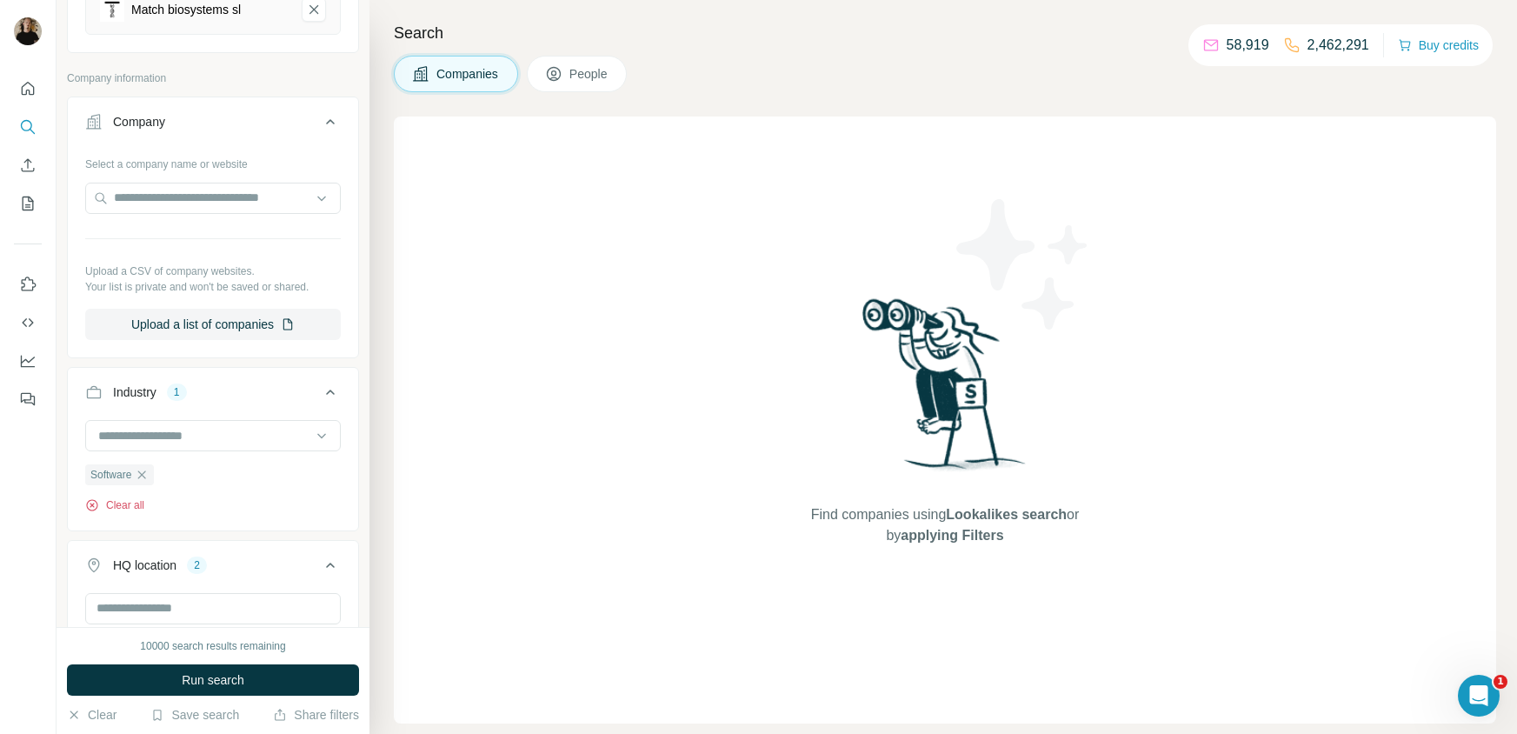
click at [119, 508] on button "Clear all" at bounding box center [114, 505] width 59 height 16
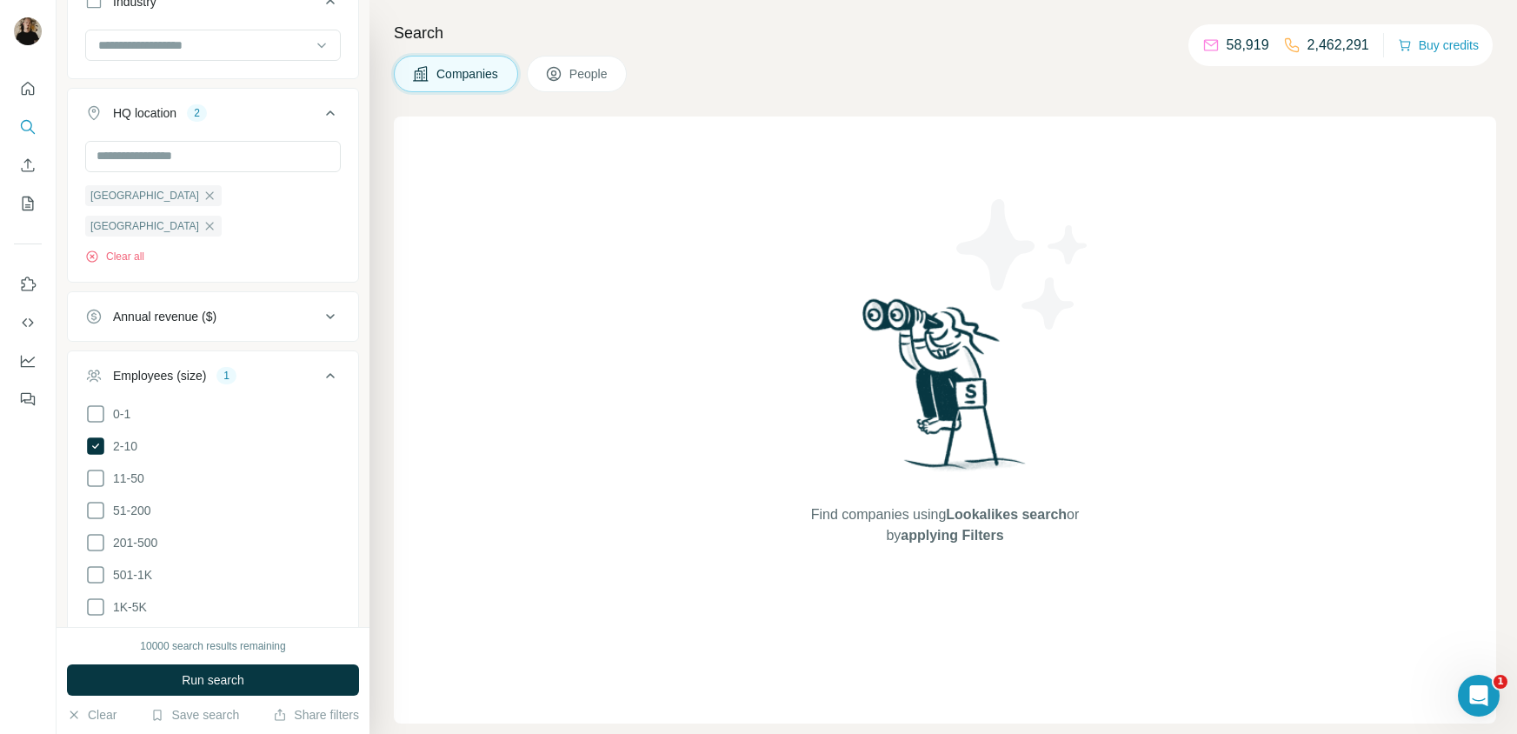
scroll to position [638, 0]
click at [125, 435] on span "2-10" at bounding box center [121, 443] width 31 height 17
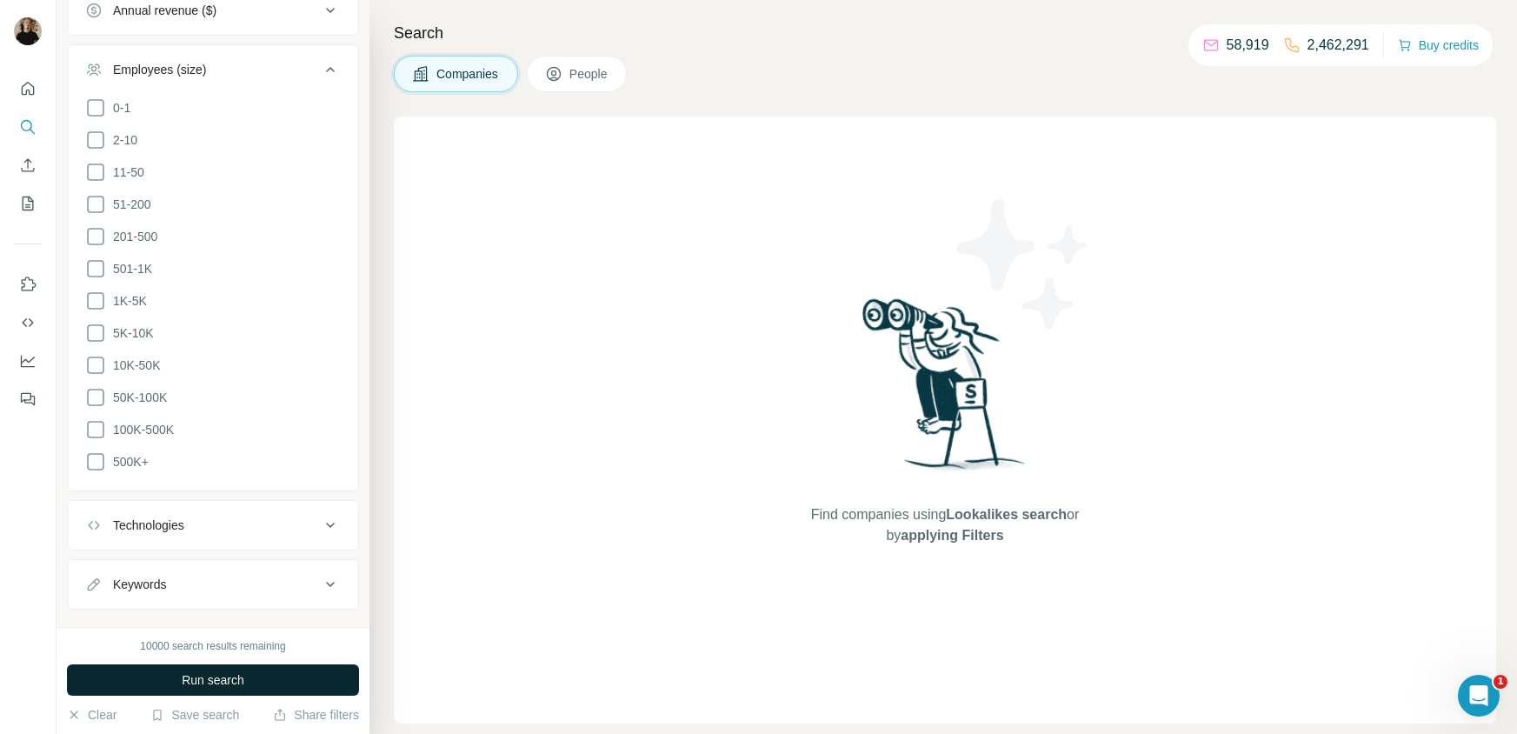
click at [209, 688] on span "Run search" at bounding box center [213, 679] width 63 height 17
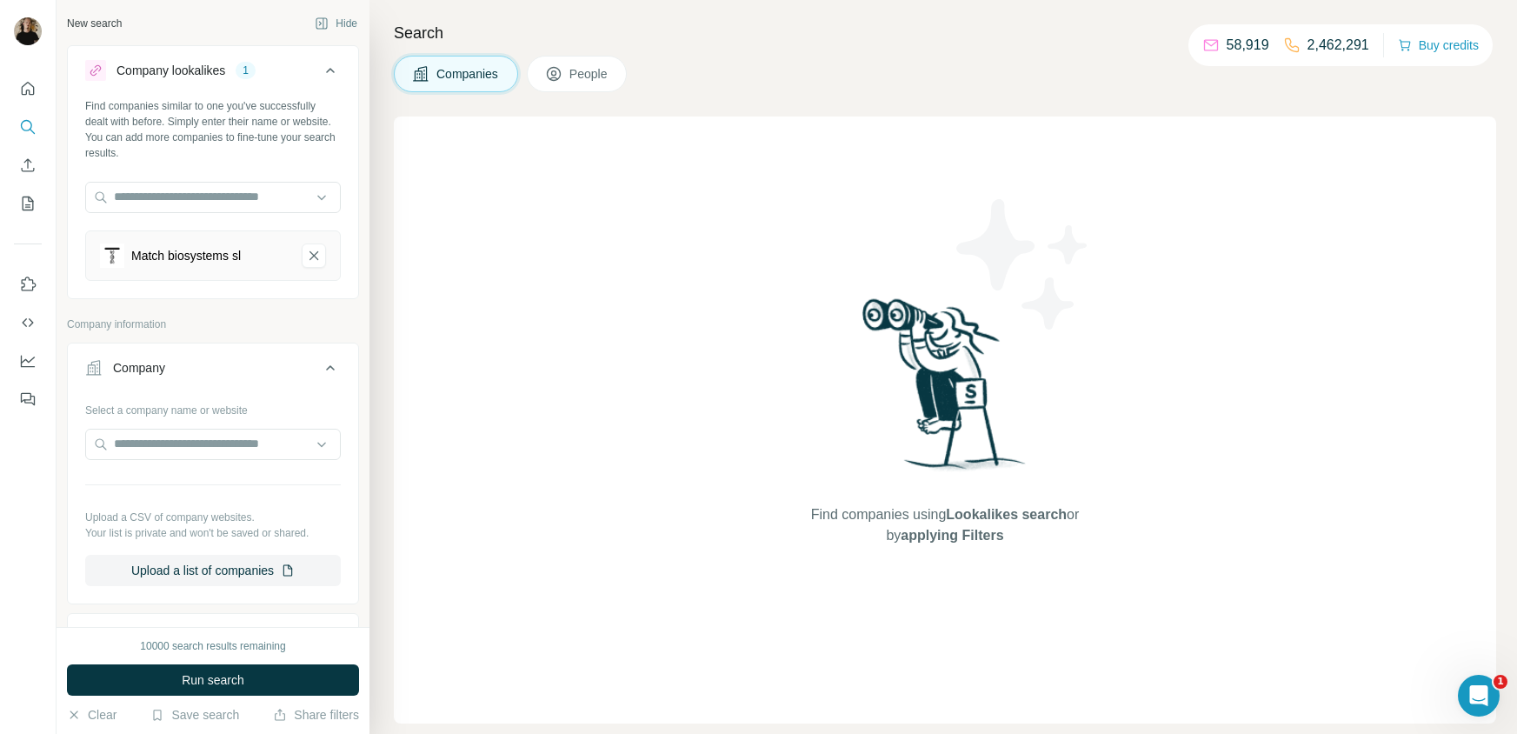
scroll to position [0, 0]
click at [24, 198] on icon "My lists" at bounding box center [27, 203] width 17 height 17
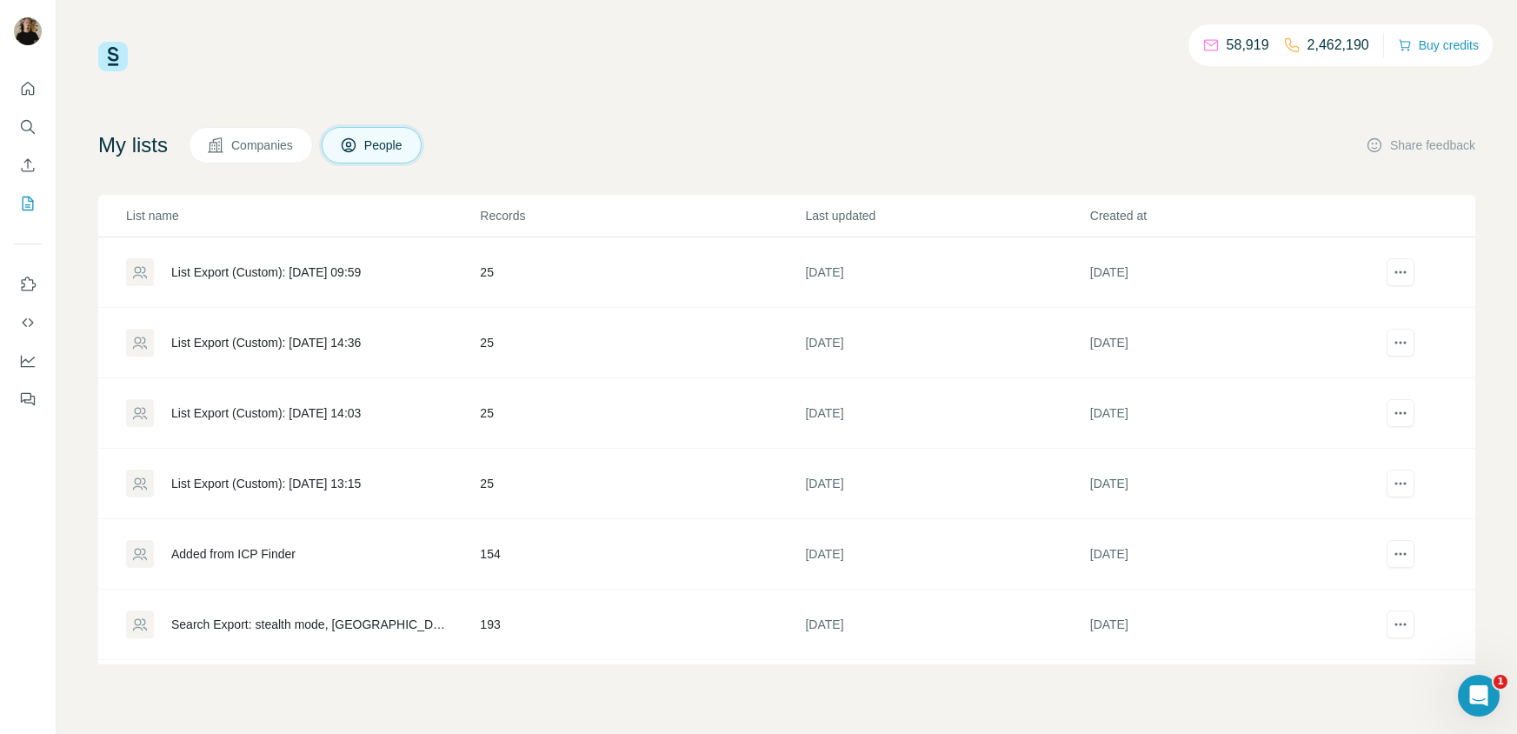
click at [299, 265] on div "List Export (Custom): [DATE] 09:59" at bounding box center [265, 271] width 189 height 17
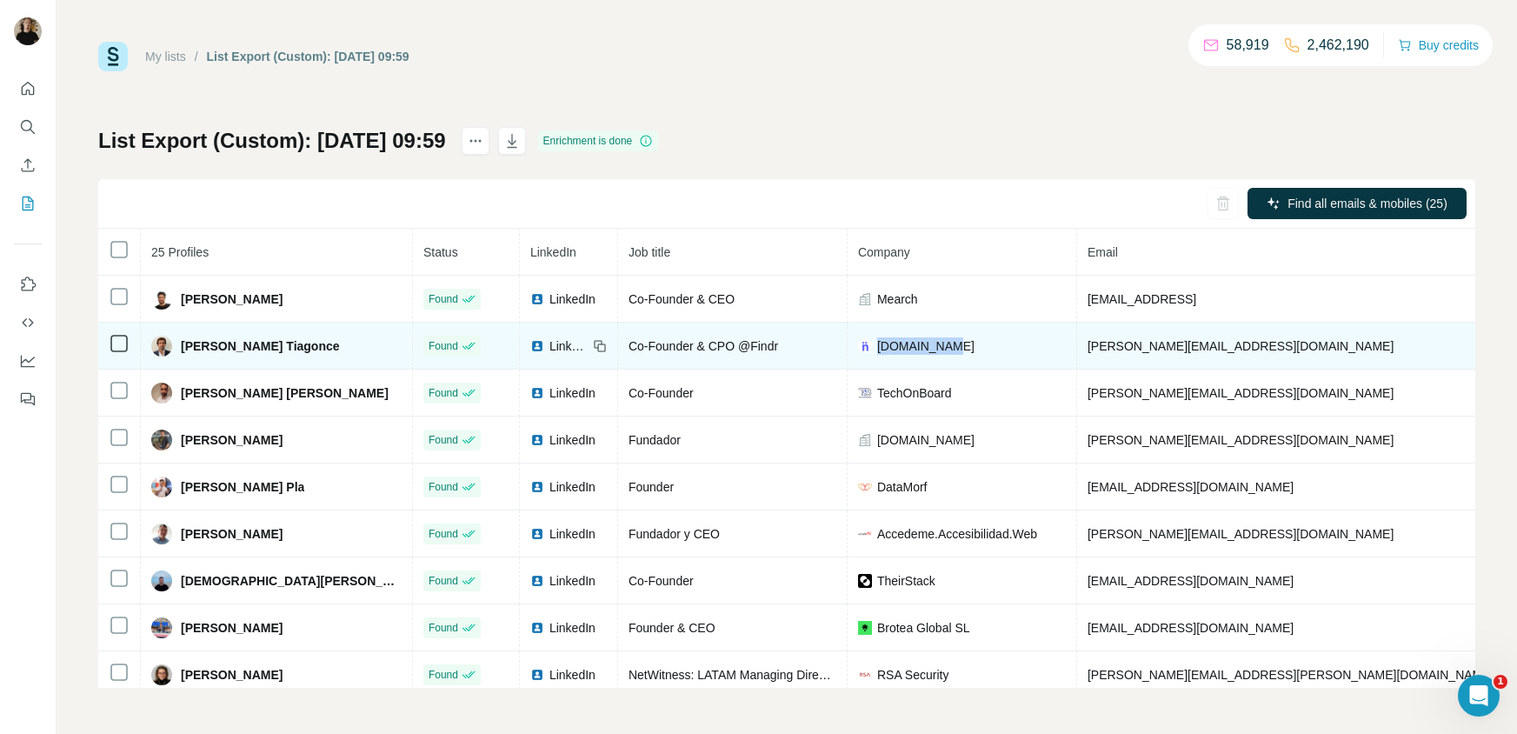
drag, startPoint x: 818, startPoint y: 339, endPoint x: 890, endPoint y: 357, distance: 74.4
click at [890, 357] on td "[DOMAIN_NAME]" at bounding box center [961, 345] width 229 height 47
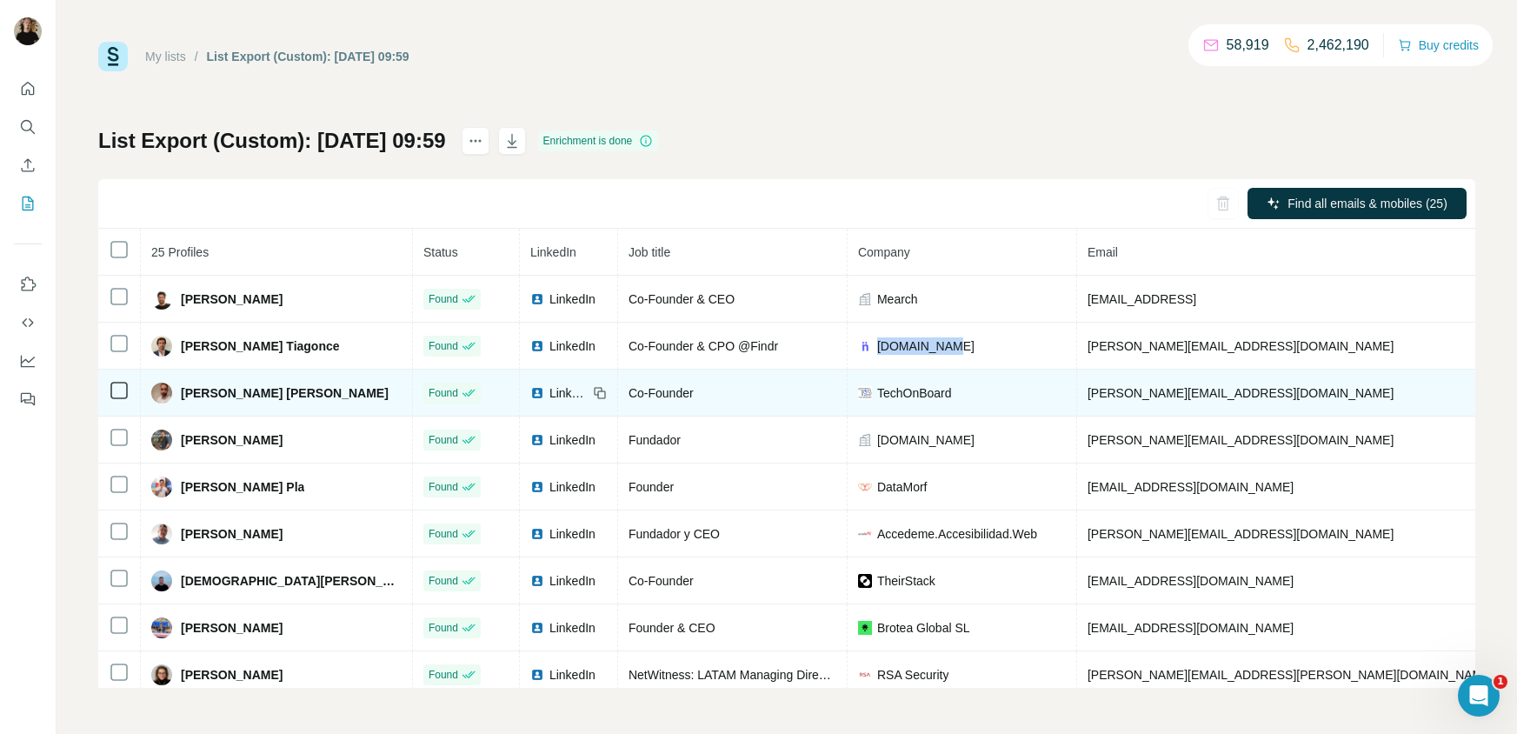
copy span "[DOMAIN_NAME]"
drag, startPoint x: 896, startPoint y: 392, endPoint x: 1124, endPoint y: 422, distance: 229.6
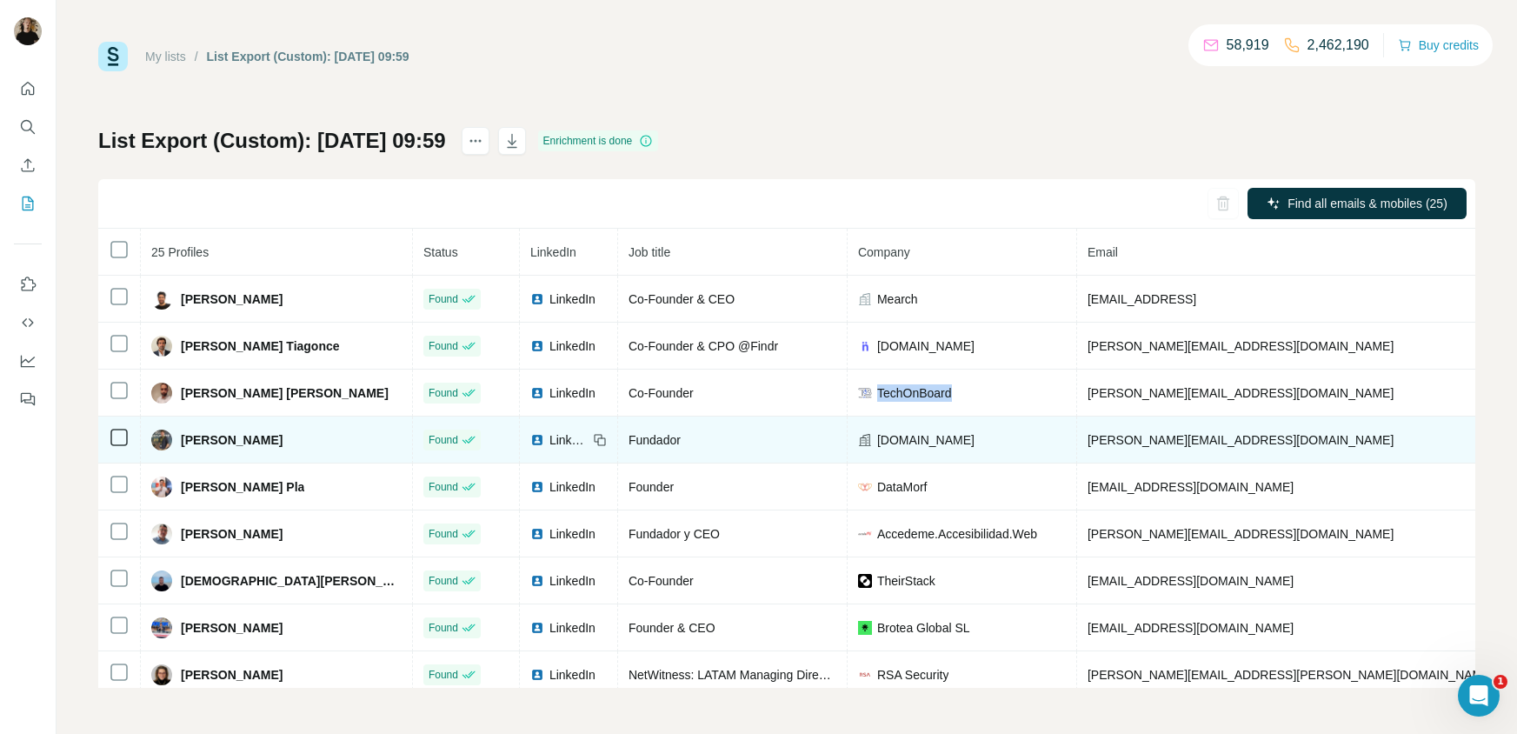
click at [858, 394] on div "TechOnBoard" at bounding box center [962, 392] width 208 height 17
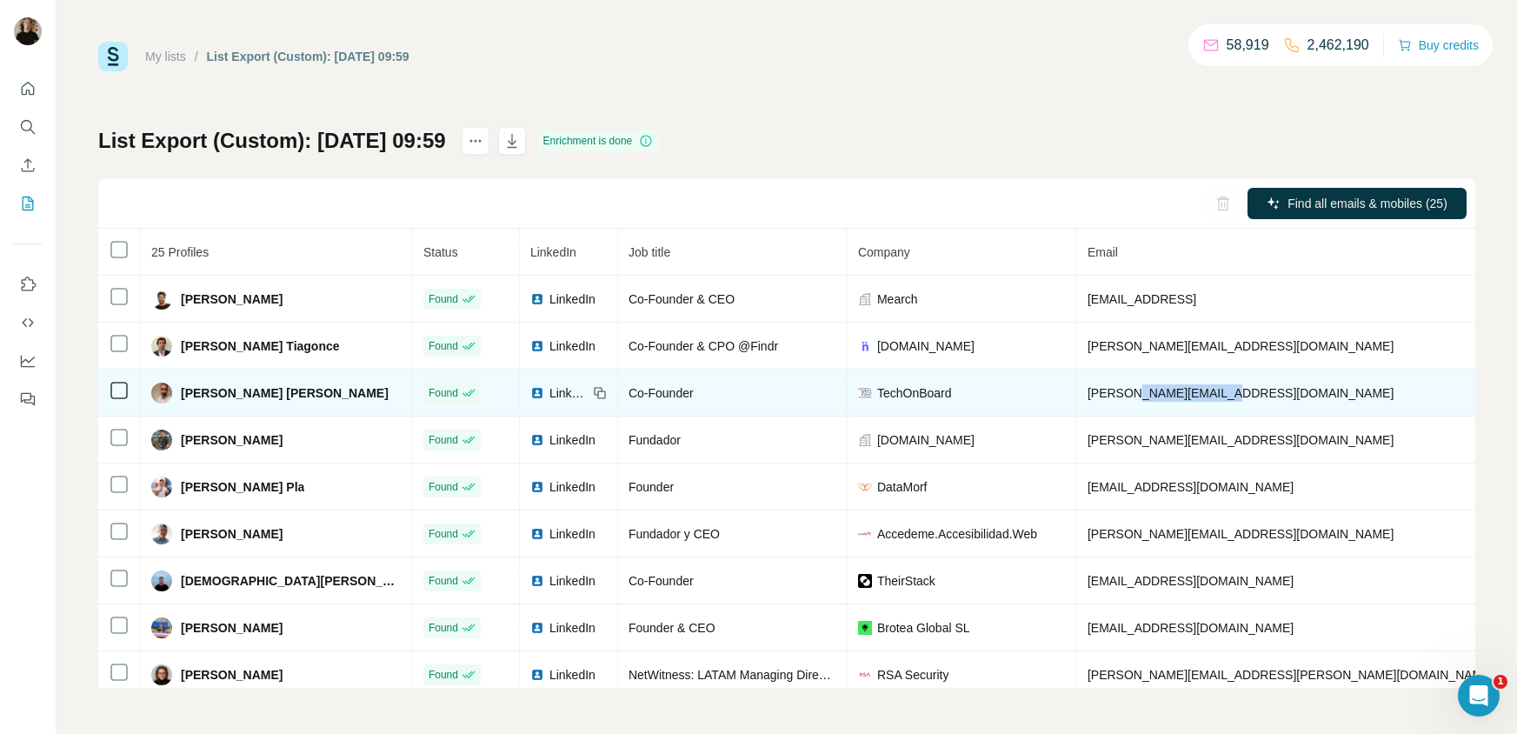
drag, startPoint x: 1173, startPoint y: 395, endPoint x: 1073, endPoint y: 390, distance: 100.1
click at [1077, 390] on td "[PERSON_NAME][EMAIL_ADDRESS][DOMAIN_NAME]" at bounding box center [1291, 392] width 429 height 47
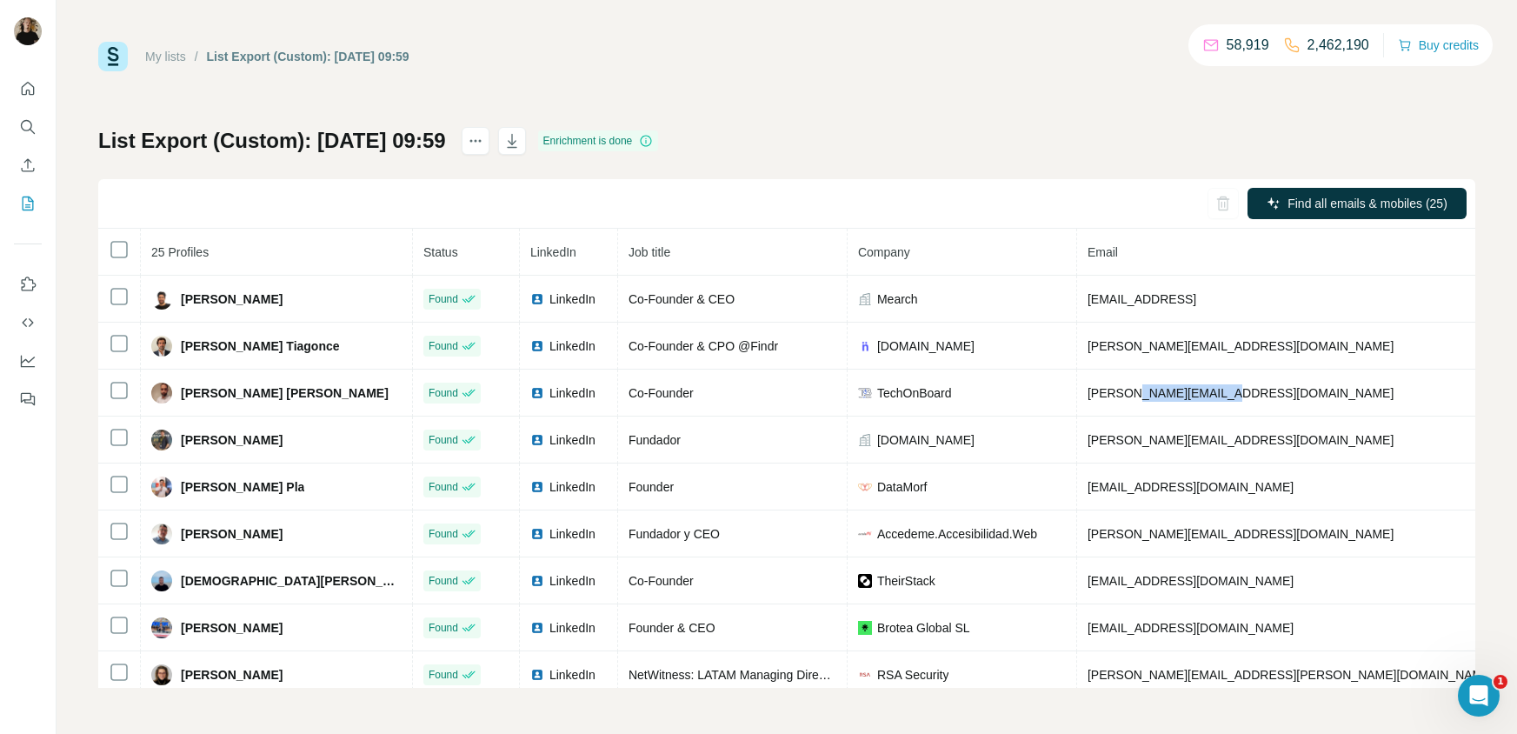
copy span "[DOMAIN_NAME]"
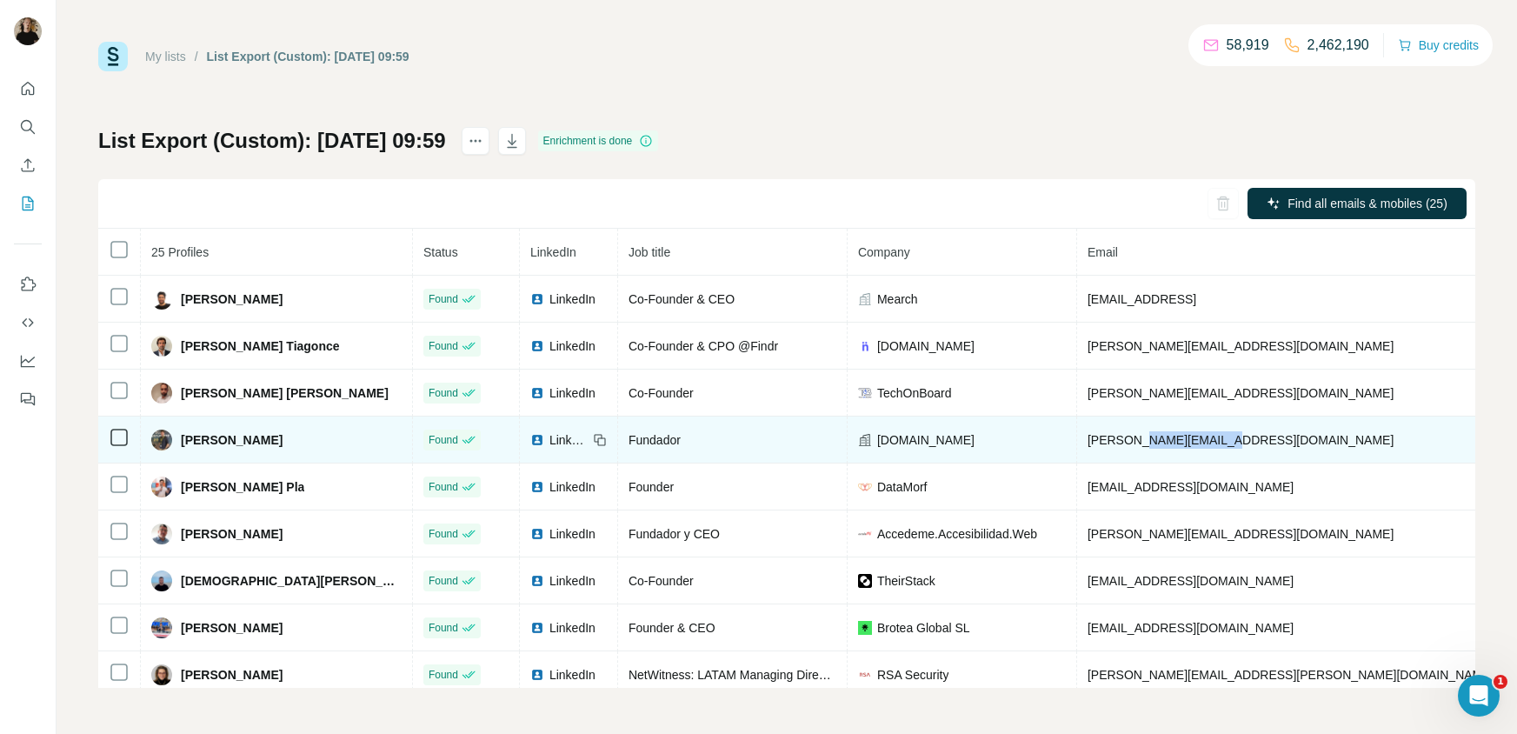
drag, startPoint x: 1164, startPoint y: 436, endPoint x: 1080, endPoint y: 448, distance: 85.1
click at [1080, 448] on td "[PERSON_NAME][EMAIL_ADDRESS][DOMAIN_NAME]" at bounding box center [1291, 439] width 429 height 47
copy span "[DOMAIN_NAME]"
